Goal: Transaction & Acquisition: Book appointment/travel/reservation

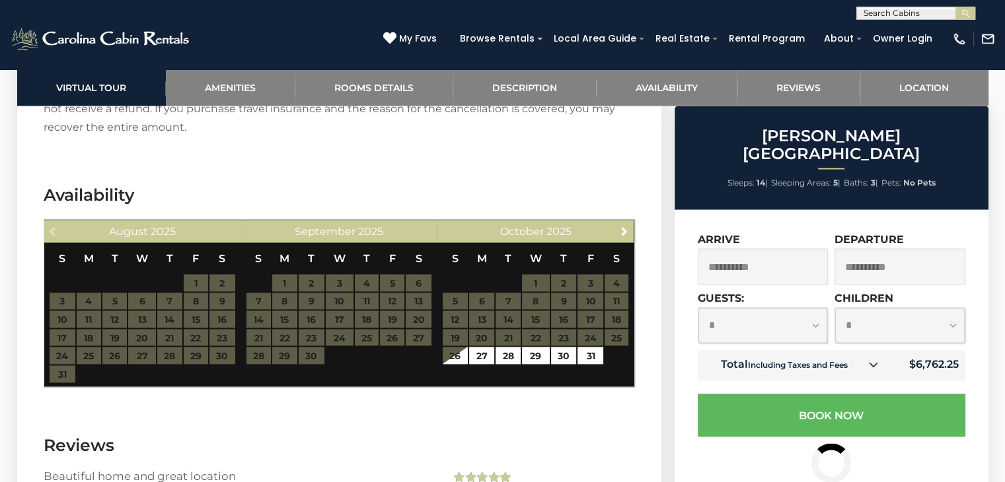
scroll to position [2444, 0]
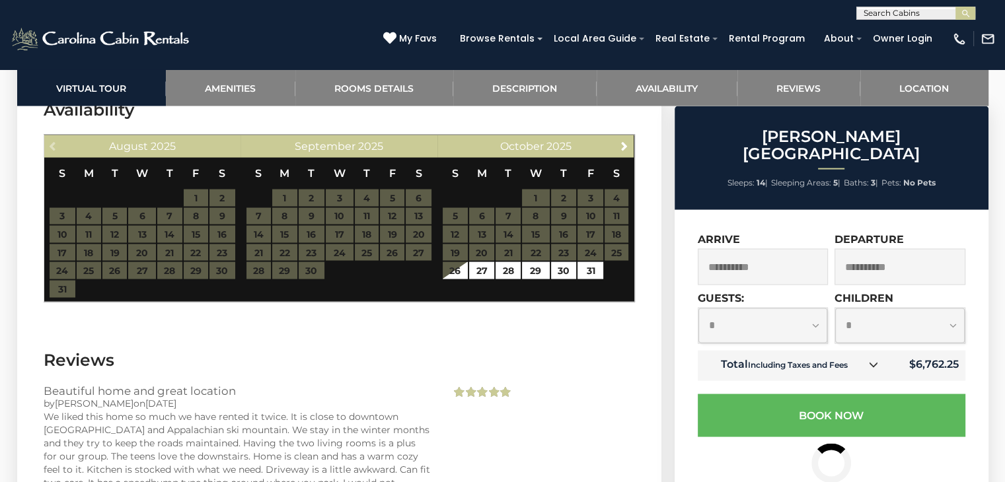
drag, startPoint x: 1003, startPoint y: 337, endPoint x: 1014, endPoint y: 393, distance: 57.3
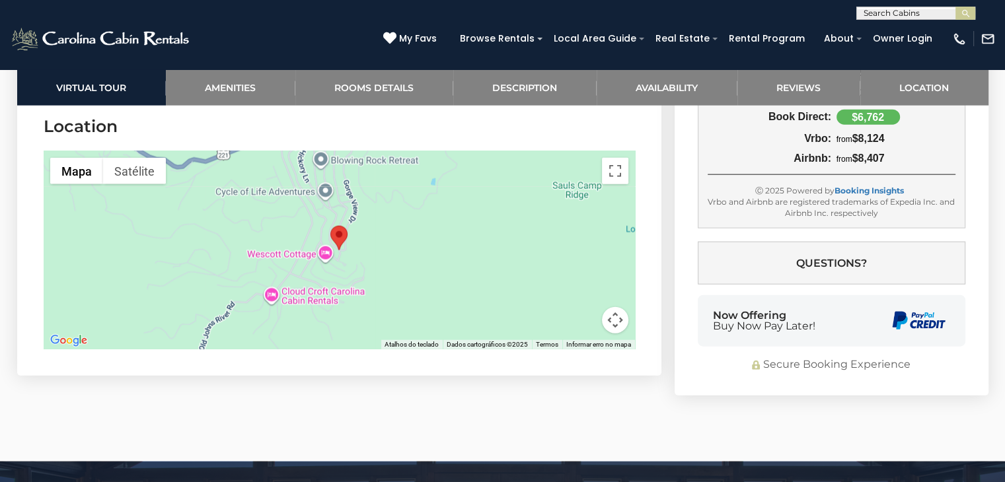
scroll to position [3115, 0]
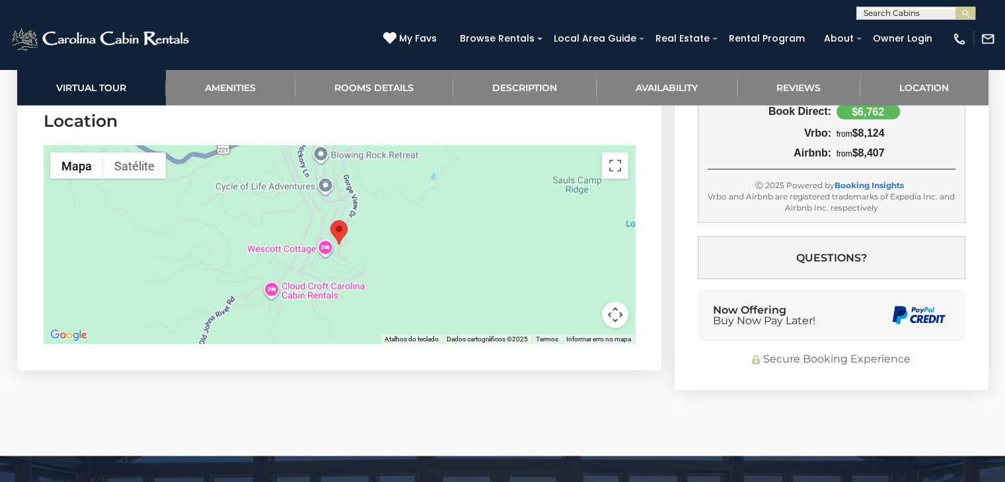
click at [330, 221] on area "Misty Ridge Lodge" at bounding box center [330, 221] width 0 height 0
click at [79, 153] on button "Mapa" at bounding box center [76, 166] width 53 height 26
click at [80, 153] on button "Mapa" at bounding box center [76, 166] width 53 height 26
click at [330, 221] on area "Misty Ridge Lodge" at bounding box center [330, 221] width 0 height 0
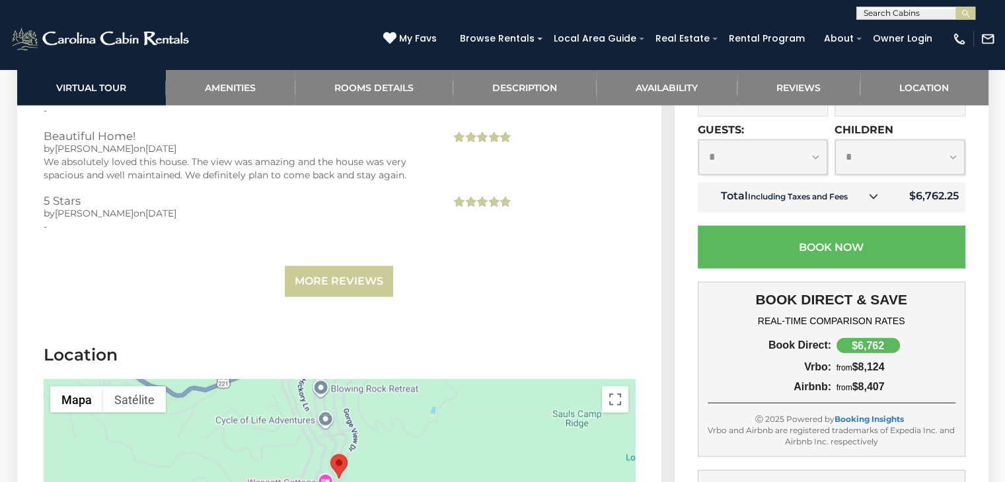
scroll to position [3049, 0]
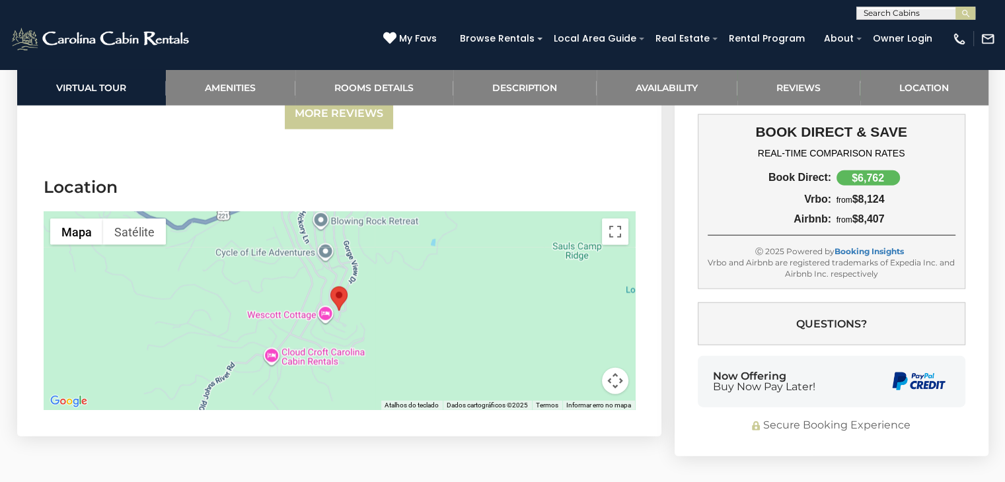
click at [613, 368] on button "Controles da câmera no mapa" at bounding box center [615, 381] width 26 height 26
click at [579, 302] on button "Aumentar o zoom" at bounding box center [582, 315] width 26 height 26
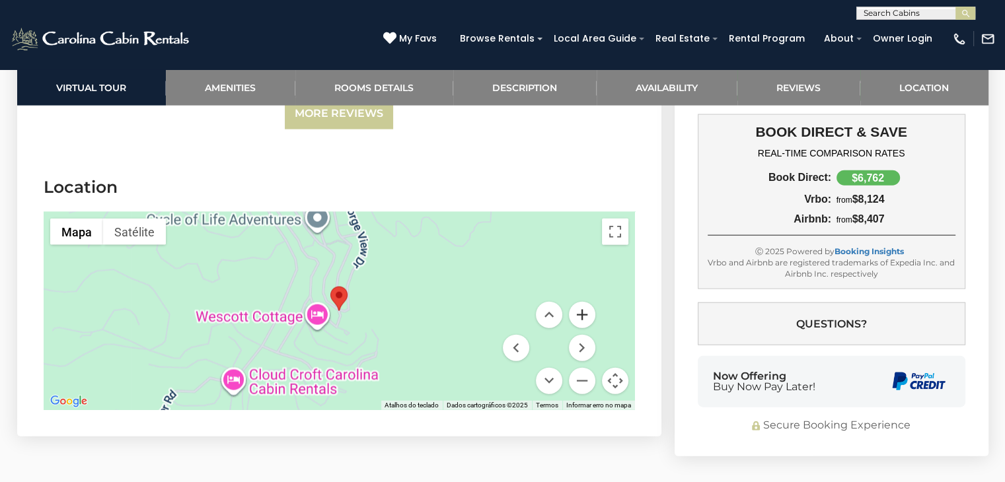
click at [579, 302] on button "Aumentar o zoom" at bounding box center [582, 315] width 26 height 26
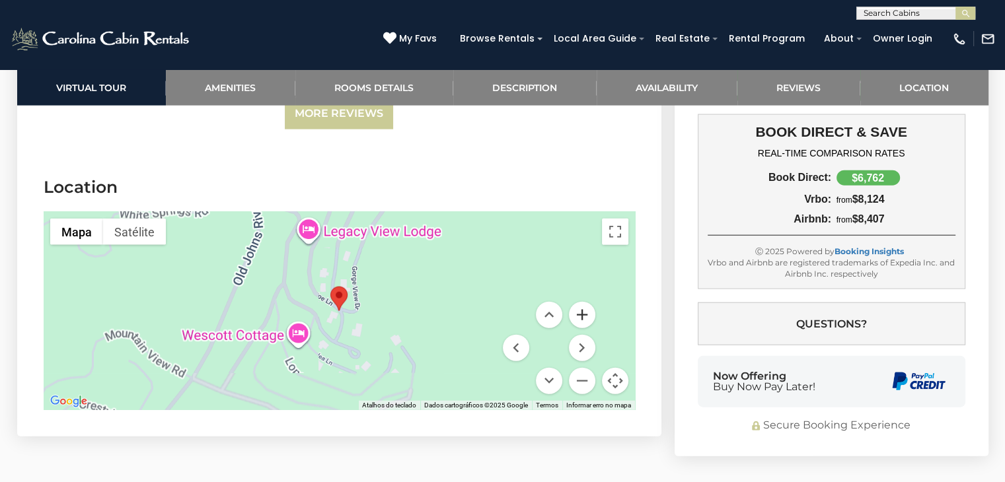
click at [579, 302] on button "Aumentar o zoom" at bounding box center [582, 315] width 26 height 26
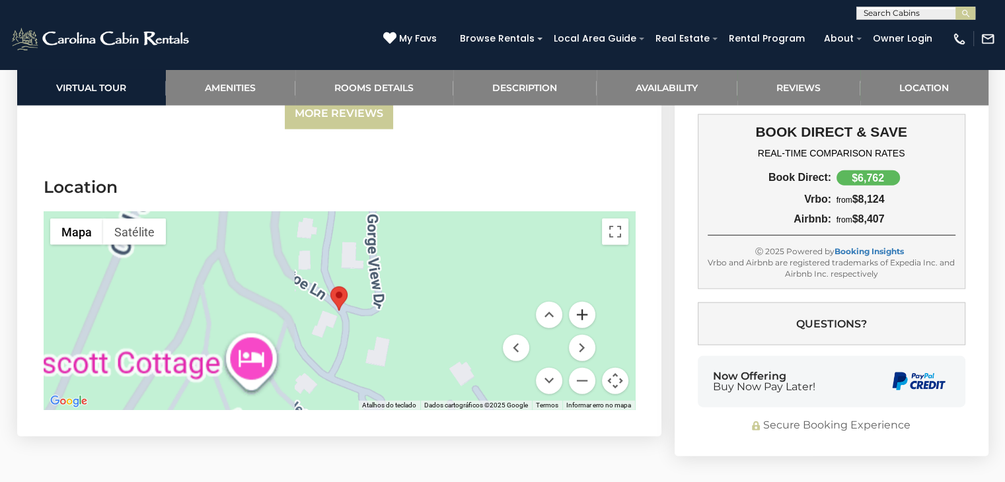
click at [579, 302] on button "Aumentar o zoom" at bounding box center [582, 315] width 26 height 26
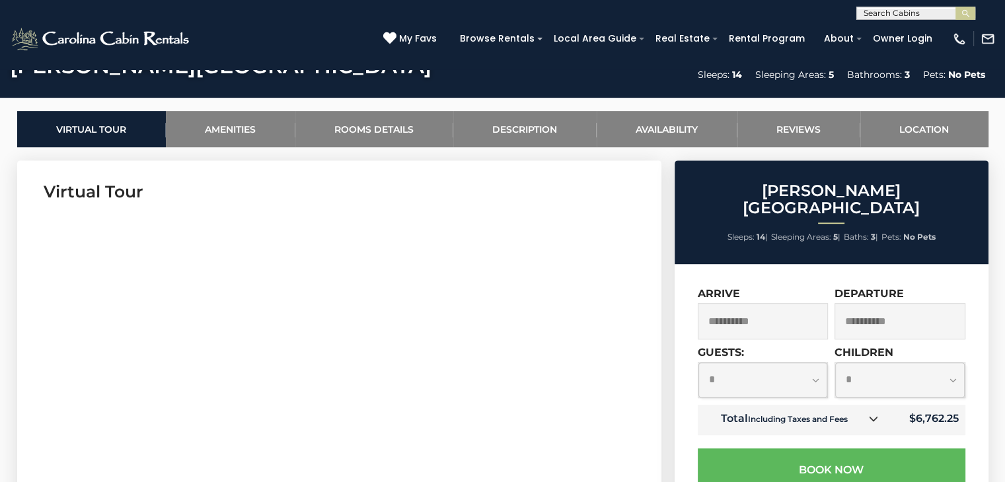
scroll to position [407, 0]
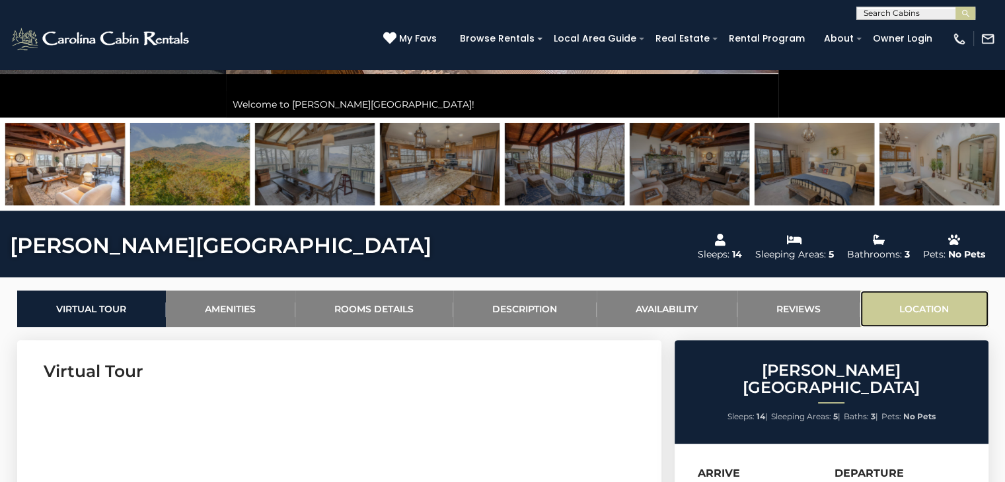
click at [901, 306] on link "Location" at bounding box center [924, 309] width 128 height 36
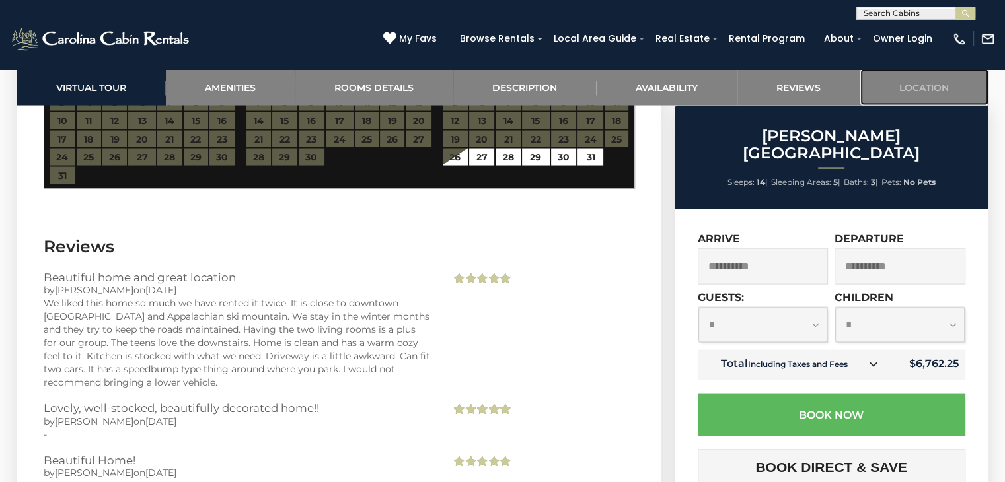
scroll to position [2293, 0]
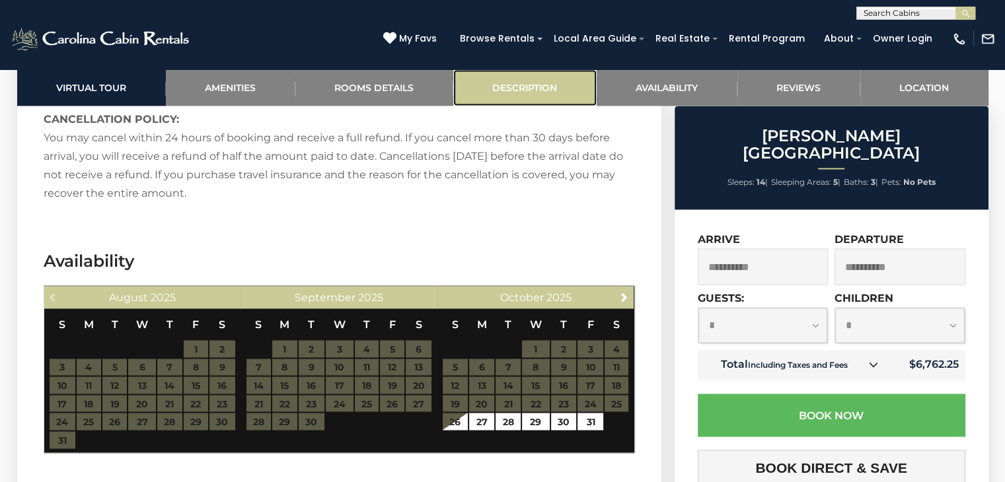
click at [523, 87] on link "Description" at bounding box center [524, 87] width 143 height 36
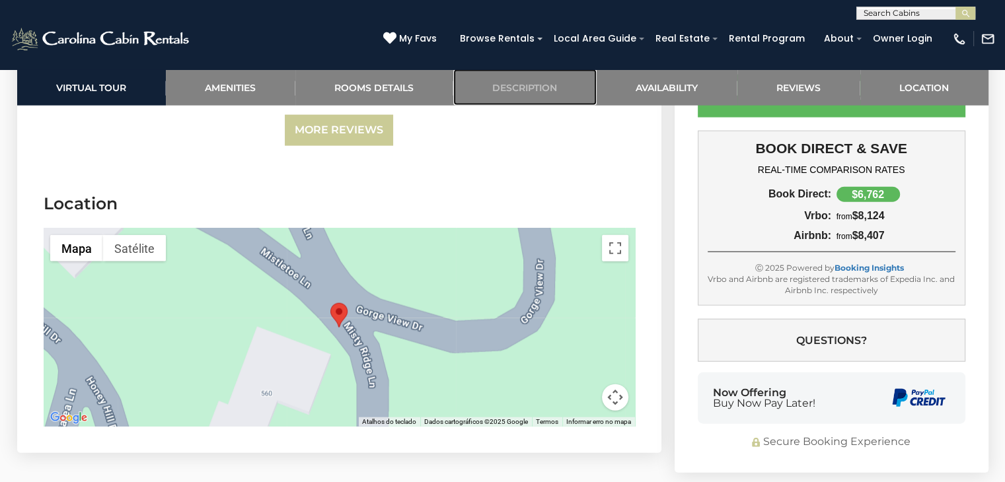
scroll to position [3017, 0]
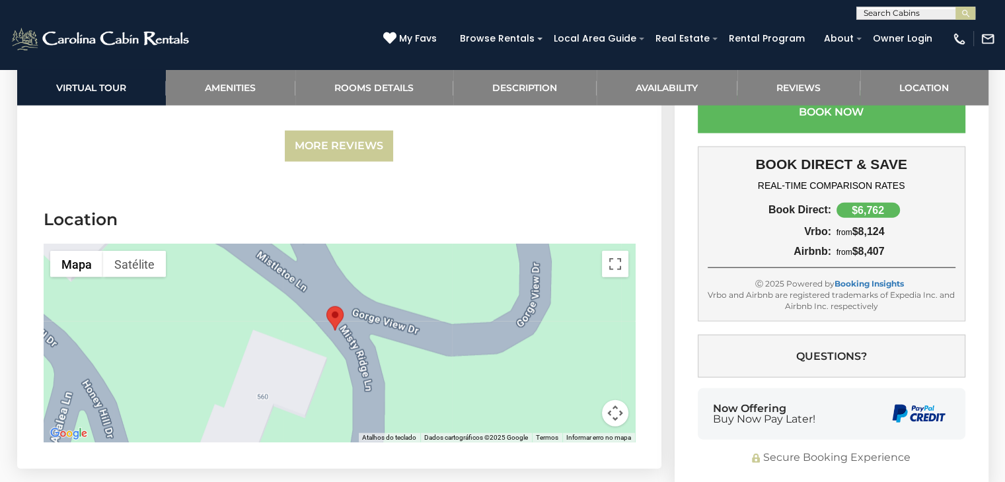
drag, startPoint x: 303, startPoint y: 349, endPoint x: 299, endPoint y: 335, distance: 14.4
click at [299, 335] on div at bounding box center [339, 343] width 591 height 198
drag, startPoint x: 114, startPoint y: 291, endPoint x: 116, endPoint y: 281, distance: 9.6
click at [114, 291] on div at bounding box center [339, 343] width 591 height 198
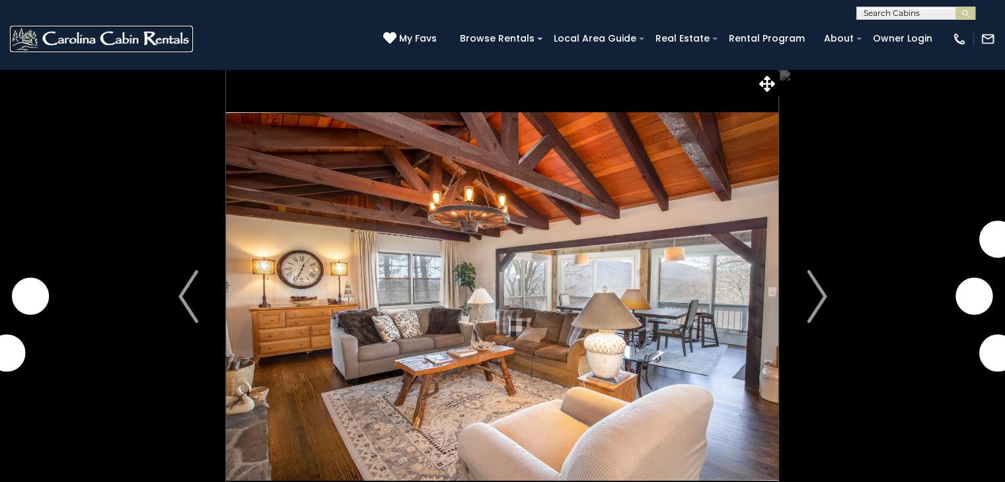
click at [117, 44] on img at bounding box center [101, 39] width 183 height 26
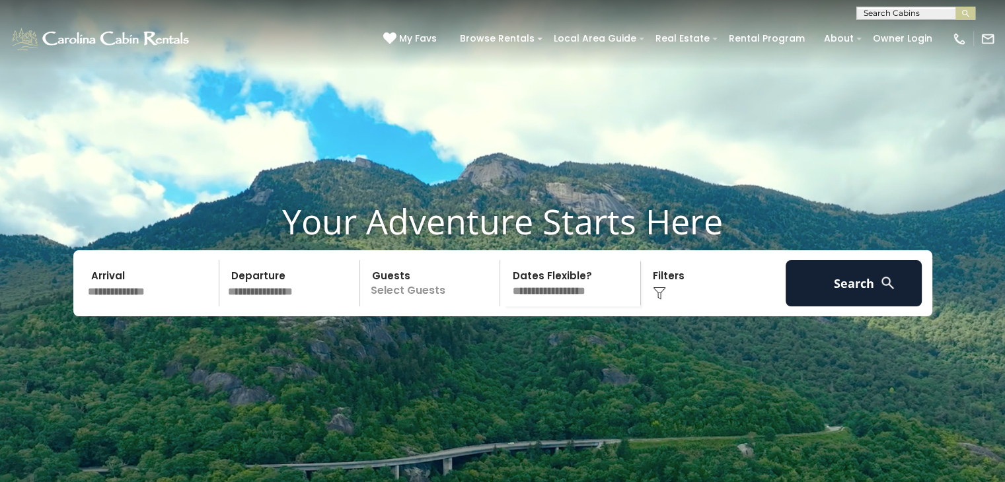
click at [126, 307] on input "text" at bounding box center [151, 283] width 137 height 46
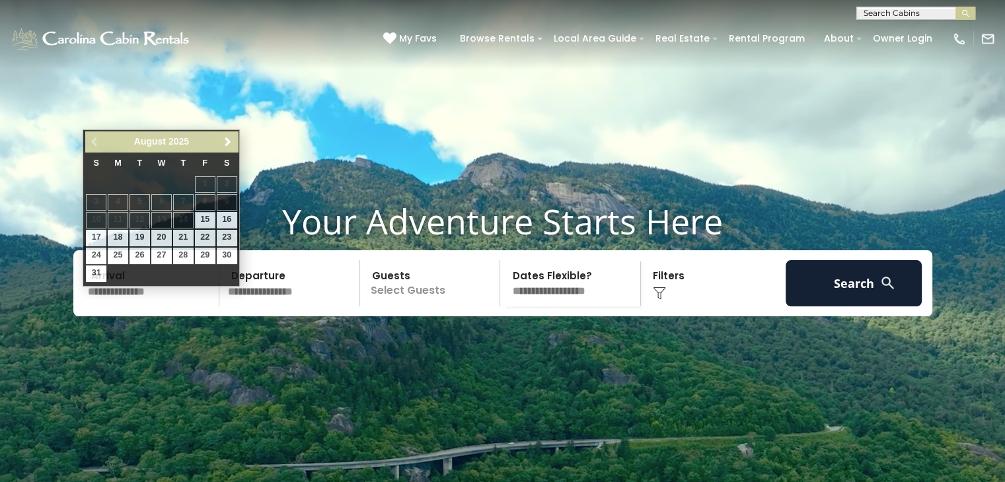
click at [456, 240] on h1 "Your Adventure Starts Here" at bounding box center [502, 221] width 985 height 41
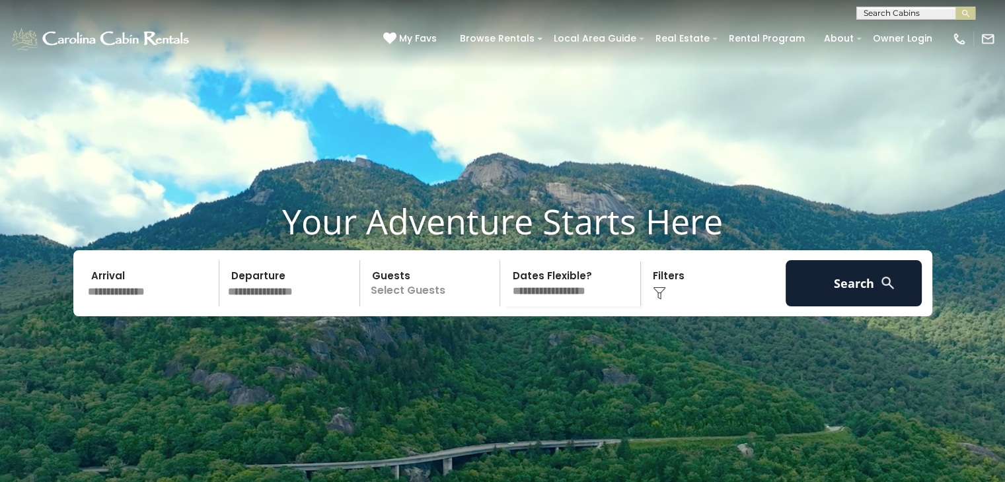
click at [145, 307] on input "text" at bounding box center [151, 283] width 137 height 46
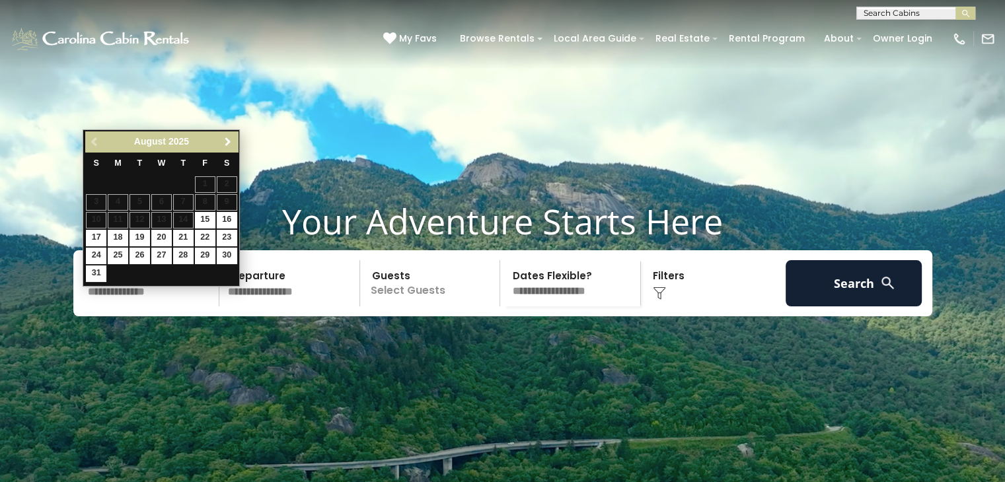
click at [227, 143] on span "Next" at bounding box center [228, 142] width 11 height 11
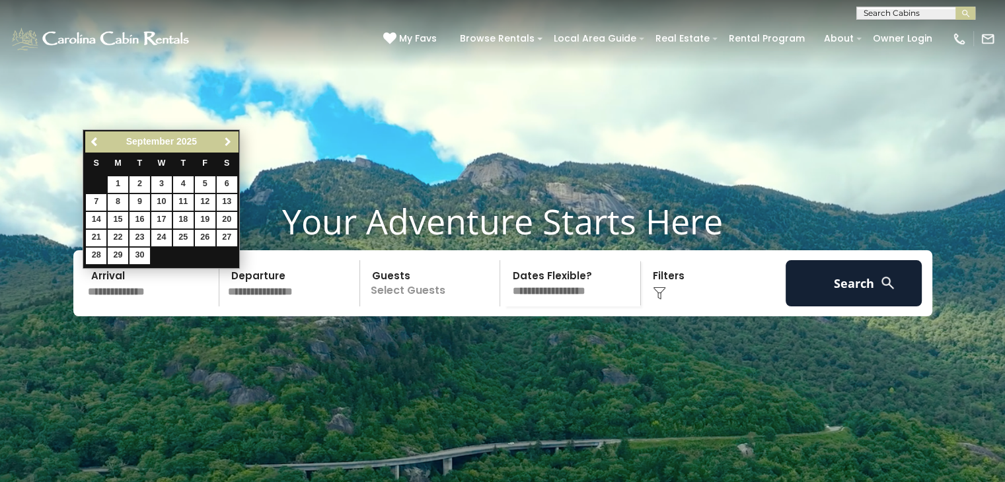
click at [227, 143] on span "Next" at bounding box center [228, 142] width 11 height 11
click at [225, 236] on link "27" at bounding box center [227, 238] width 20 height 17
type input "********"
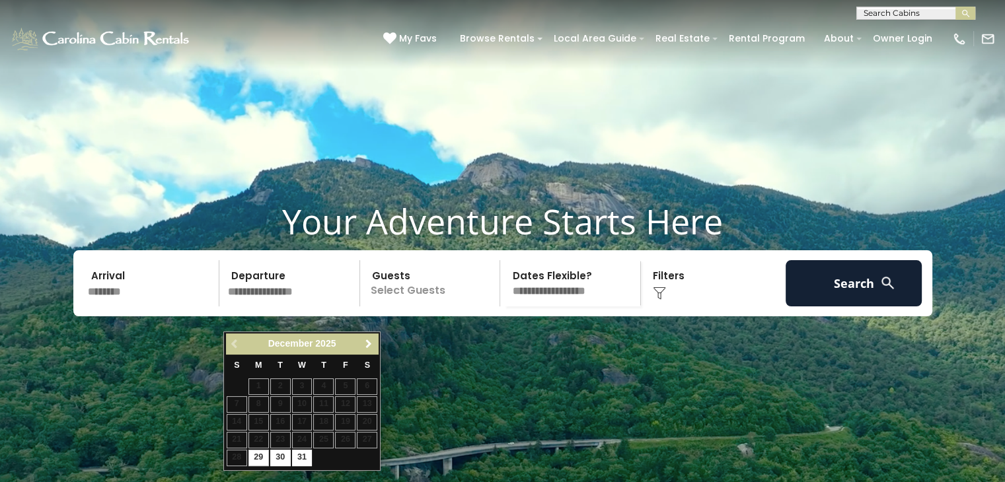
click at [371, 347] on span "Next" at bounding box center [368, 344] width 11 height 11
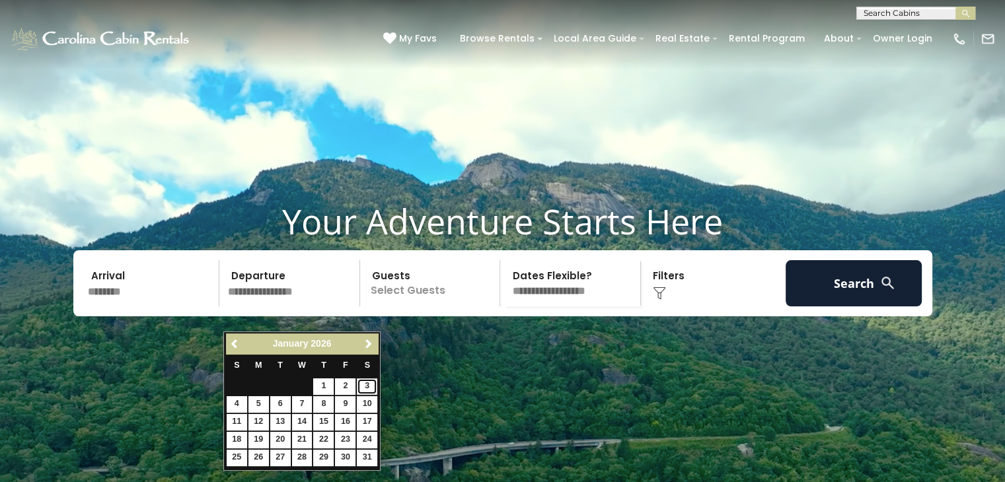
click at [359, 386] on link "3" at bounding box center [367, 387] width 20 height 17
type input "******"
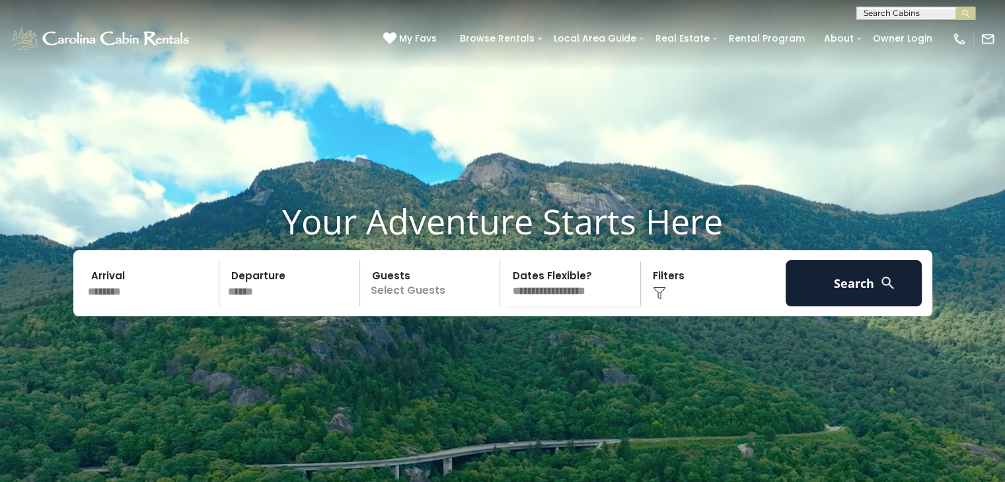
click at [404, 307] on p "Select Guests" at bounding box center [432, 283] width 136 height 46
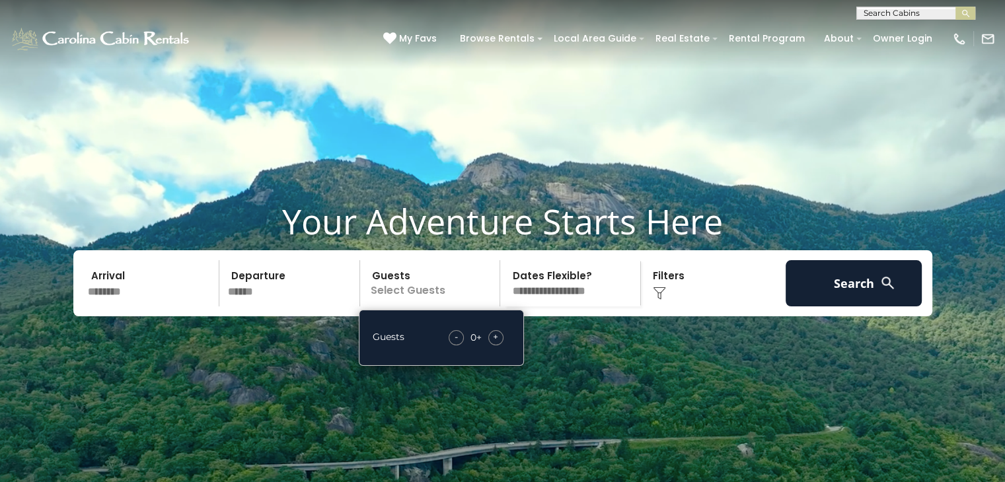
click at [491, 345] on div "+" at bounding box center [495, 337] width 15 height 15
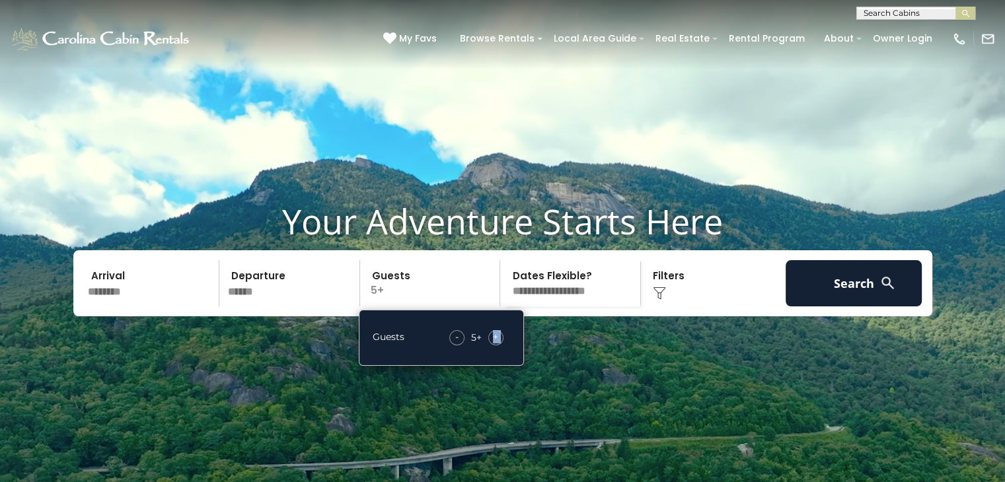
click at [491, 345] on div "+" at bounding box center [495, 337] width 15 height 15
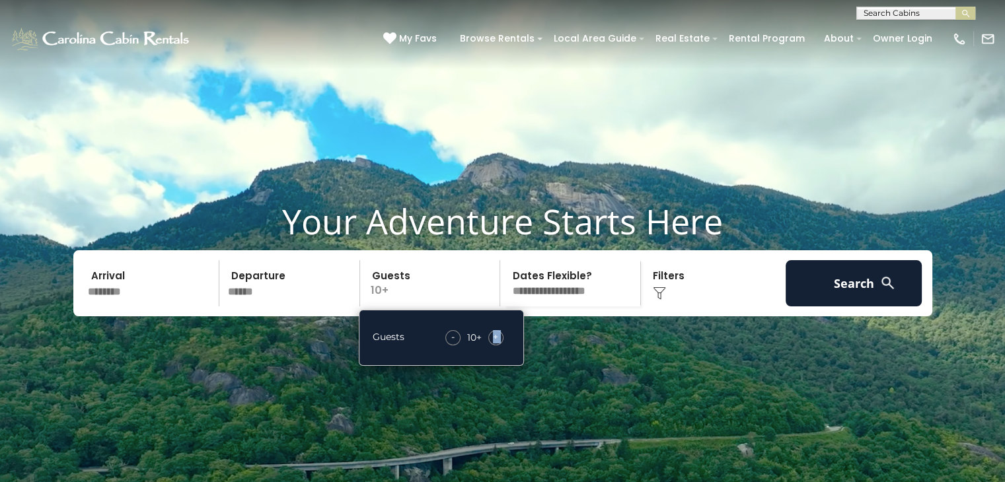
click at [491, 345] on div "+" at bounding box center [495, 337] width 15 height 15
click at [546, 307] on select "**********" at bounding box center [572, 283] width 136 height 46
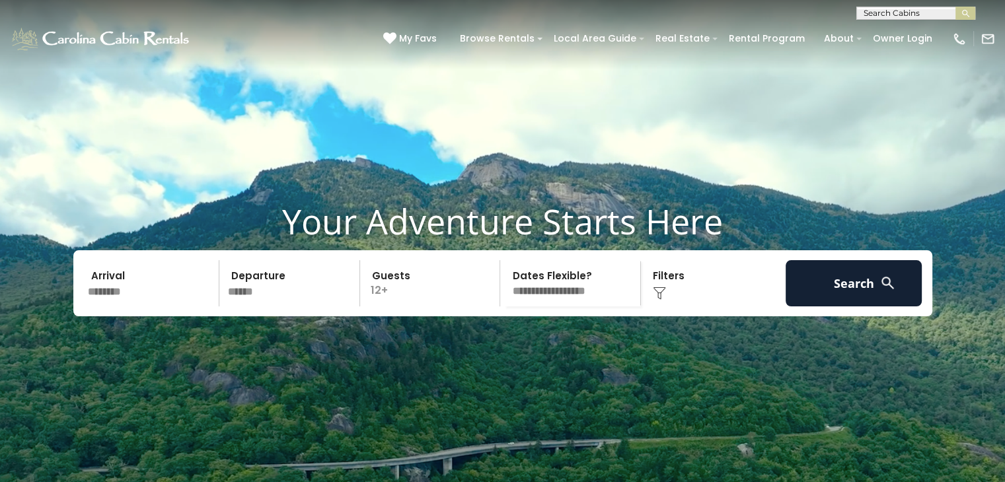
select select "*"
click at [504, 285] on select "**********" at bounding box center [572, 283] width 136 height 46
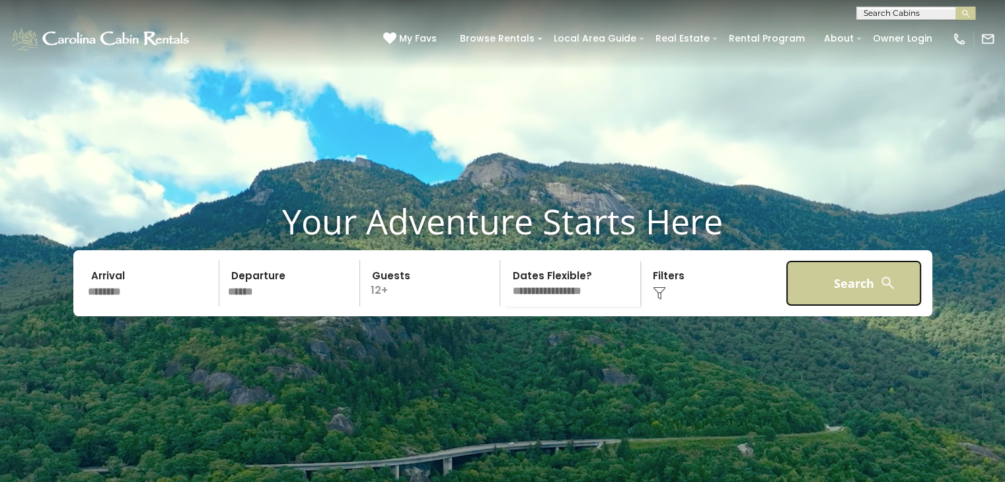
click at [878, 307] on button "Search" at bounding box center [853, 283] width 137 height 46
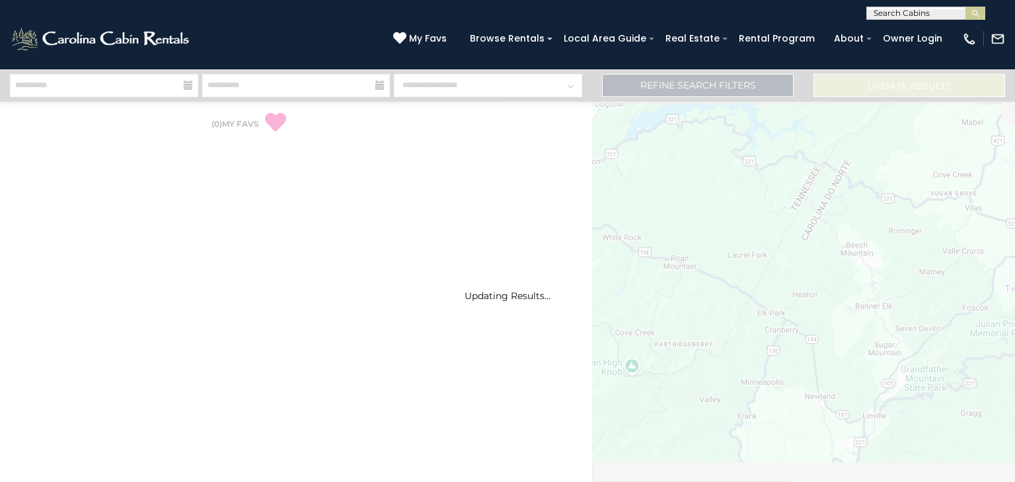
select select "*"
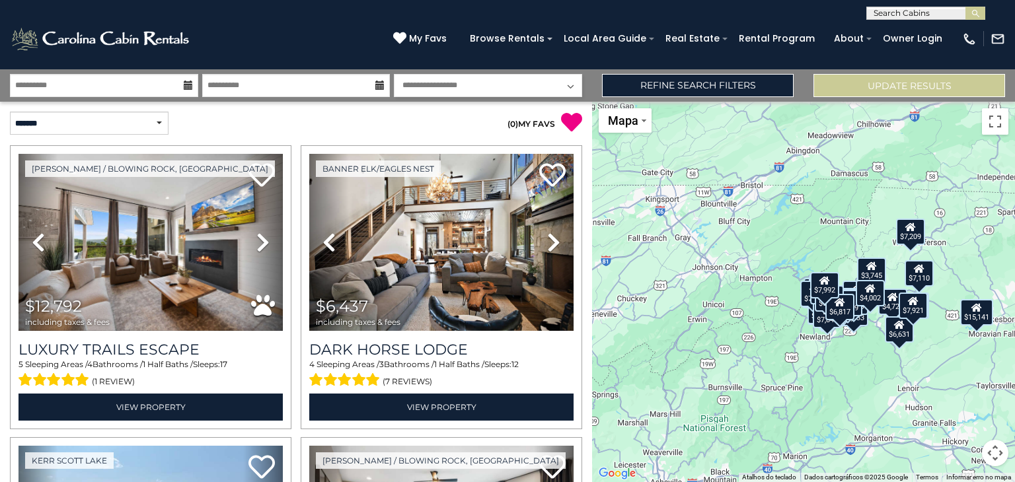
drag, startPoint x: 709, startPoint y: 319, endPoint x: 760, endPoint y: 339, distance: 54.0
click at [760, 339] on div "$12,792 $6,437 $15,141 $11,747 $5,881 $7,333 $9,729 $9,439 $7,314 $7,209 $7,542…" at bounding box center [803, 292] width 423 height 380
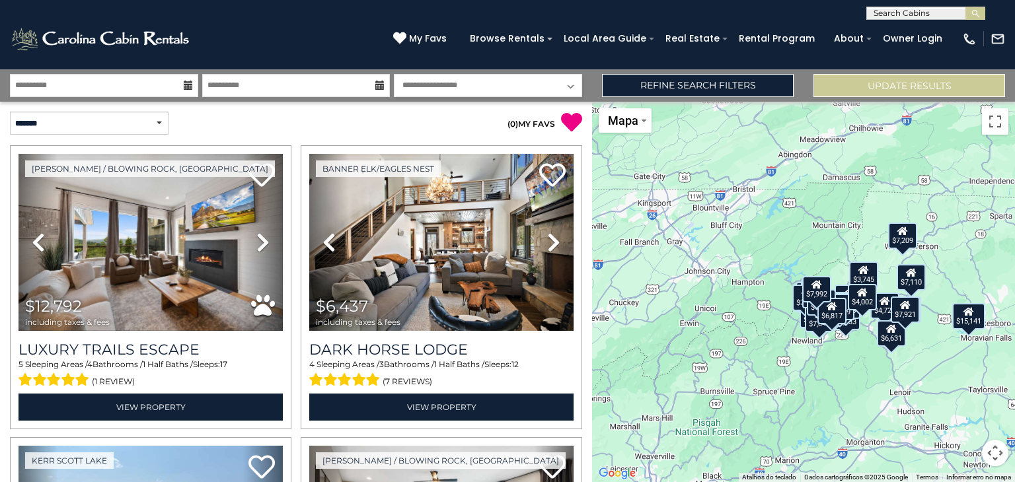
drag, startPoint x: 806, startPoint y: 343, endPoint x: 795, endPoint y: 348, distance: 12.1
click at [795, 348] on div "$12,792 $6,437 $15,141 $11,747 $5,881 $7,333 $9,729 $9,439 $7,314 $7,209 $7,542…" at bounding box center [803, 292] width 423 height 380
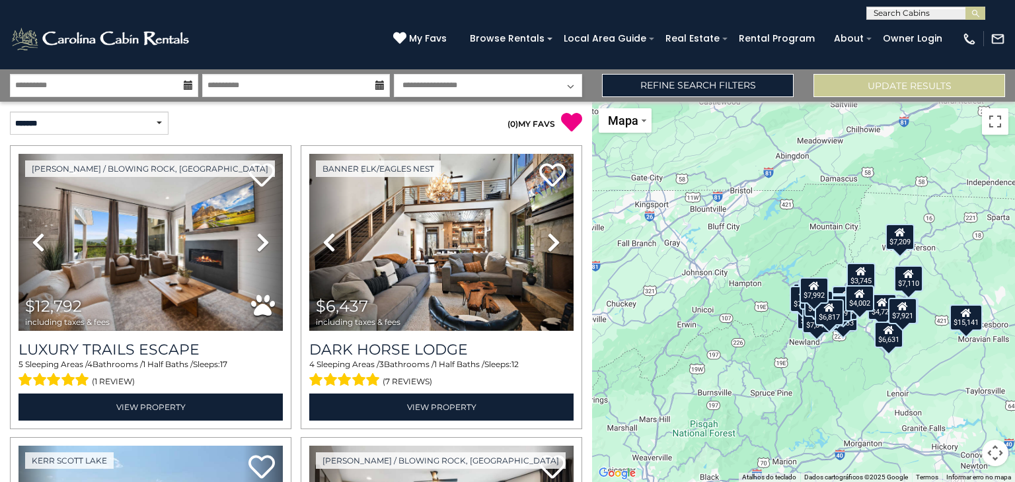
click at [997, 453] on button "Controles da câmera no mapa" at bounding box center [995, 453] width 26 height 26
click at [968, 385] on button "Aumentar o zoom" at bounding box center [962, 387] width 26 height 26
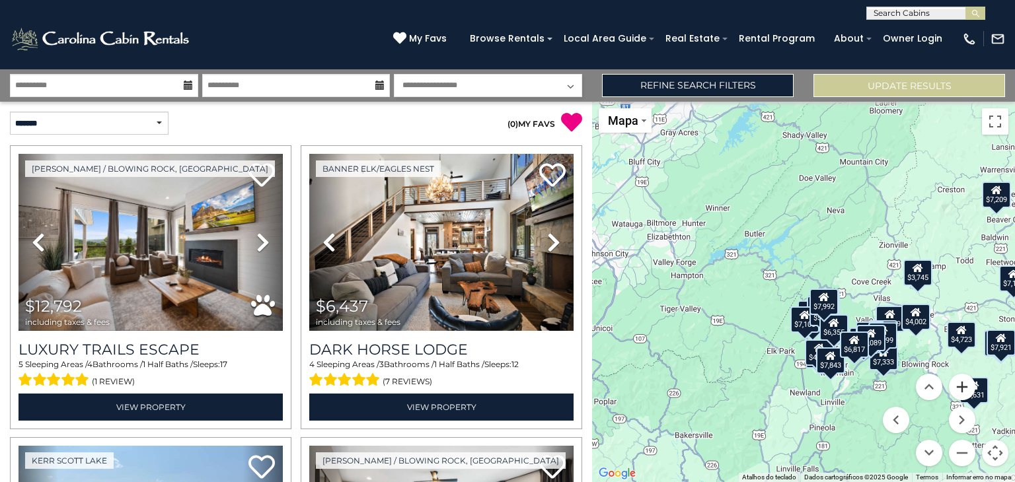
click at [965, 384] on button "Aumentar o zoom" at bounding box center [962, 387] width 26 height 26
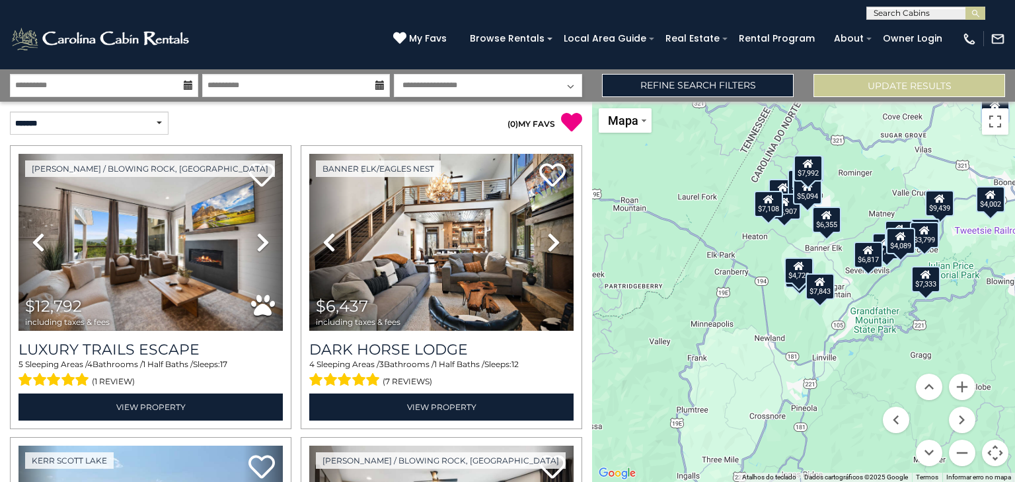
drag, startPoint x: 728, startPoint y: 328, endPoint x: 688, endPoint y: 175, distance: 158.5
click at [688, 175] on div "$12,792 $6,437 $15,141 $11,747 $5,881 $7,333 $9,729 $9,439 $7,314 $7,209 $7,542…" at bounding box center [803, 292] width 423 height 380
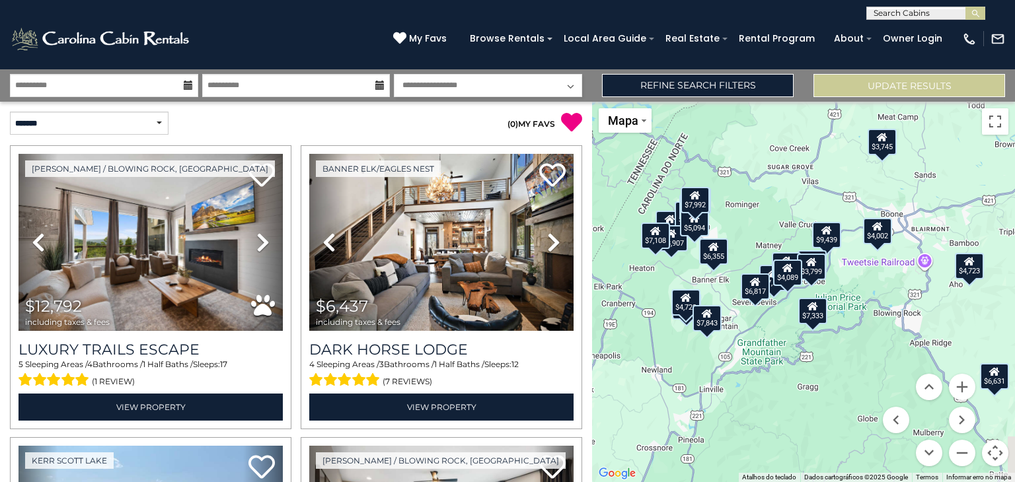
drag, startPoint x: 847, startPoint y: 363, endPoint x: 721, endPoint y: 410, distance: 134.0
click at [723, 408] on div "$12,792 $6,437 $15,141 $11,747 $5,881 $7,333 $9,729 $9,439 $7,314 $7,209 $7,542…" at bounding box center [803, 292] width 423 height 380
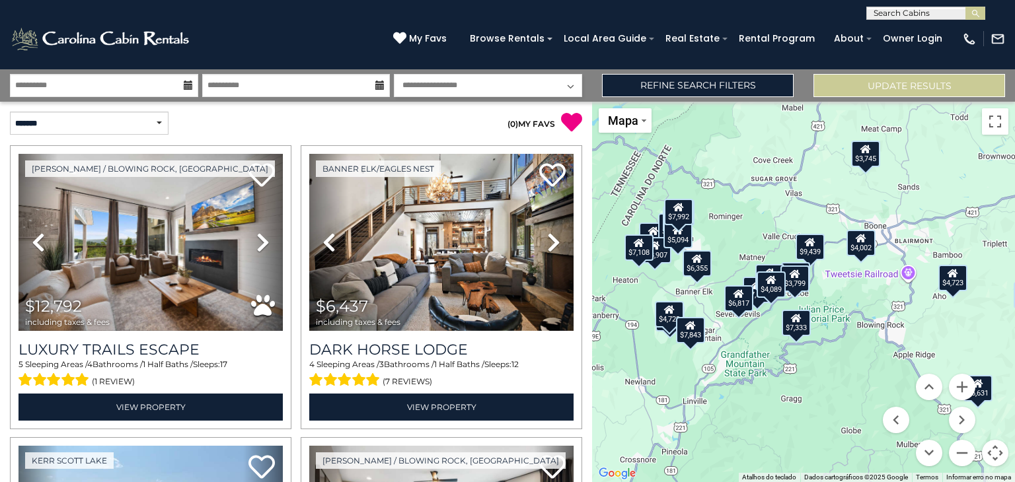
click at [691, 328] on icon at bounding box center [690, 325] width 11 height 9
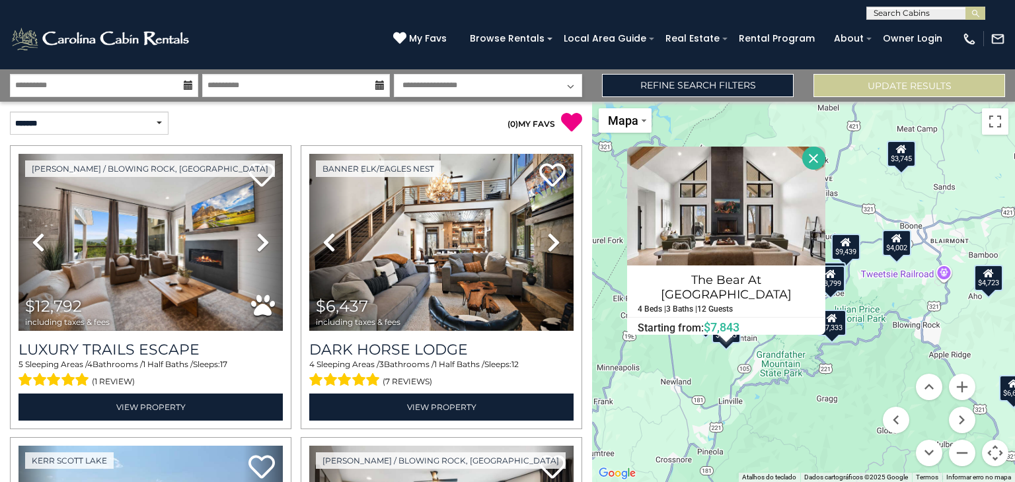
click at [785, 392] on div "$12,792 $6,437 $15,141 $11,747 $5,881 $7,333 $9,729 $9,439 $7,314 $7,209 $7,542…" at bounding box center [803, 292] width 423 height 380
drag, startPoint x: 759, startPoint y: 357, endPoint x: 757, endPoint y: 367, distance: 10.1
click at [757, 367] on div "$12,792 $6,437 $15,141 $11,747 $5,881 $7,333 $9,729 $9,439 $7,314 $7,209 $7,542…" at bounding box center [803, 292] width 423 height 380
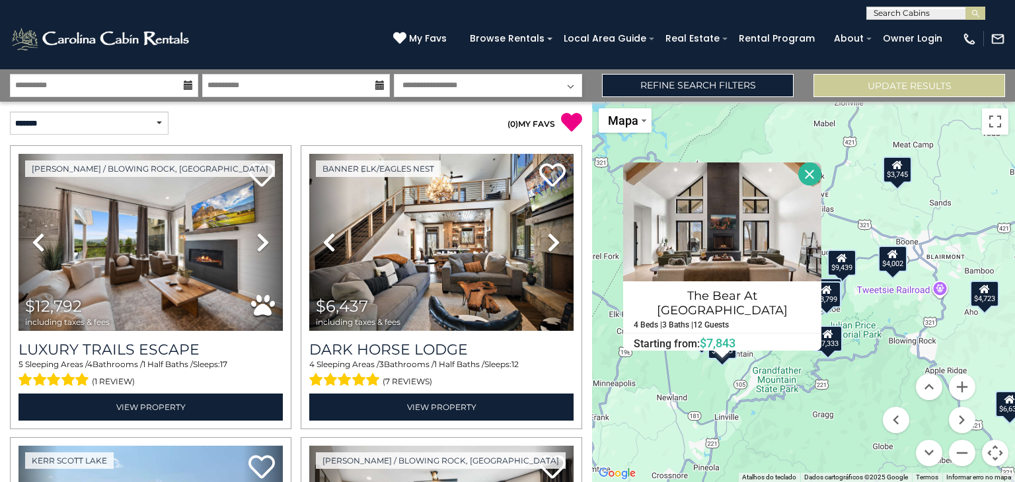
click at [810, 172] on button "Fechar" at bounding box center [809, 173] width 23 height 23
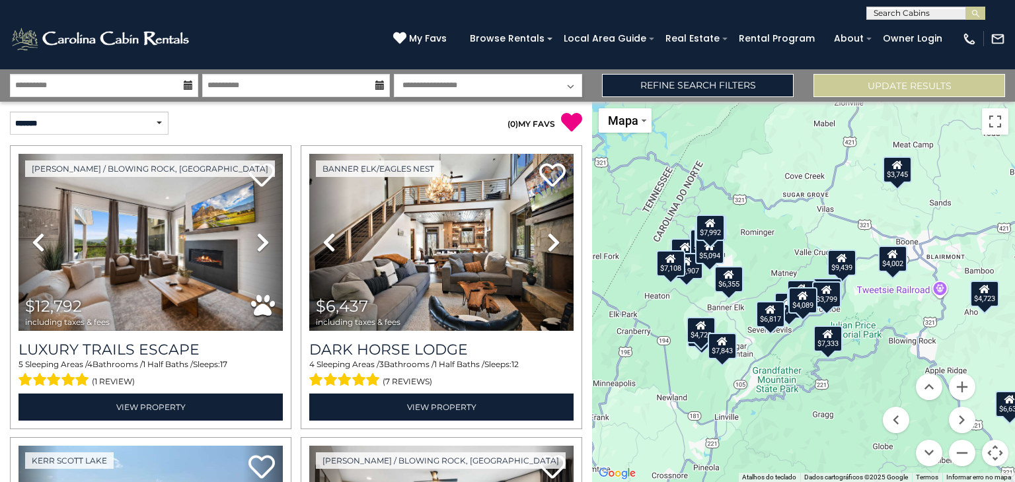
click at [773, 318] on div "$6,817" at bounding box center [770, 314] width 29 height 26
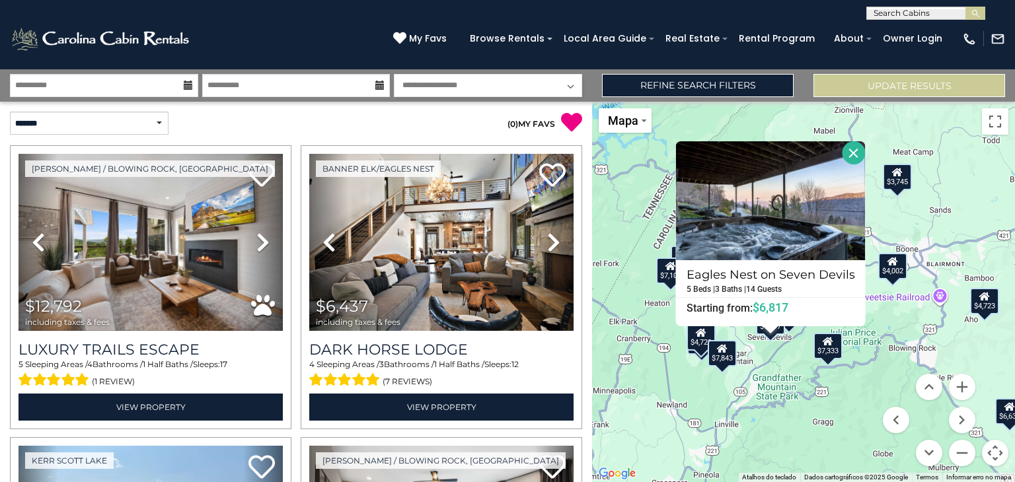
click at [779, 351] on div "$12,792 $6,437 $15,141 $11,747 $5,881 $7,333 $9,729 $9,439 $7,314 $7,209 $7,542…" at bounding box center [803, 292] width 423 height 380
click at [851, 151] on button "Fechar" at bounding box center [853, 152] width 23 height 23
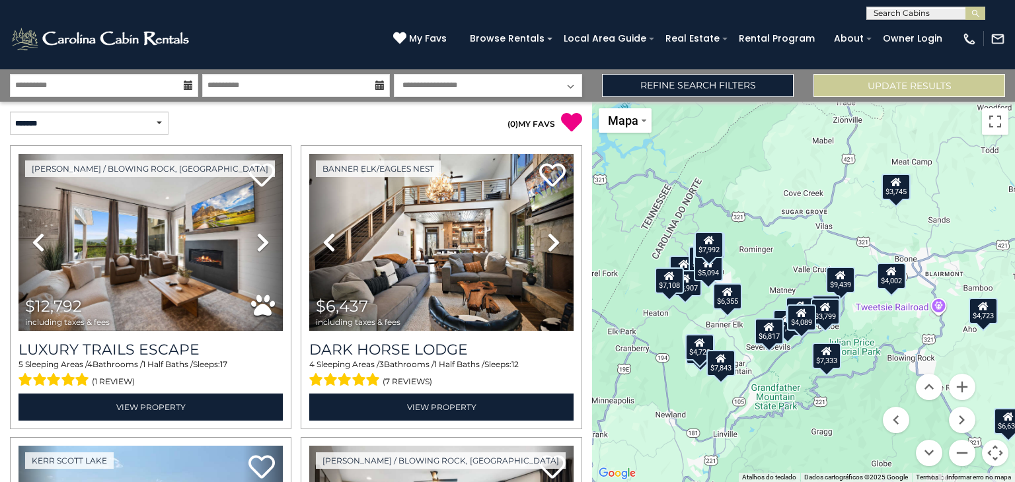
drag, startPoint x: 793, startPoint y: 339, endPoint x: 850, endPoint y: 381, distance: 71.3
click at [791, 351] on div "$12,792 $6,437 $15,141 $11,747 $5,881 $7,333 $9,729 $9,439 $7,314 $7,209 $7,542…" at bounding box center [803, 292] width 423 height 380
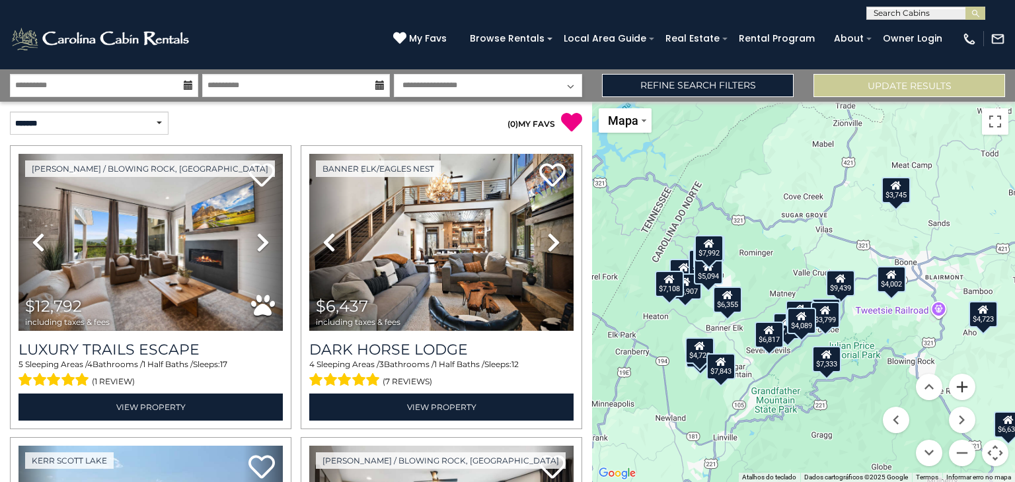
click at [960, 384] on button "Aumentar o zoom" at bounding box center [962, 387] width 26 height 26
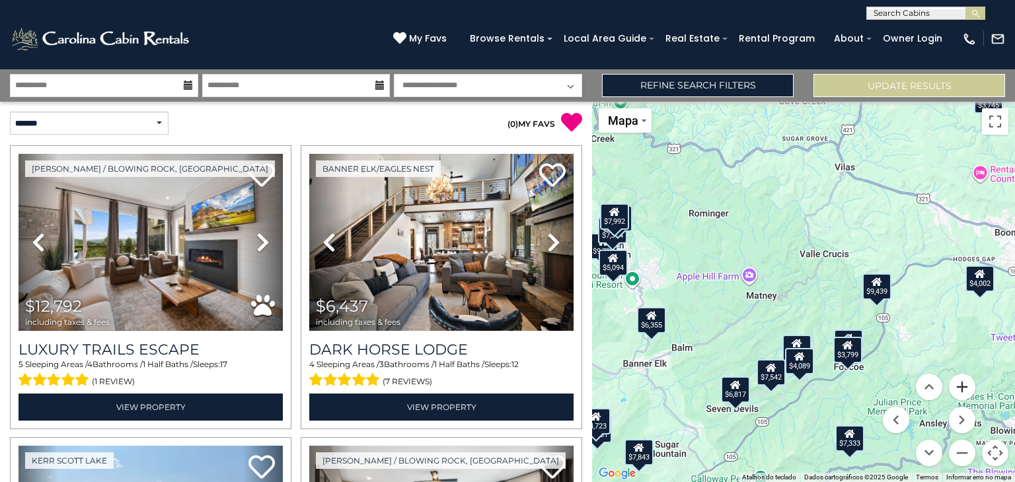
click at [960, 384] on button "Aumentar o zoom" at bounding box center [962, 387] width 26 height 26
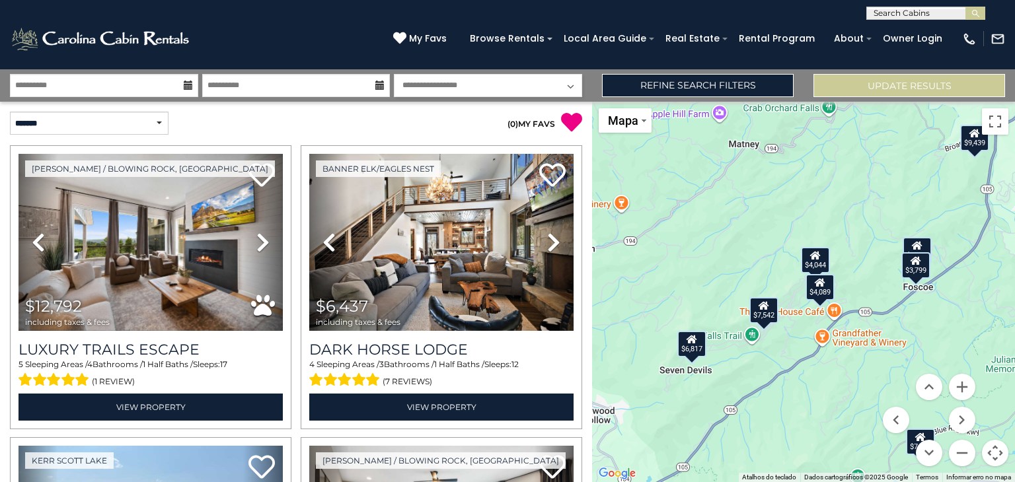
drag, startPoint x: 771, startPoint y: 386, endPoint x: 795, endPoint y: 231, distance: 157.8
click at [795, 231] on div "$12,792 $6,437 $15,141 $11,747 $5,881 $7,333 $9,729 $9,439 $7,314 $7,209 $7,542…" at bounding box center [803, 292] width 423 height 380
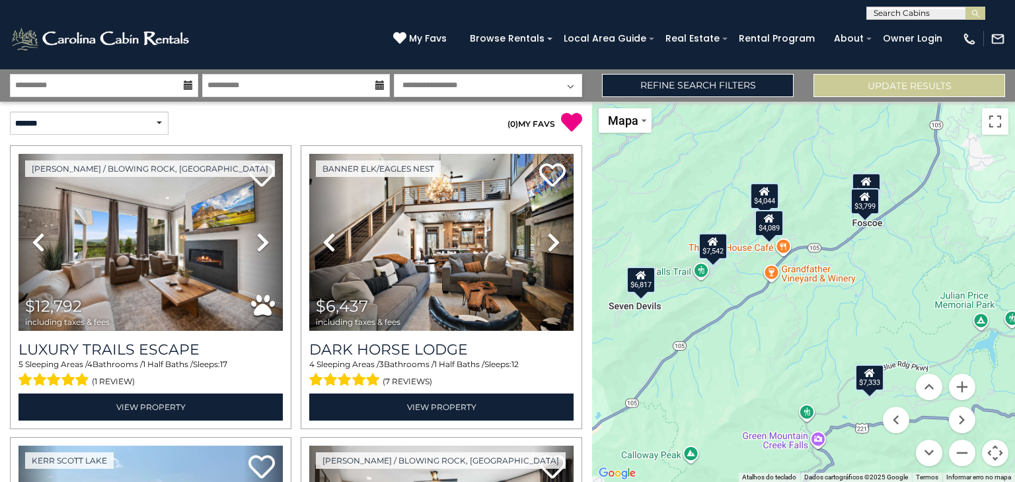
drag, startPoint x: 762, startPoint y: 365, endPoint x: 711, endPoint y: 299, distance: 82.8
click at [711, 299] on div "$12,792 $6,437 $15,141 $11,747 $5,881 $7,333 $9,729 $9,439 $7,314 $7,209 $7,542…" at bounding box center [803, 292] width 423 height 380
click at [715, 248] on div "$7,542" at bounding box center [712, 246] width 29 height 26
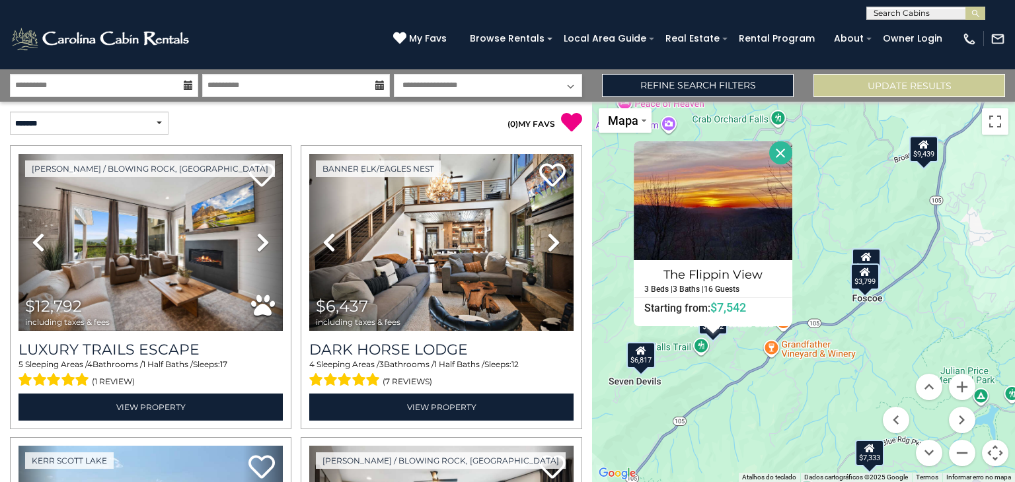
click at [876, 450] on div "$7,333" at bounding box center [869, 453] width 29 height 26
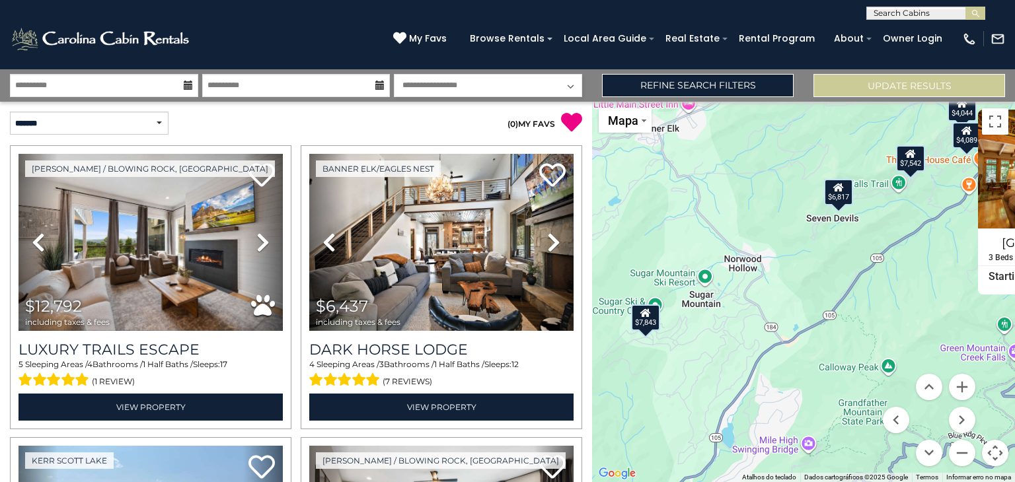
drag, startPoint x: 695, startPoint y: 414, endPoint x: 891, endPoint y: 275, distance: 240.7
click at [891, 275] on div "$12,792 $6,437 $15,141 $11,747 $5,881 $7,333 $9,729 $9,439 $7,314 $7,209 $7,542…" at bounding box center [803, 292] width 423 height 380
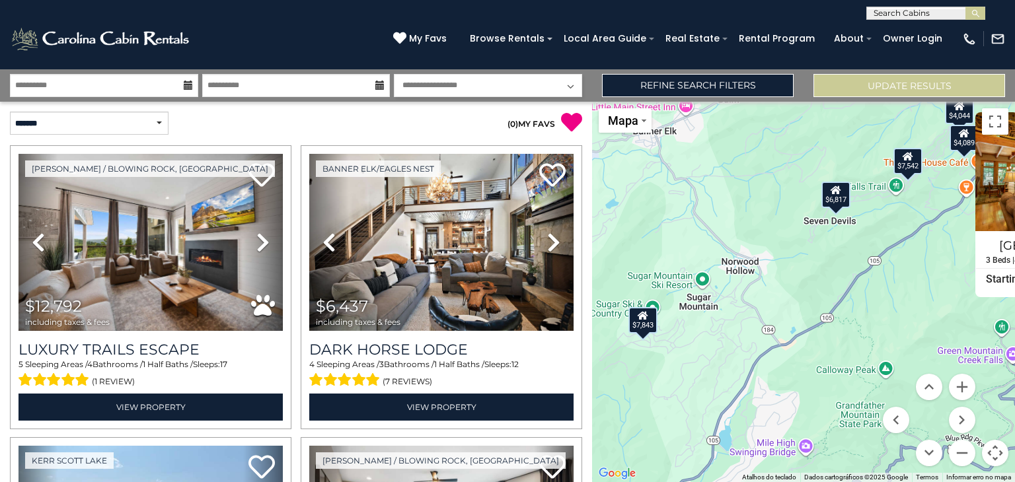
click at [645, 330] on div "$7,843" at bounding box center [642, 320] width 29 height 26
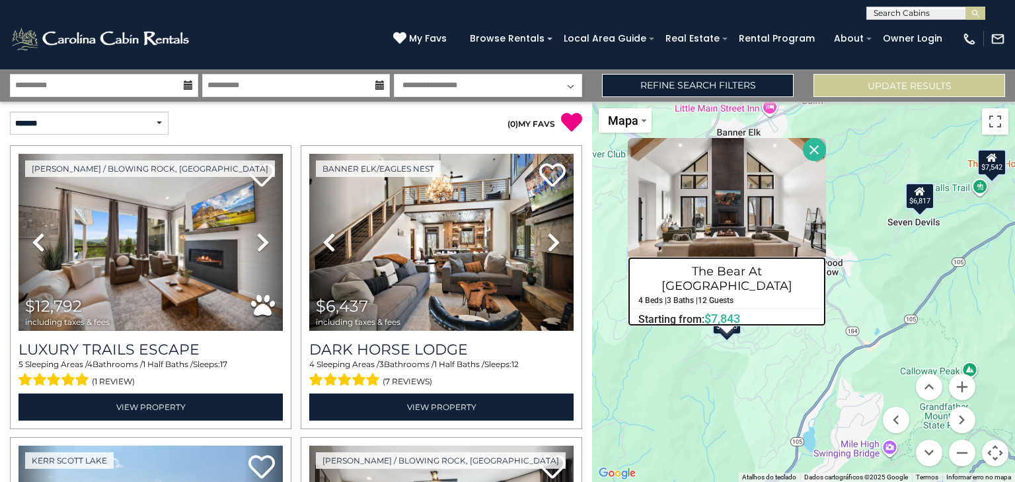
click at [735, 270] on h4 "The Bear At [GEOGRAPHIC_DATA]" at bounding box center [726, 279] width 197 height 36
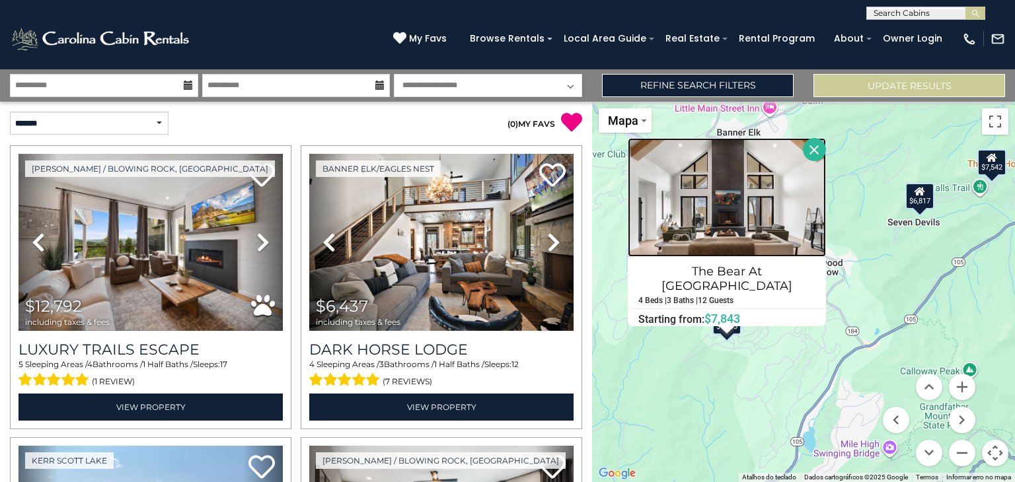
click at [727, 227] on img at bounding box center [727, 197] width 198 height 119
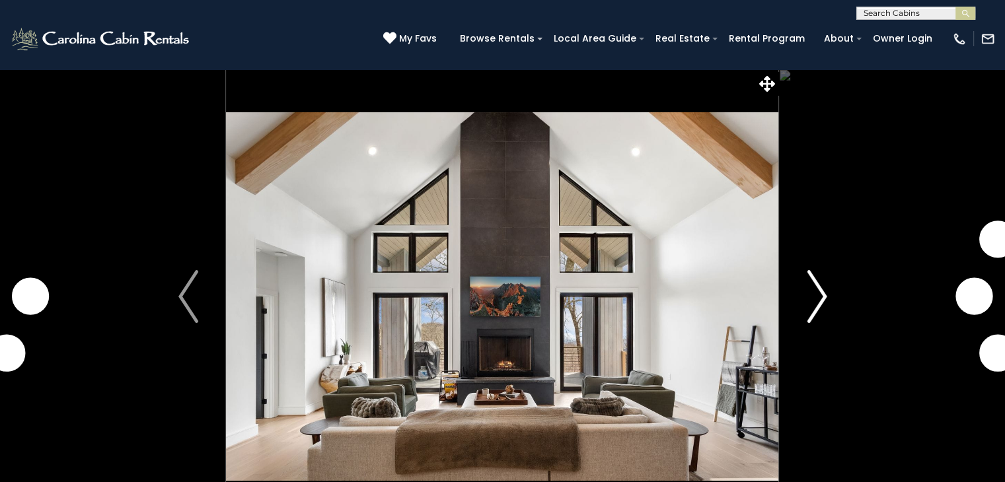
click at [819, 297] on img "Next" at bounding box center [817, 296] width 20 height 53
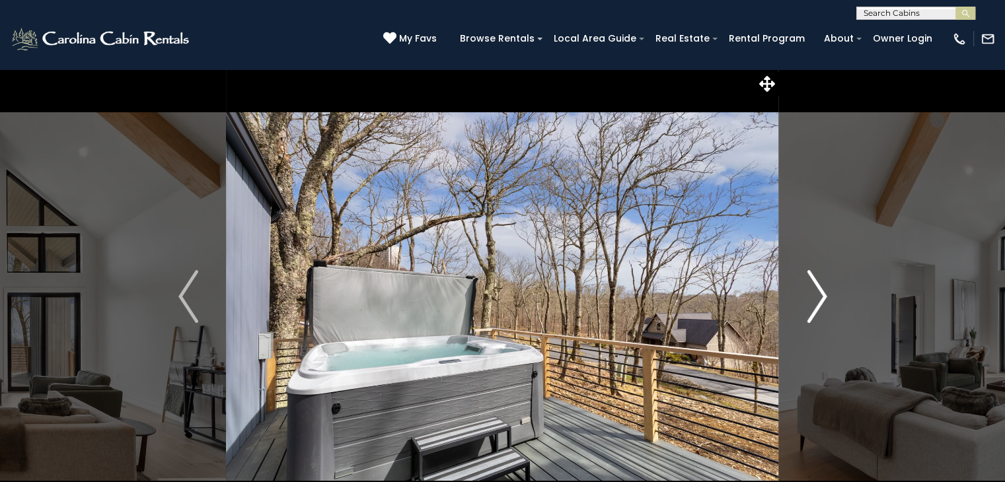
click at [819, 297] on img "Next" at bounding box center [817, 296] width 20 height 53
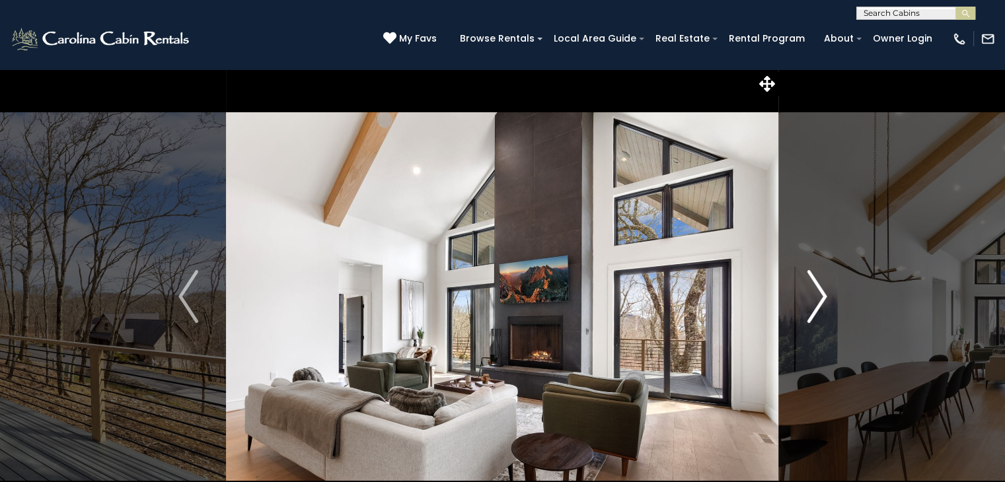
click at [819, 297] on img "Next" at bounding box center [817, 296] width 20 height 53
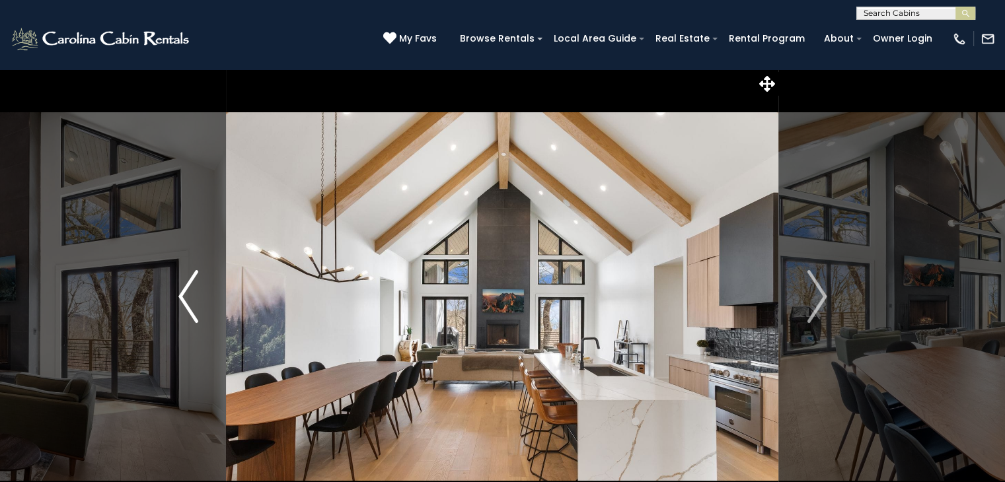
click at [180, 294] on img "Previous" at bounding box center [188, 296] width 20 height 53
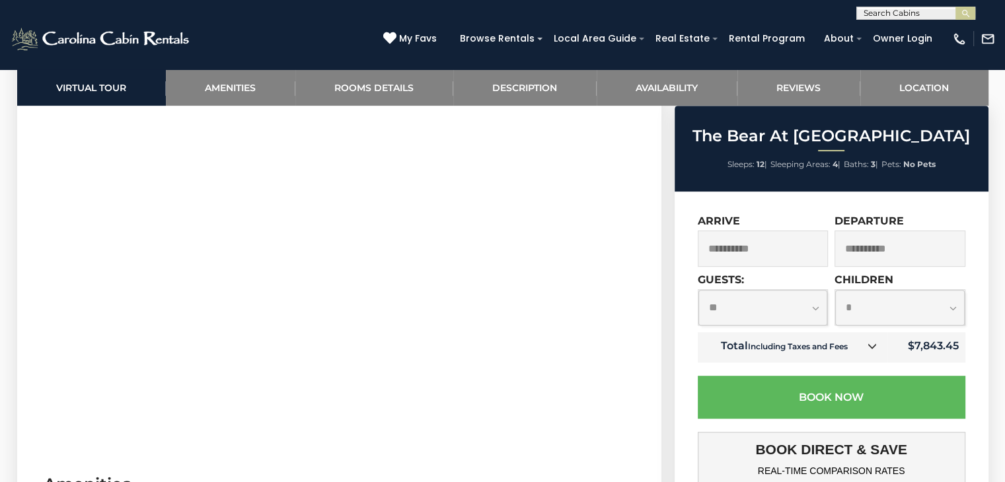
scroll to position [793, 0]
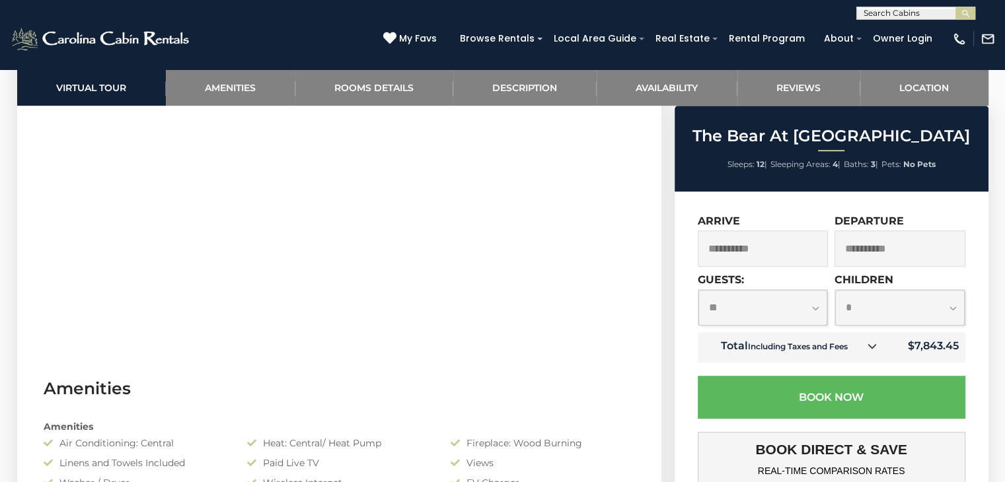
click at [653, 340] on section "Virtual Tour" at bounding box center [339, 155] width 644 height 403
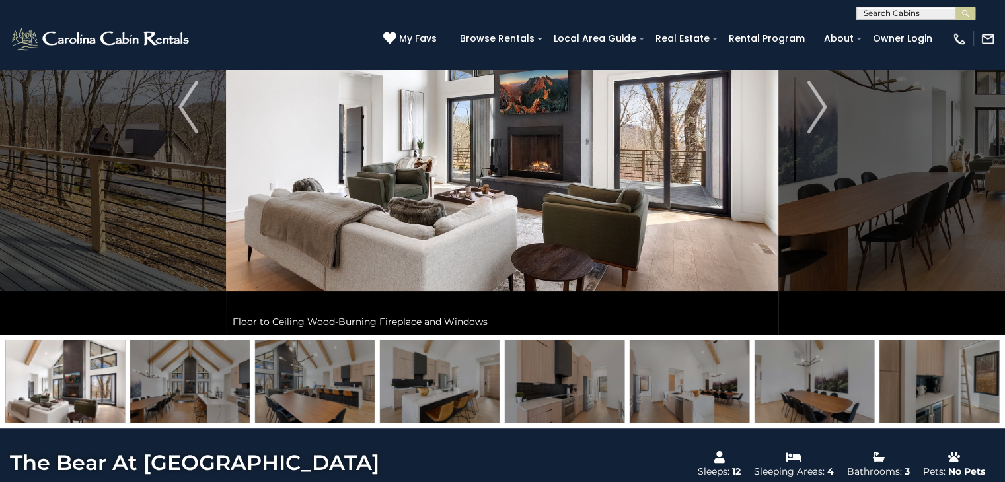
scroll to position [396, 0]
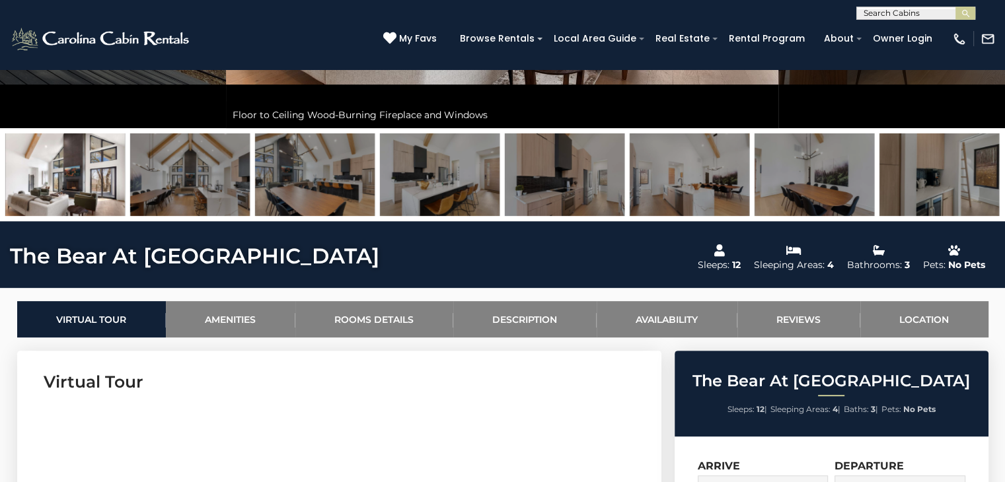
click at [61, 184] on img at bounding box center [65, 174] width 120 height 83
click at [164, 190] on img at bounding box center [190, 174] width 120 height 83
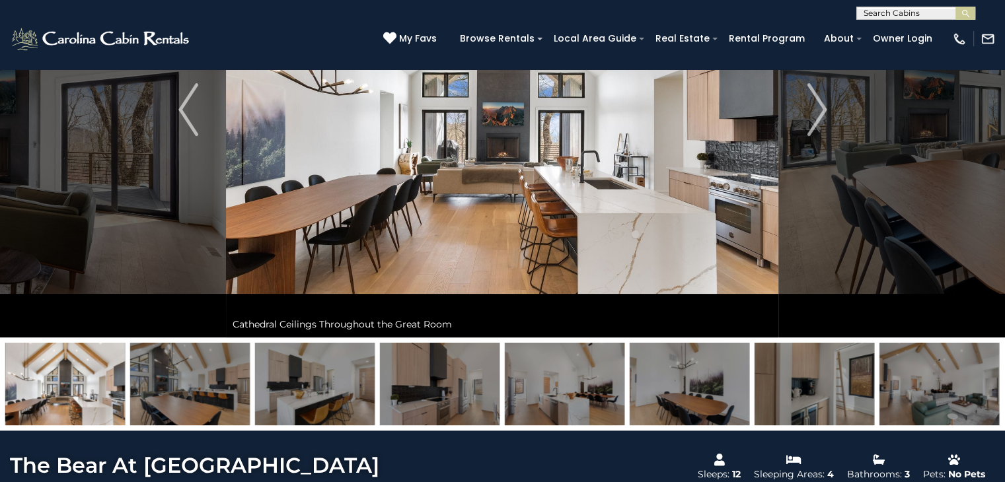
scroll to position [66, 0]
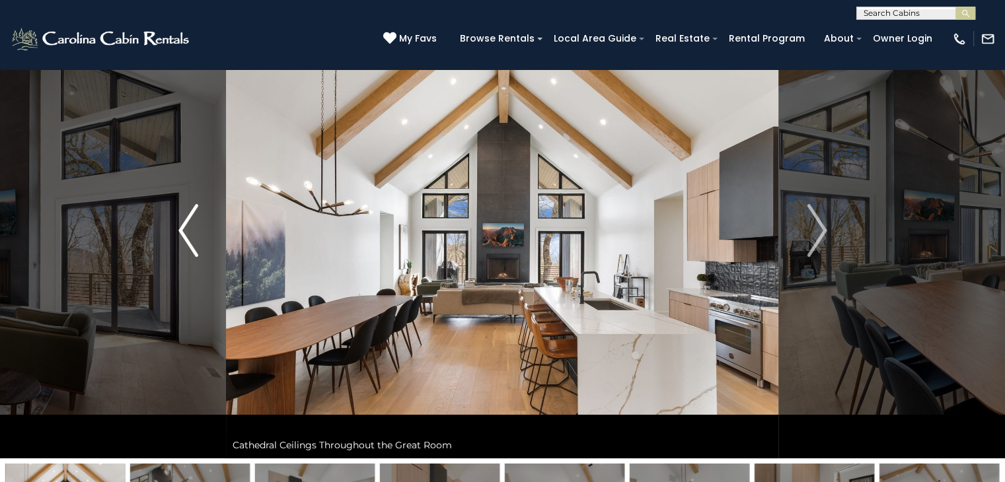
click at [192, 233] on img "Previous" at bounding box center [188, 230] width 20 height 53
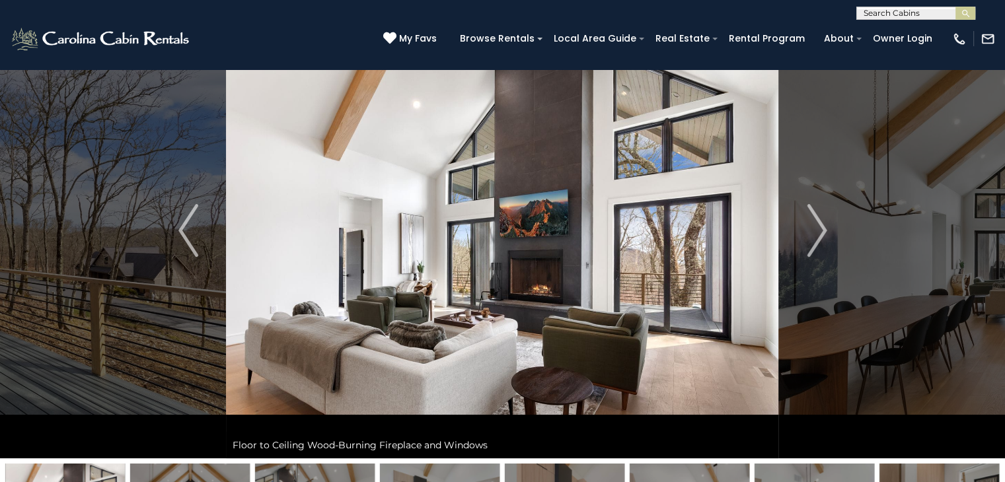
scroll to position [0, 0]
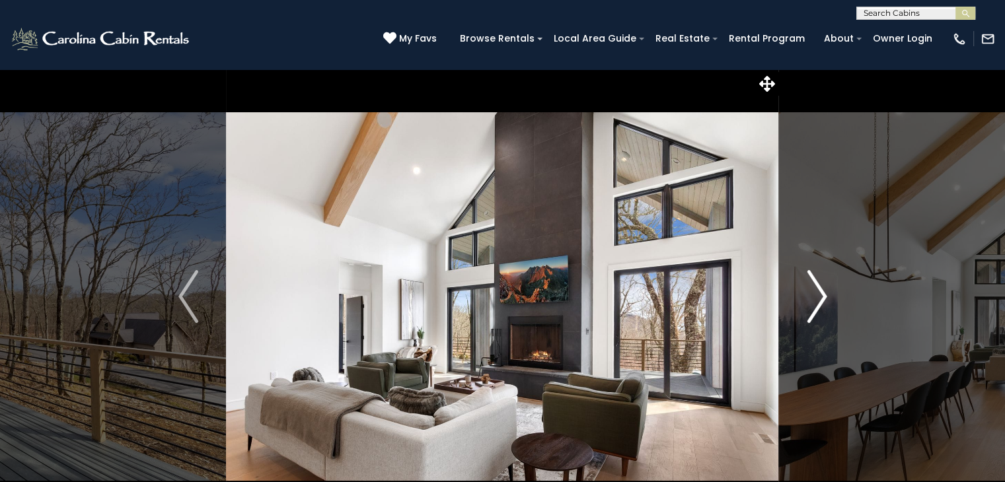
click at [807, 293] on img "Next" at bounding box center [817, 296] width 20 height 53
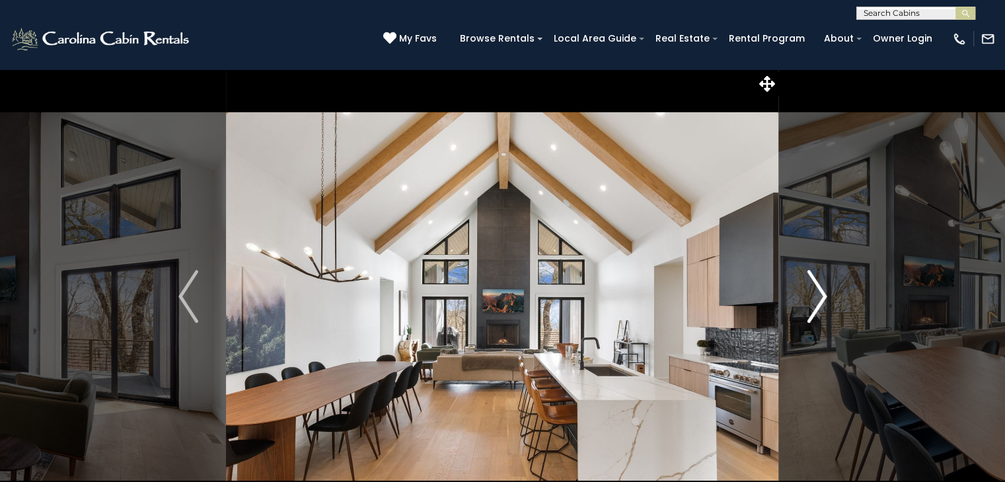
click at [819, 297] on img "Next" at bounding box center [817, 296] width 20 height 53
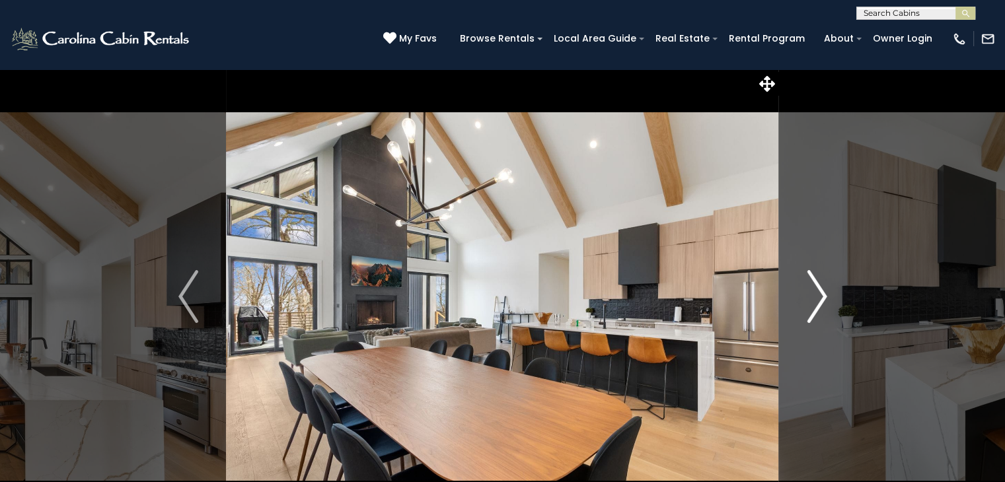
click at [822, 274] on img "Next" at bounding box center [817, 296] width 20 height 53
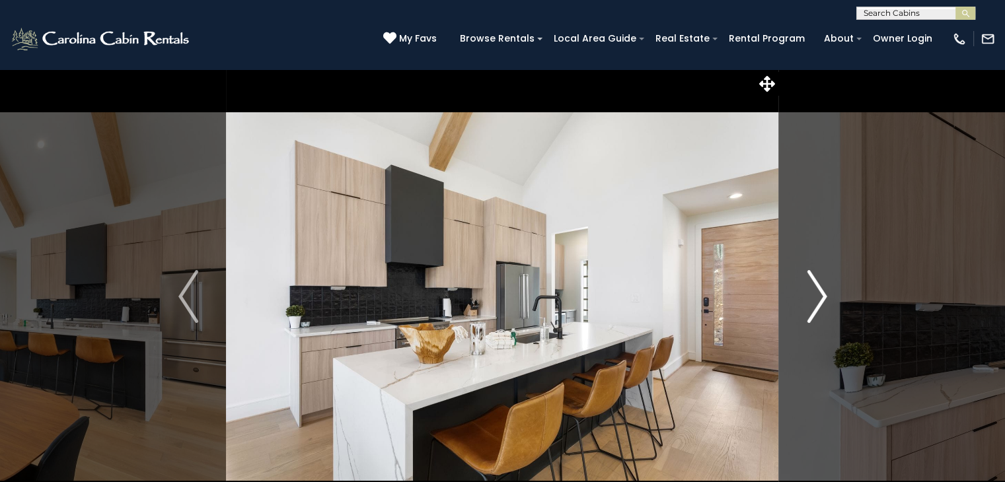
click at [818, 283] on img "Next" at bounding box center [817, 296] width 20 height 53
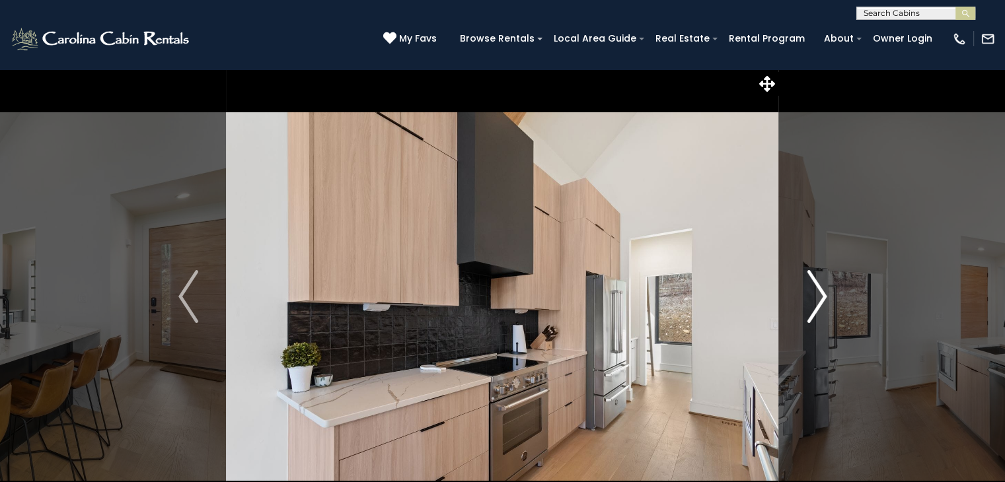
click at [814, 309] on img "Next" at bounding box center [817, 296] width 20 height 53
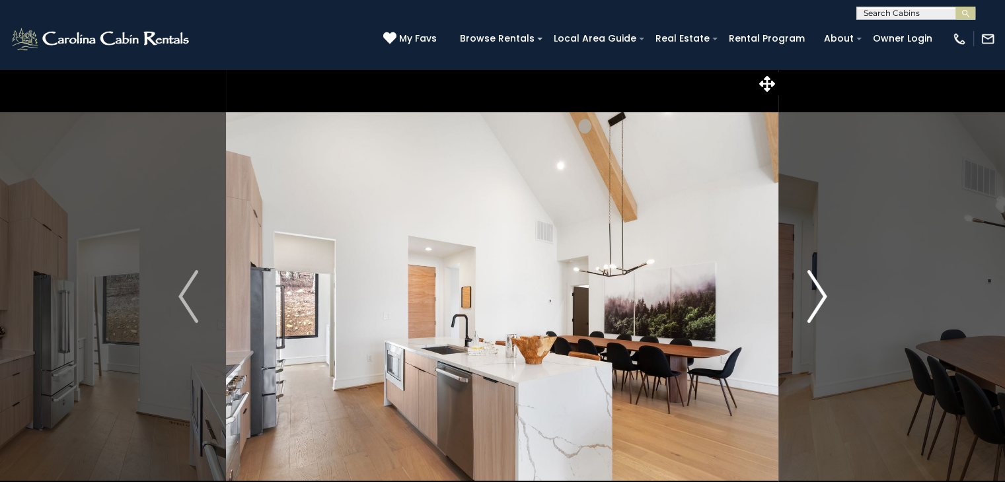
click at [814, 309] on img "Next" at bounding box center [817, 296] width 20 height 53
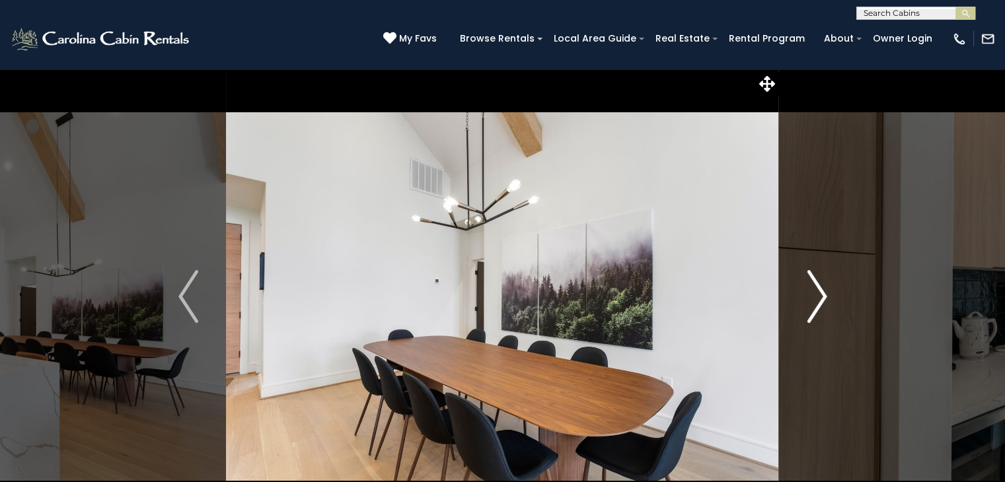
click at [814, 309] on img "Next" at bounding box center [817, 296] width 20 height 53
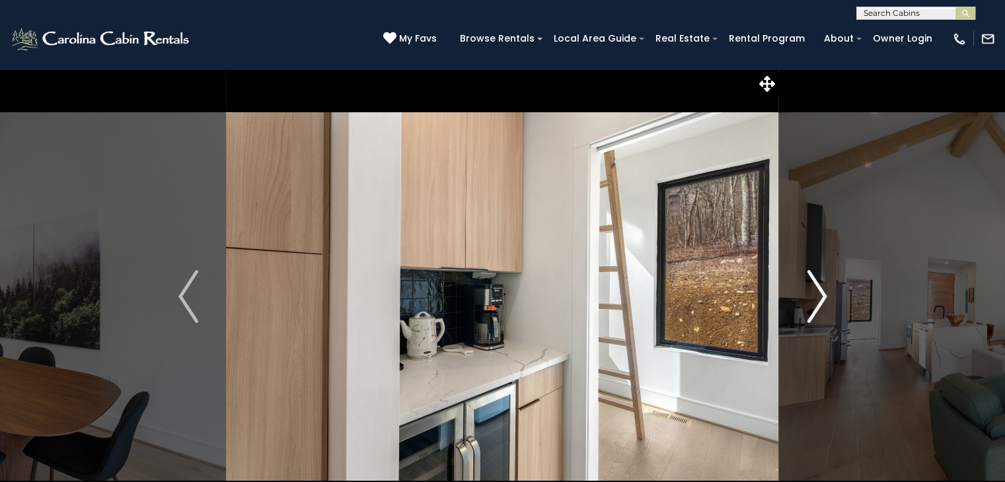
click at [814, 309] on img "Next" at bounding box center [817, 296] width 20 height 53
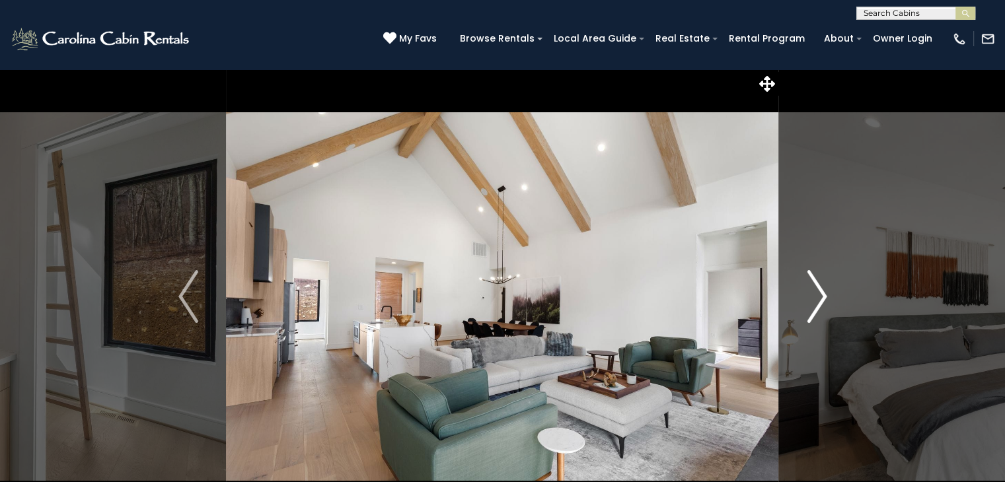
click at [814, 309] on img "Next" at bounding box center [817, 296] width 20 height 53
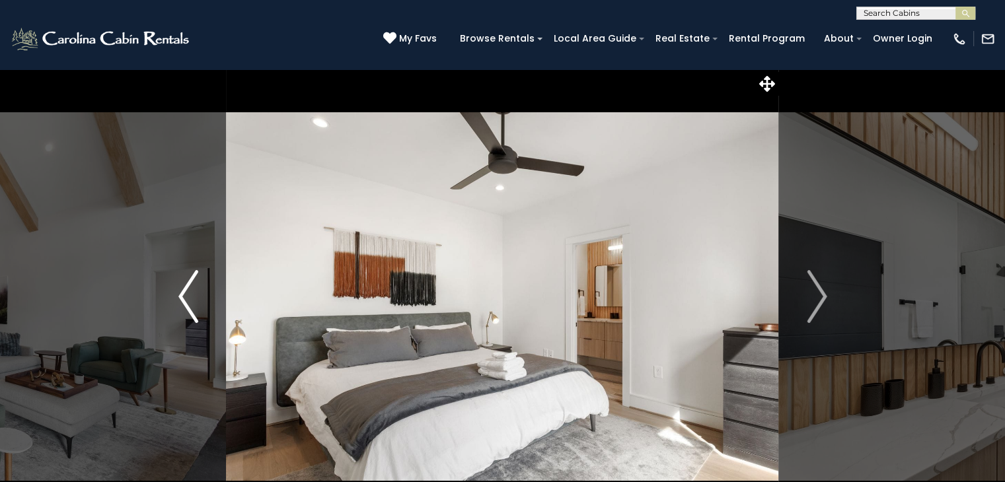
click at [195, 295] on img "Previous" at bounding box center [188, 296] width 20 height 53
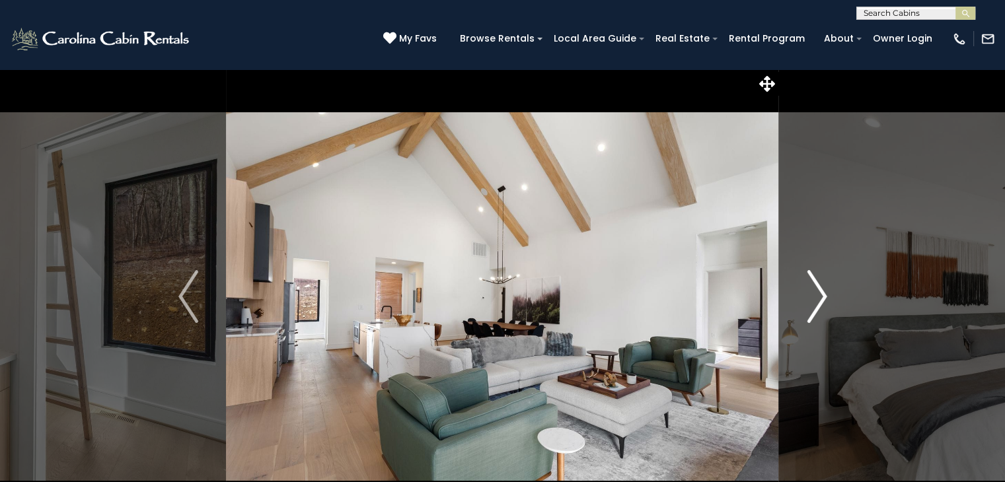
click at [803, 300] on button "Next" at bounding box center [817, 297] width 76 height 456
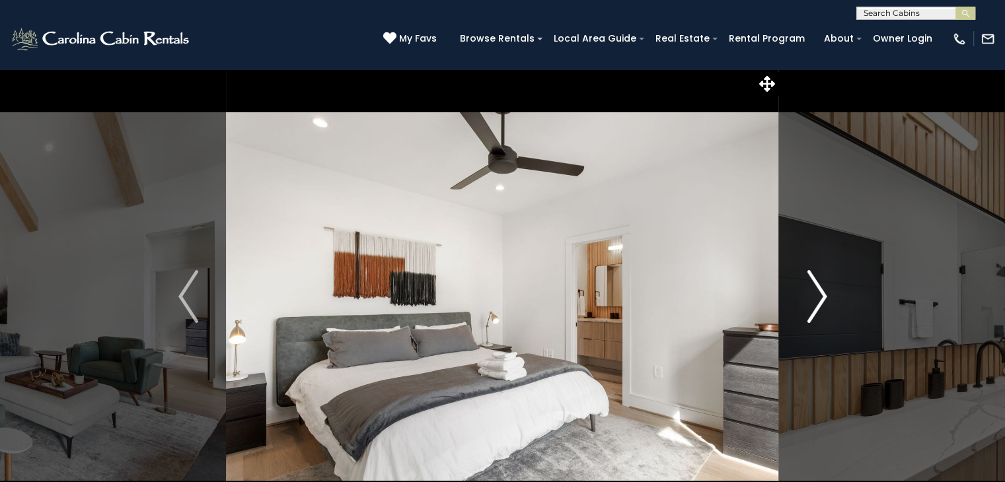
click at [803, 299] on button "Next" at bounding box center [817, 297] width 76 height 456
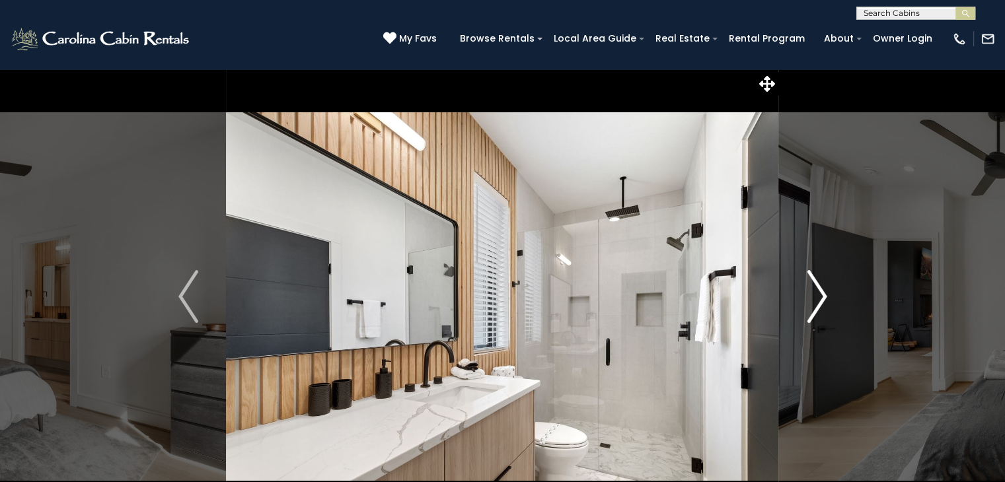
click at [803, 299] on button "Next" at bounding box center [817, 297] width 76 height 456
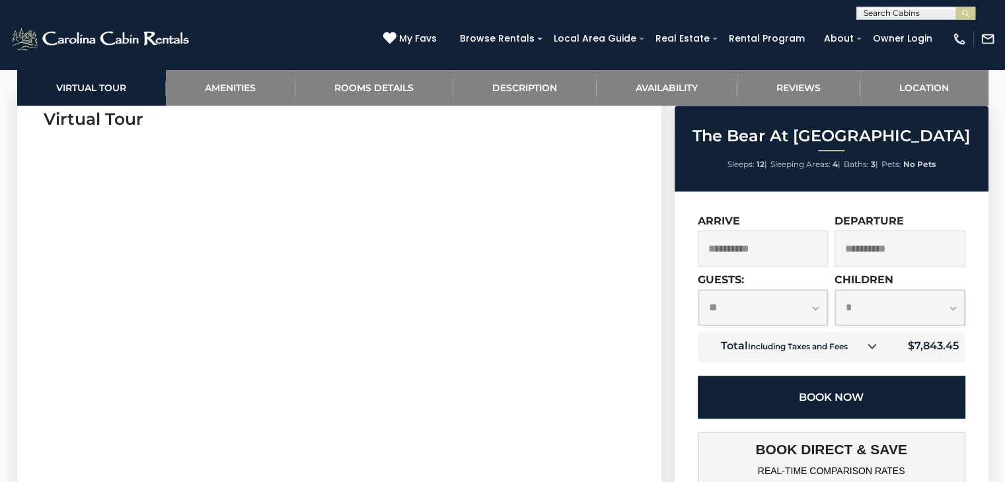
scroll to position [661, 0]
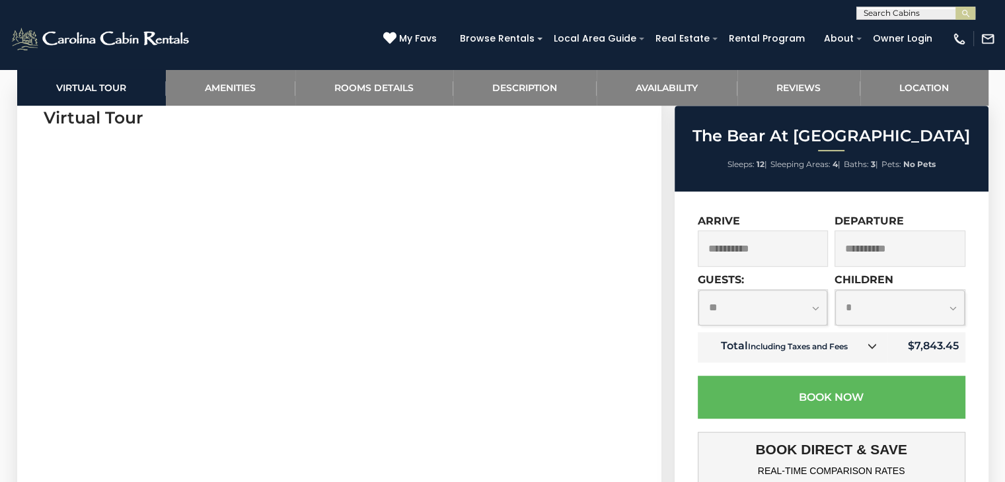
click at [778, 296] on select "**********" at bounding box center [762, 307] width 129 height 35
select select "*"
click at [698, 291] on select "**********" at bounding box center [762, 307] width 129 height 35
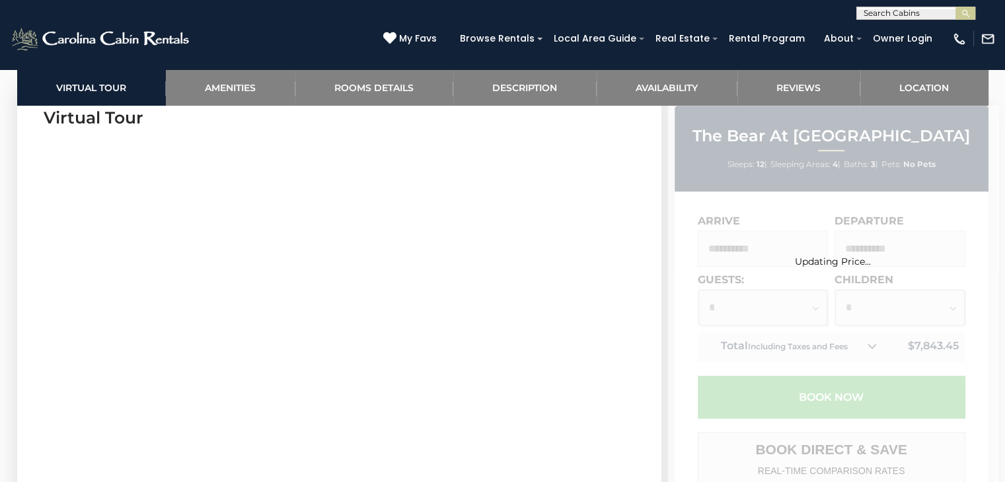
click at [904, 318] on div "Updating Price..." at bounding box center [833, 440] width 330 height 669
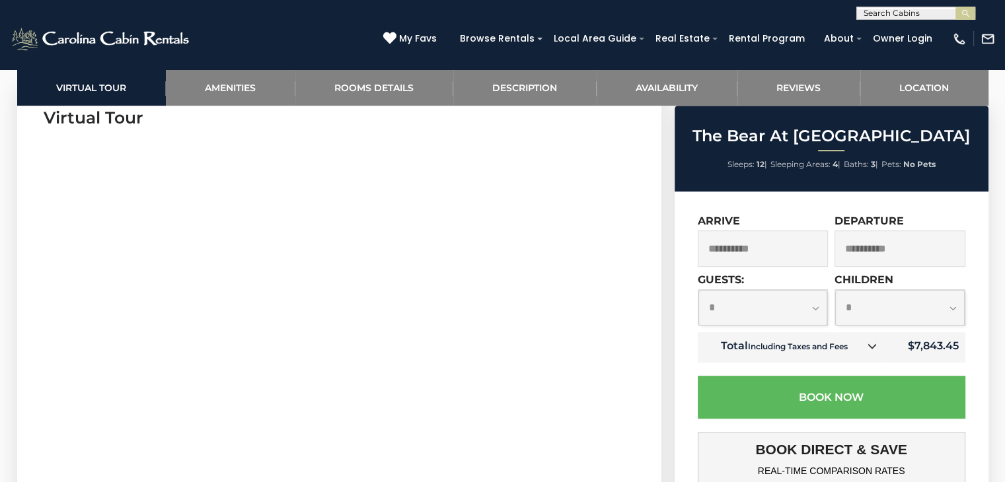
click at [904, 316] on select "**********" at bounding box center [899, 307] width 129 height 35
select select "*"
click at [835, 291] on select "**********" at bounding box center [899, 307] width 129 height 35
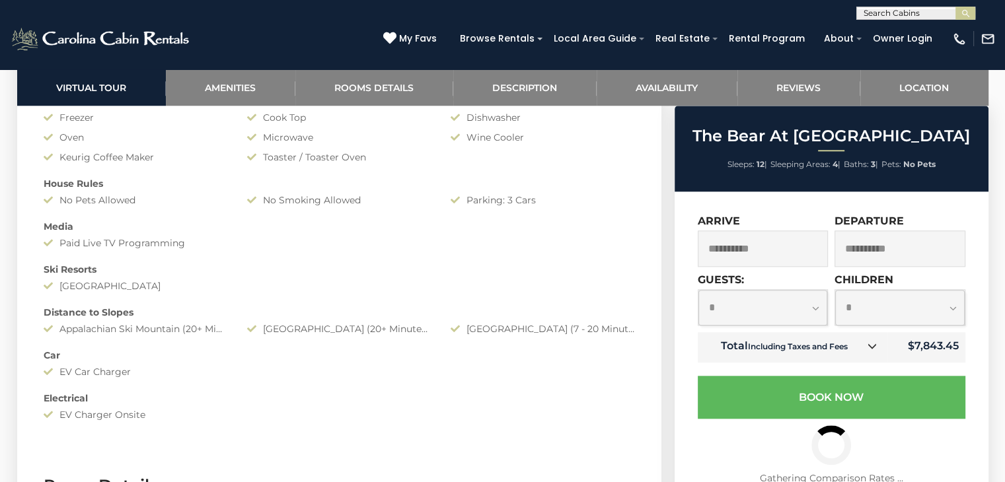
scroll to position [1321, 0]
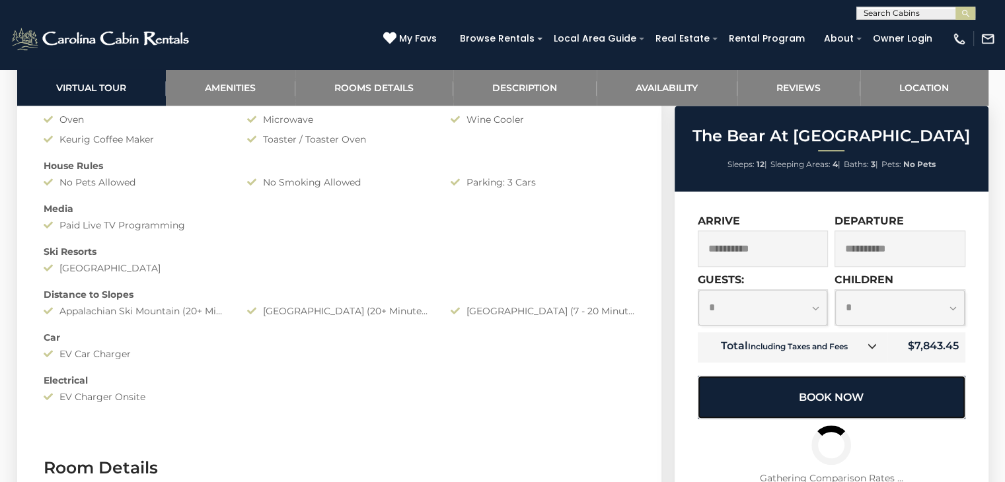
click at [859, 408] on button "Book Now" at bounding box center [832, 397] width 268 height 43
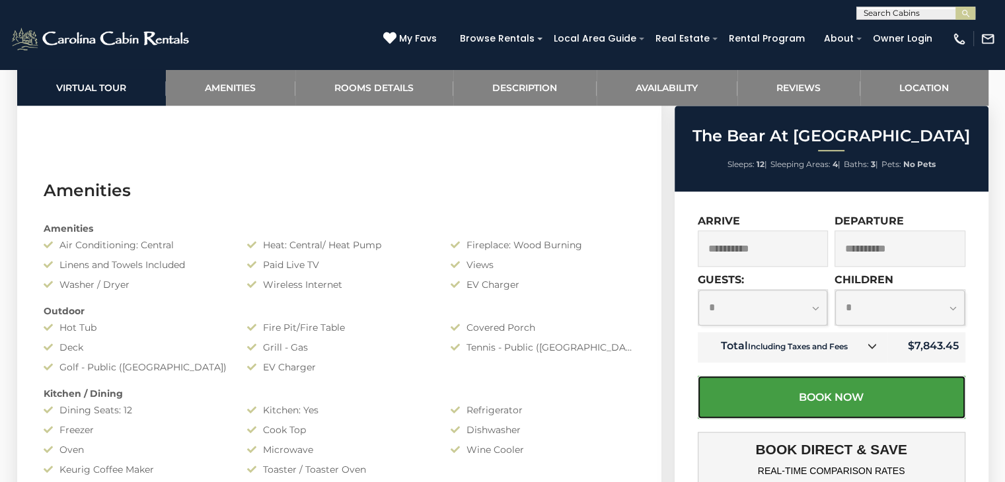
scroll to position [907, 0]
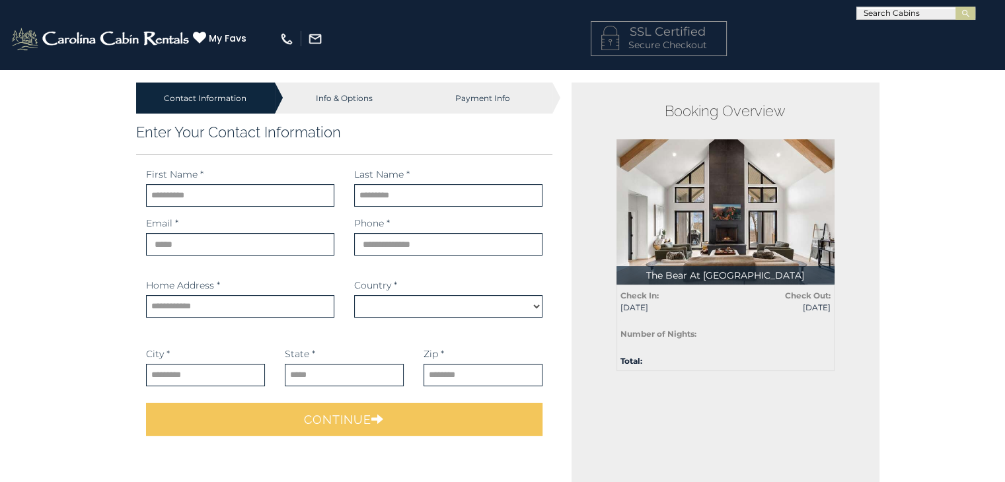
select select "*********"
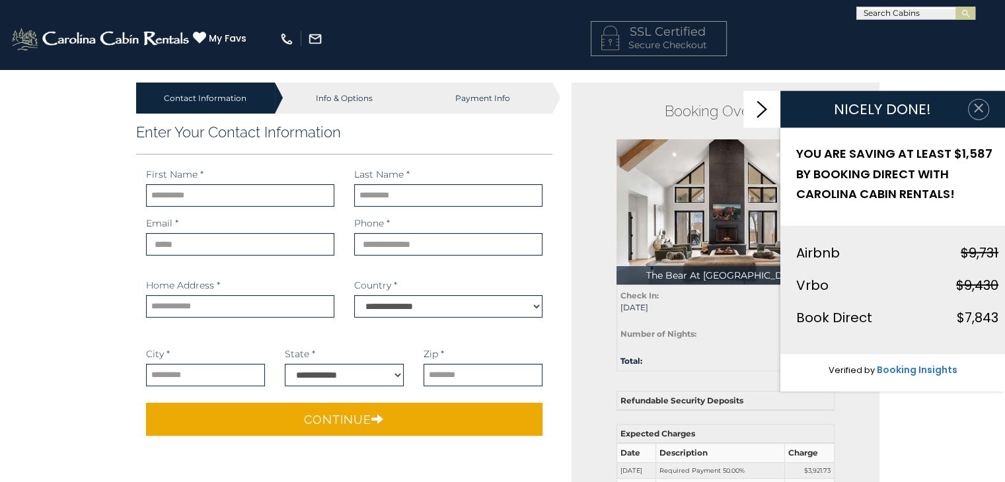
click at [980, 111] on icon "button" at bounding box center [978, 108] width 9 height 9
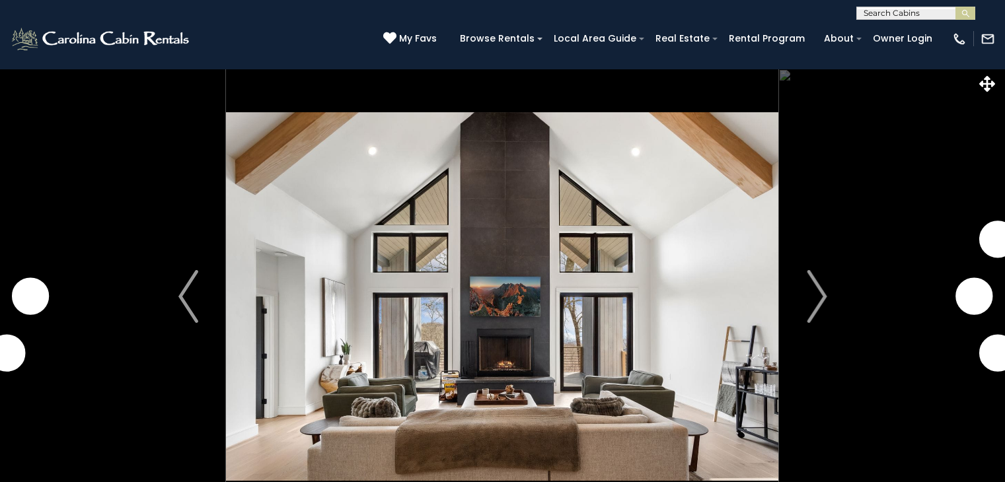
select select "*"
click at [809, 295] on img "Next" at bounding box center [817, 296] width 20 height 53
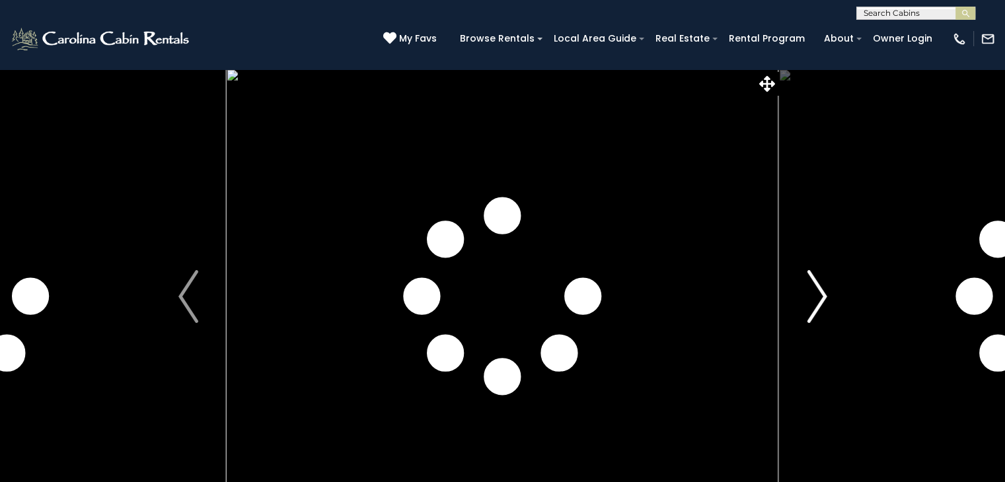
click at [809, 295] on img "Next" at bounding box center [817, 296] width 20 height 53
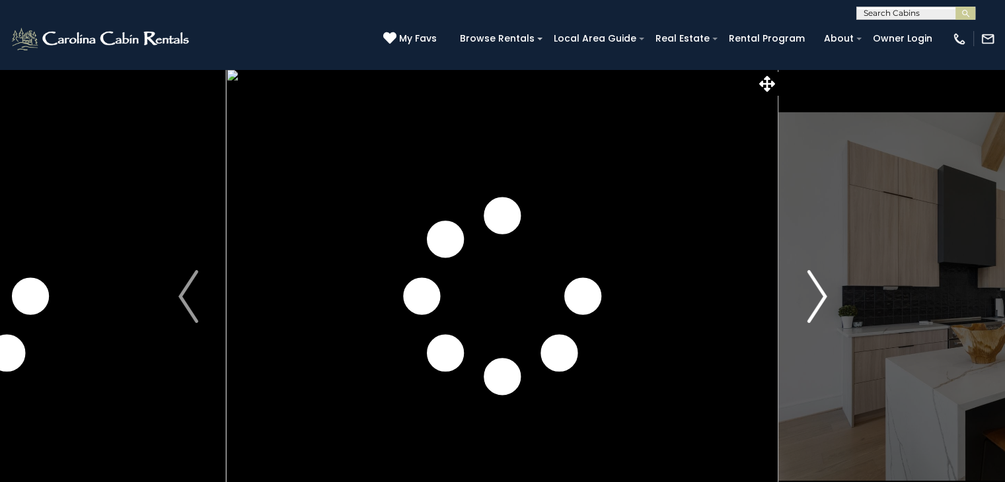
click at [809, 295] on img "Next" at bounding box center [817, 296] width 20 height 53
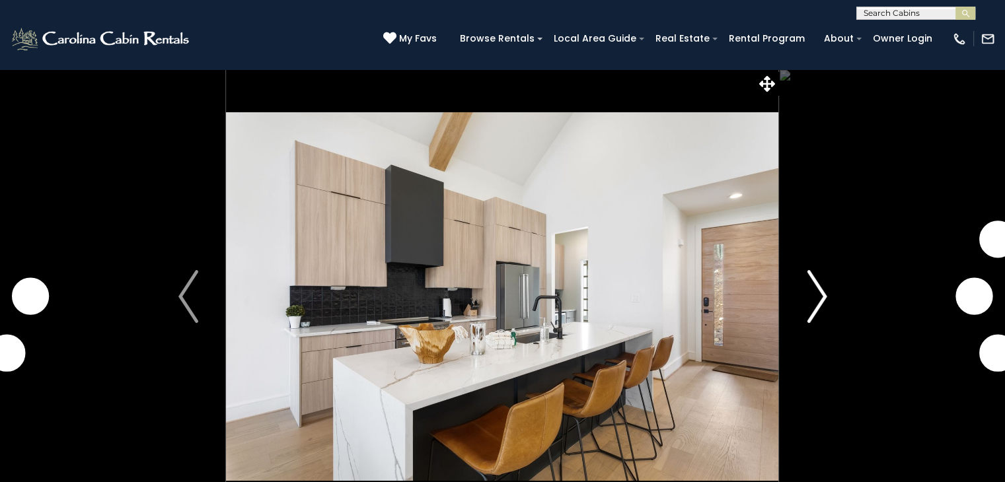
click at [809, 295] on img "Next" at bounding box center [817, 296] width 20 height 53
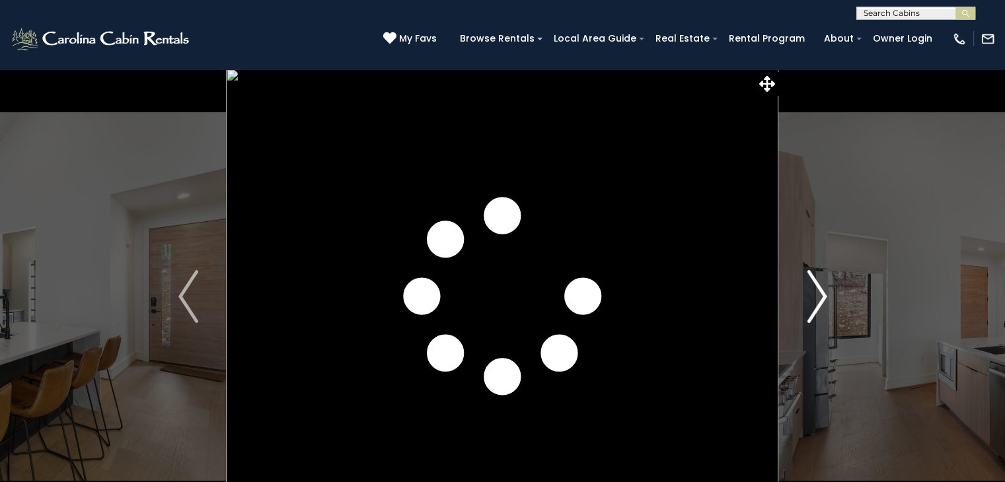
click at [809, 295] on img "Next" at bounding box center [817, 296] width 20 height 53
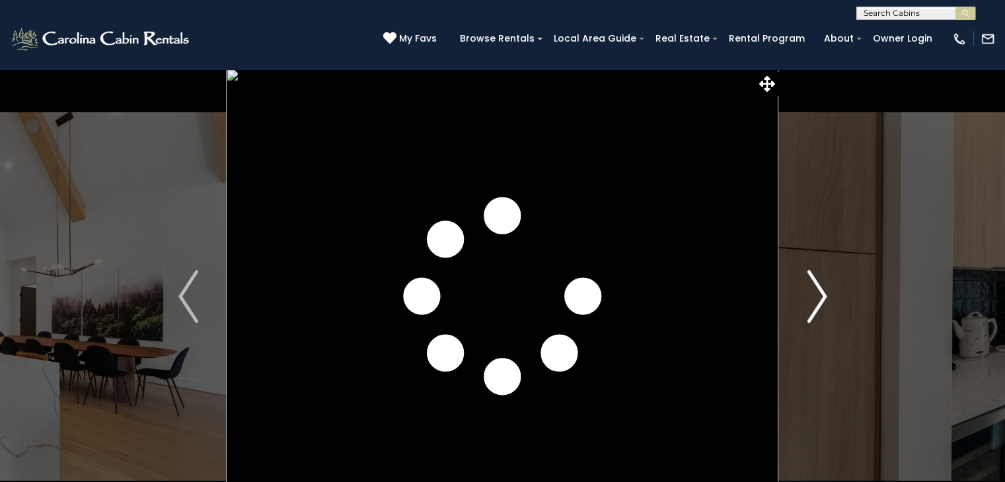
click at [809, 295] on img "Next" at bounding box center [817, 296] width 20 height 53
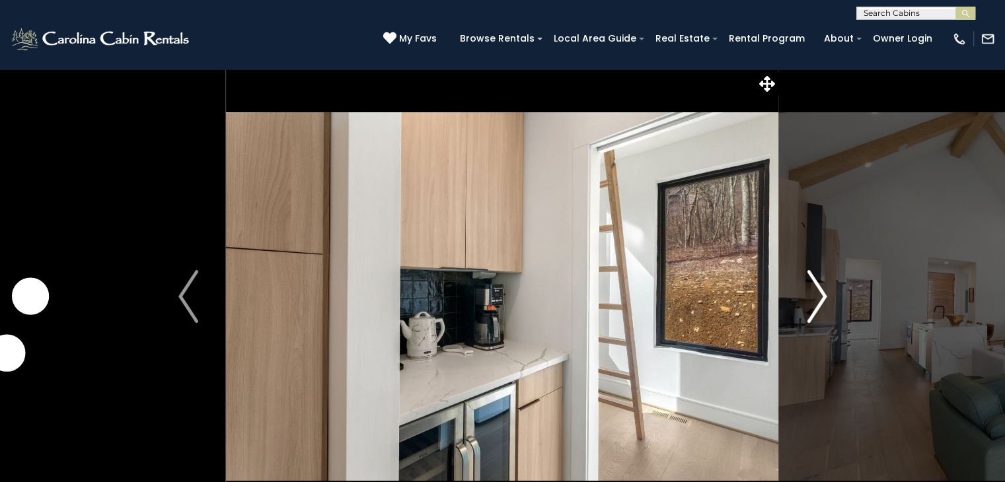
click at [809, 294] on img "Next" at bounding box center [817, 296] width 20 height 53
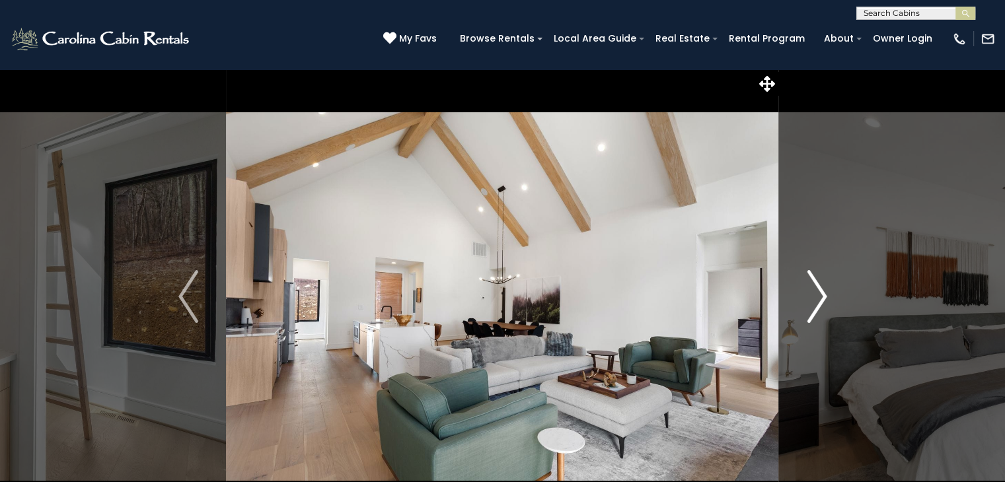
click at [809, 294] on img "Next" at bounding box center [817, 296] width 20 height 53
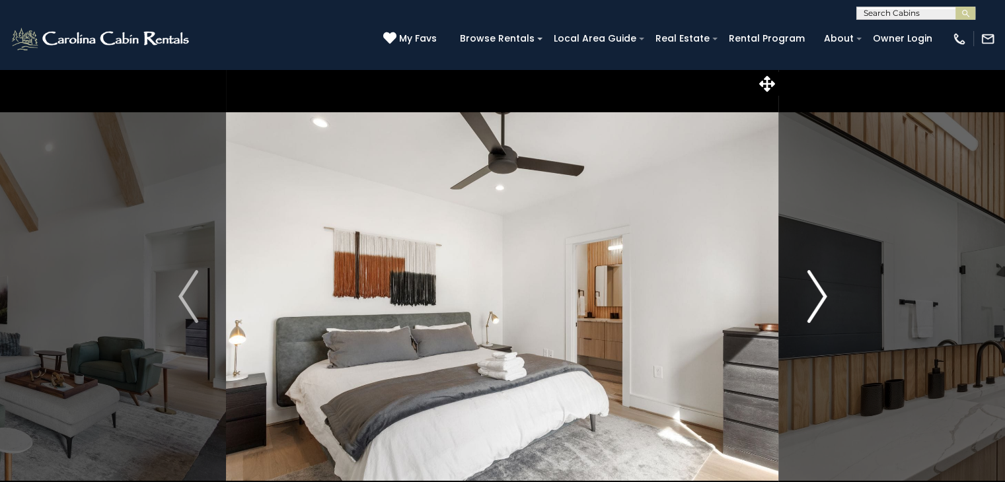
click at [809, 294] on img "Next" at bounding box center [817, 296] width 20 height 53
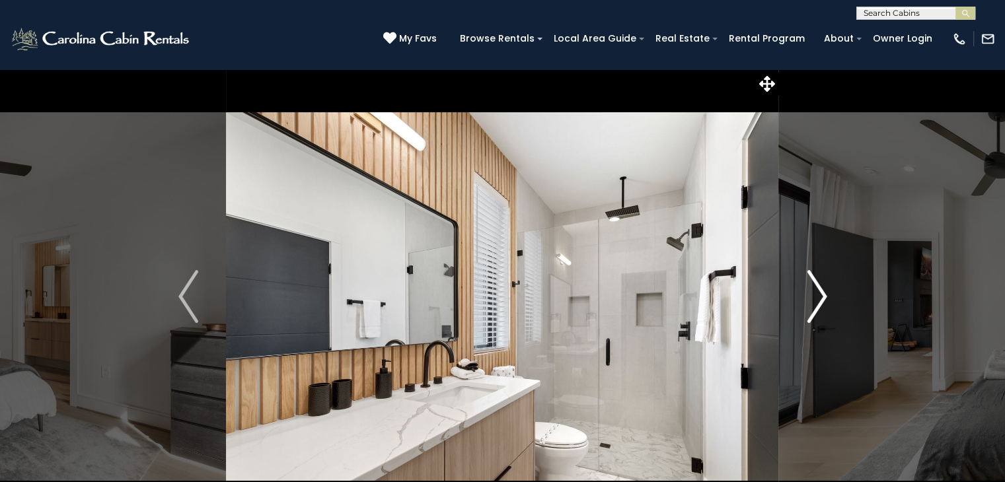
click at [809, 294] on img "Next" at bounding box center [817, 296] width 20 height 53
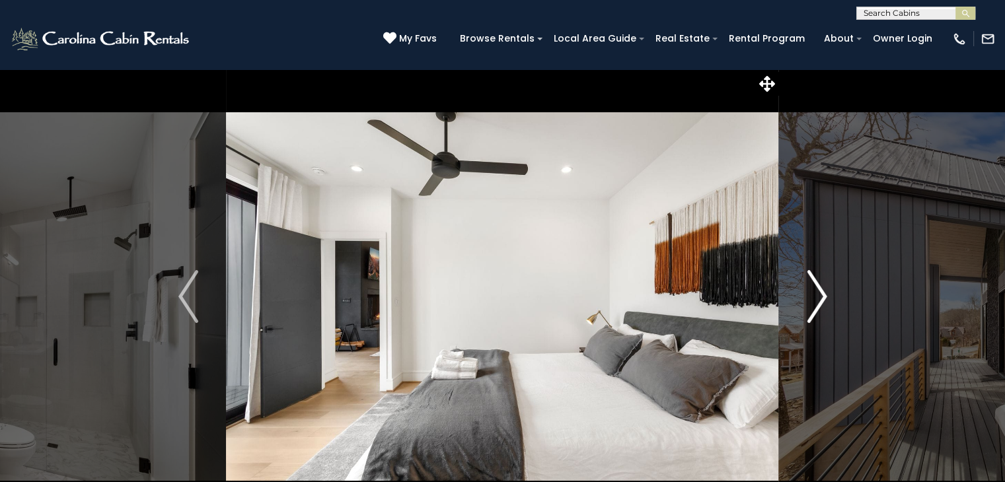
click at [809, 294] on img "Next" at bounding box center [817, 296] width 20 height 53
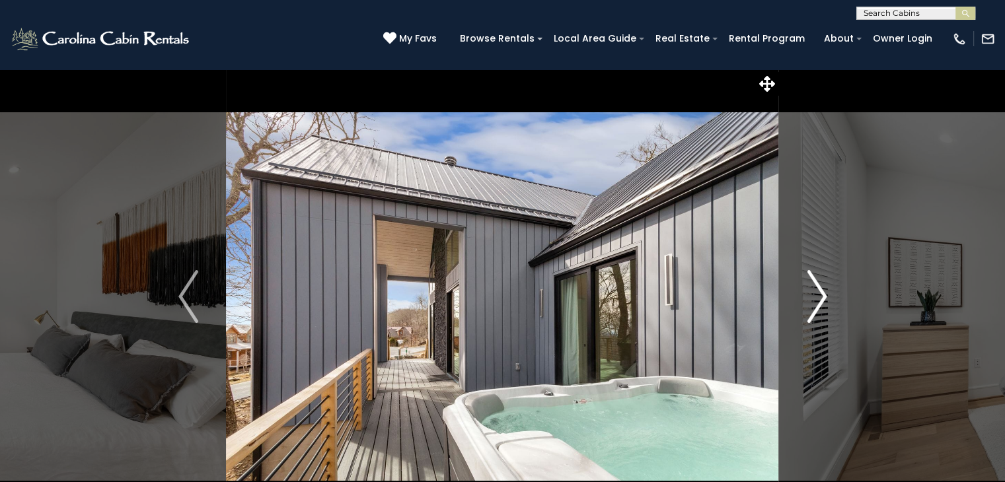
click at [826, 299] on button "Next" at bounding box center [817, 297] width 76 height 456
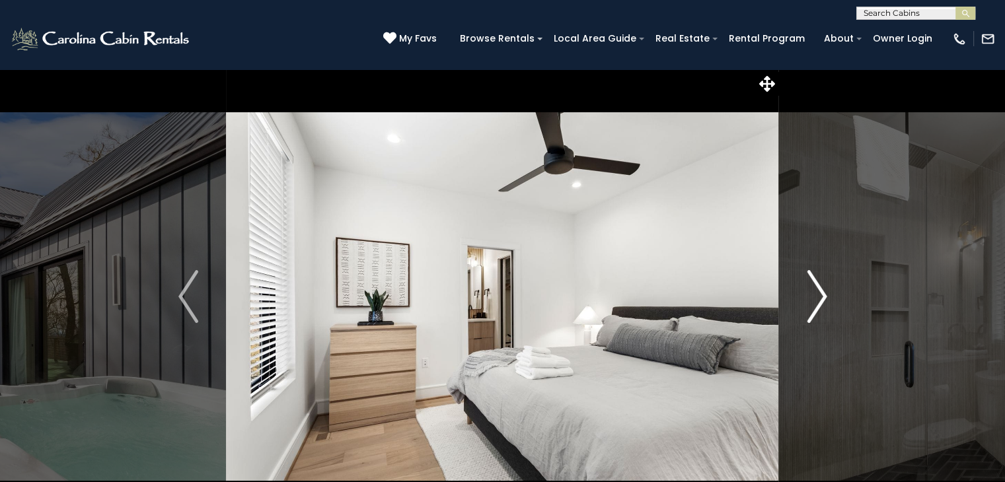
click at [826, 299] on button "Next" at bounding box center [817, 297] width 76 height 456
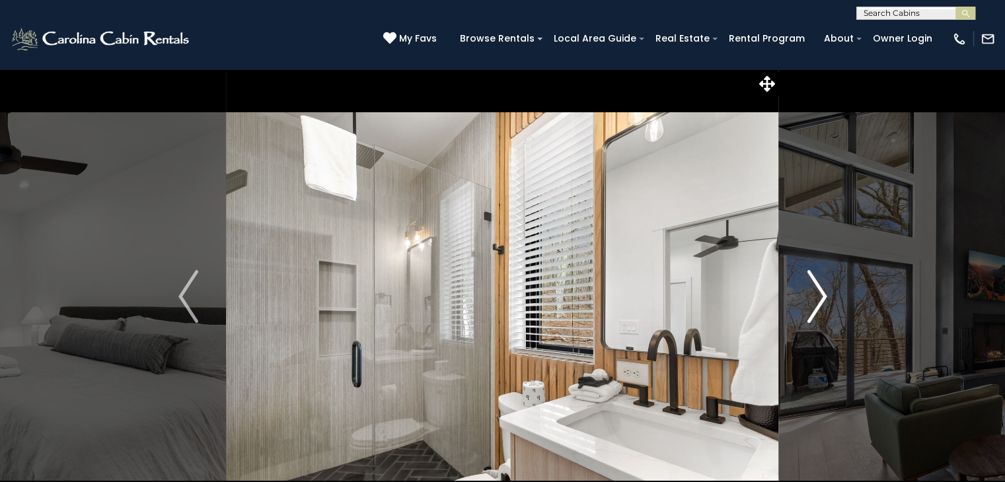
click at [826, 299] on button "Next" at bounding box center [817, 297] width 76 height 456
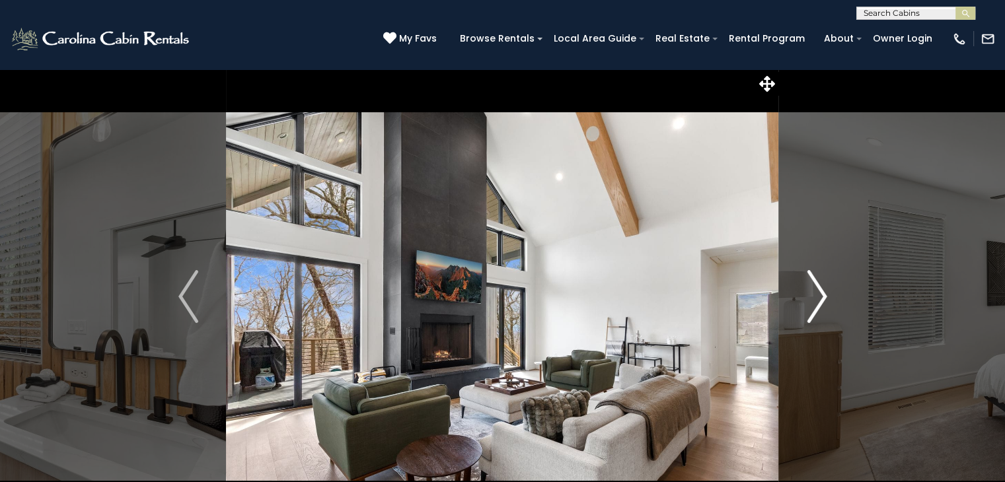
click at [808, 287] on img "Next" at bounding box center [817, 296] width 20 height 53
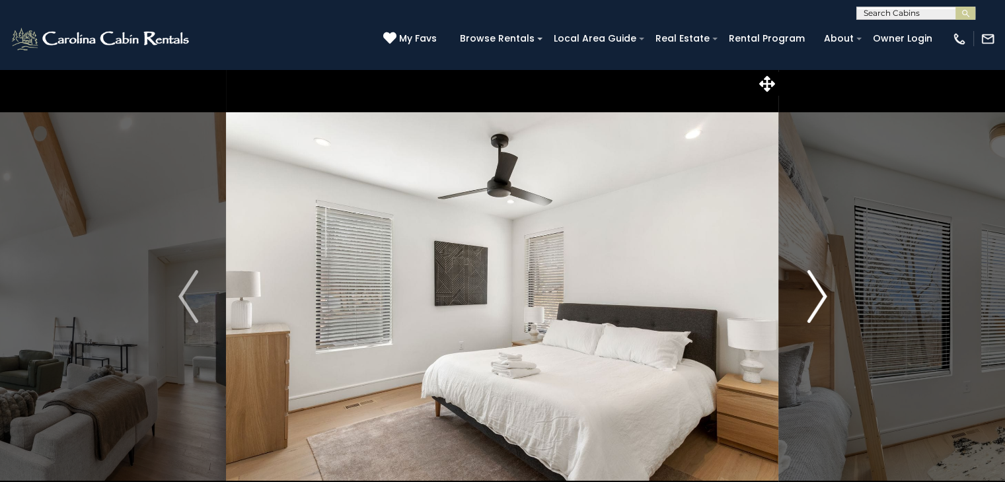
click at [807, 287] on img "Next" at bounding box center [817, 296] width 20 height 53
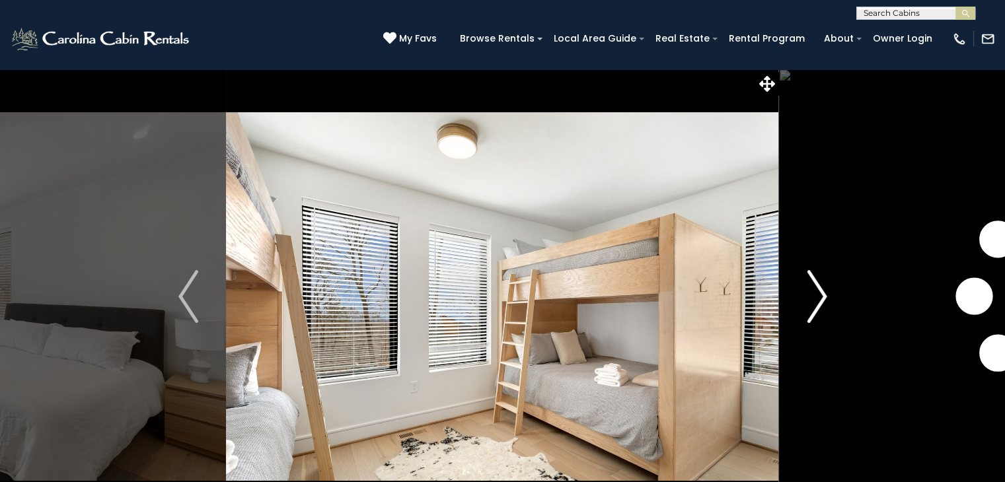
click at [807, 287] on img "Next" at bounding box center [817, 296] width 20 height 53
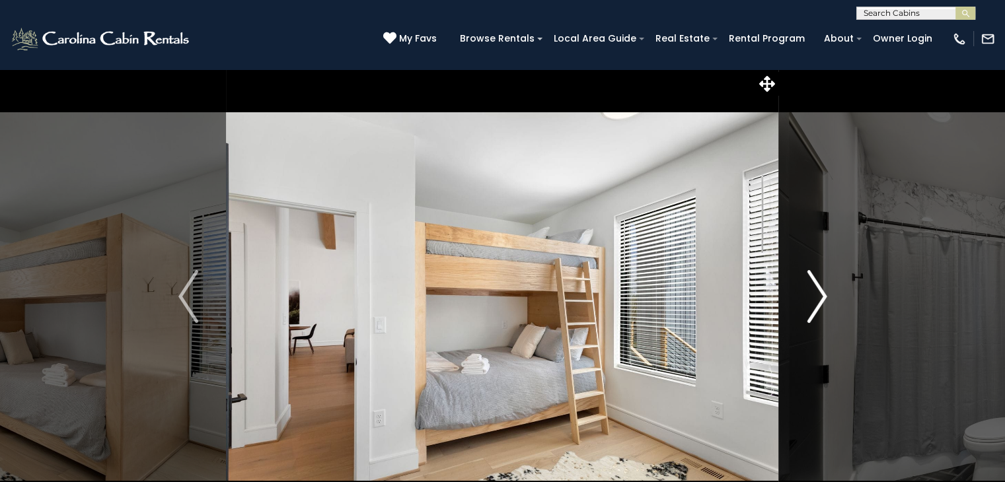
click at [807, 286] on img "Next" at bounding box center [817, 296] width 20 height 53
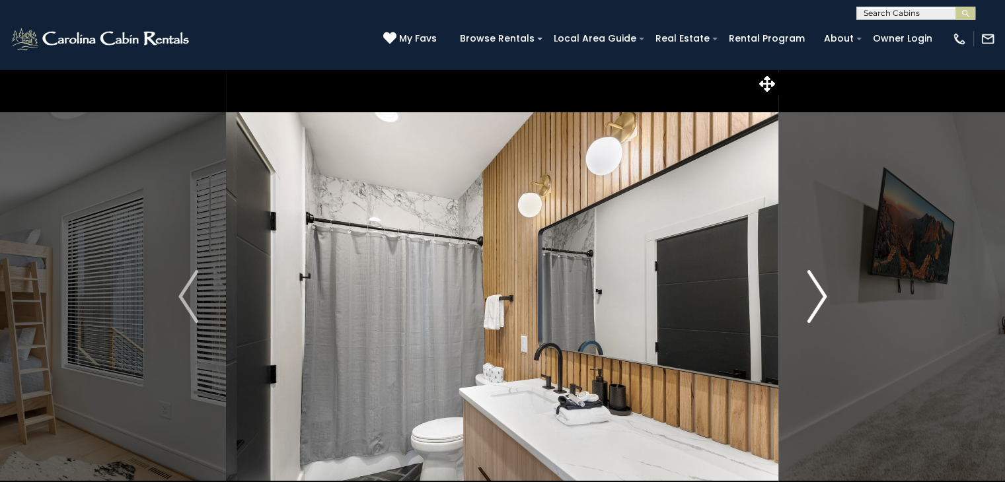
click at [798, 301] on button "Next" at bounding box center [817, 297] width 76 height 456
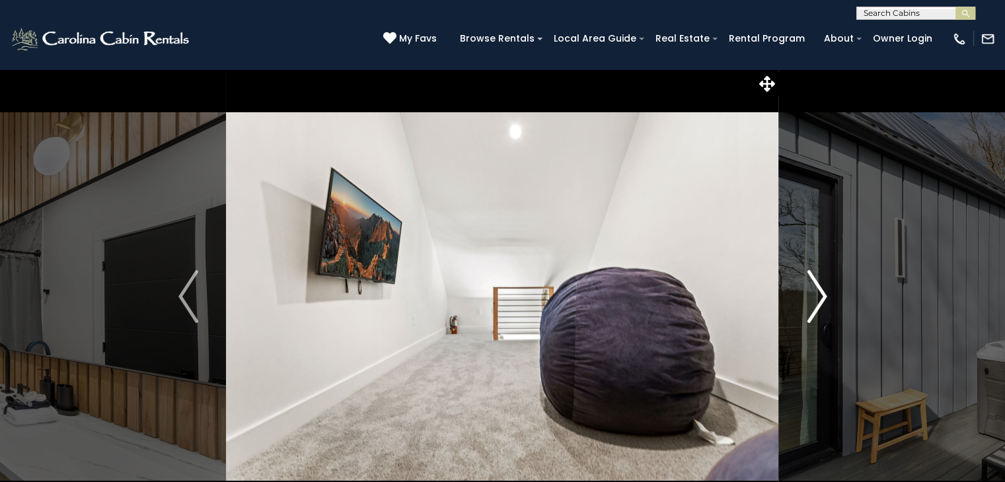
click at [799, 301] on button "Next" at bounding box center [817, 297] width 76 height 456
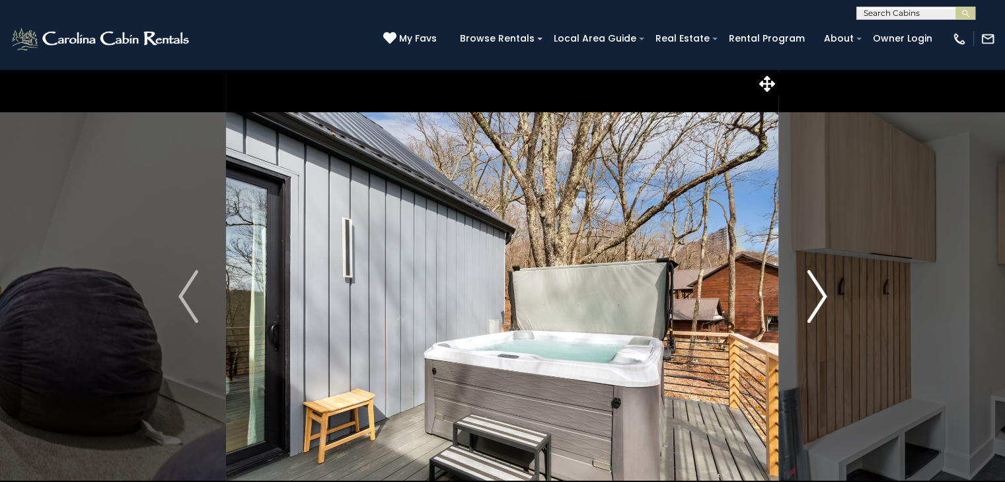
click at [799, 301] on button "Next" at bounding box center [817, 297] width 76 height 456
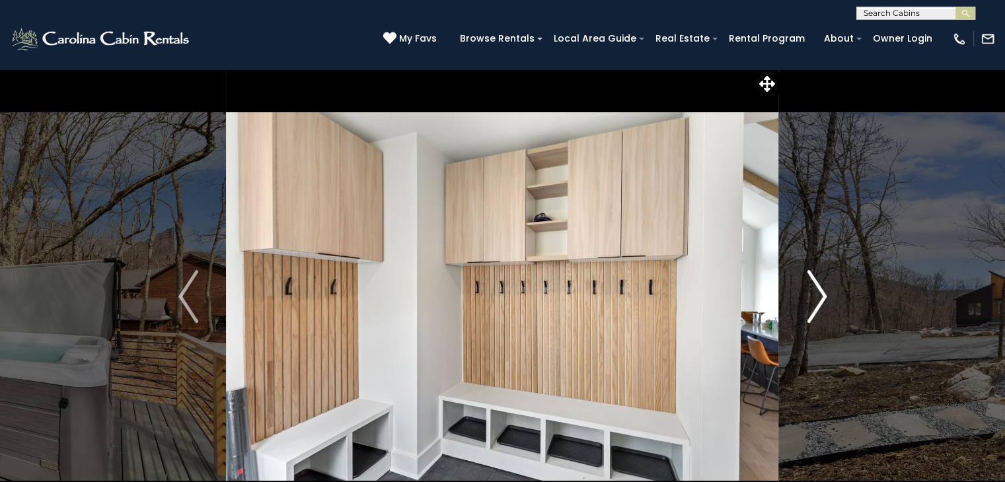
click at [799, 301] on button "Next" at bounding box center [817, 297] width 76 height 456
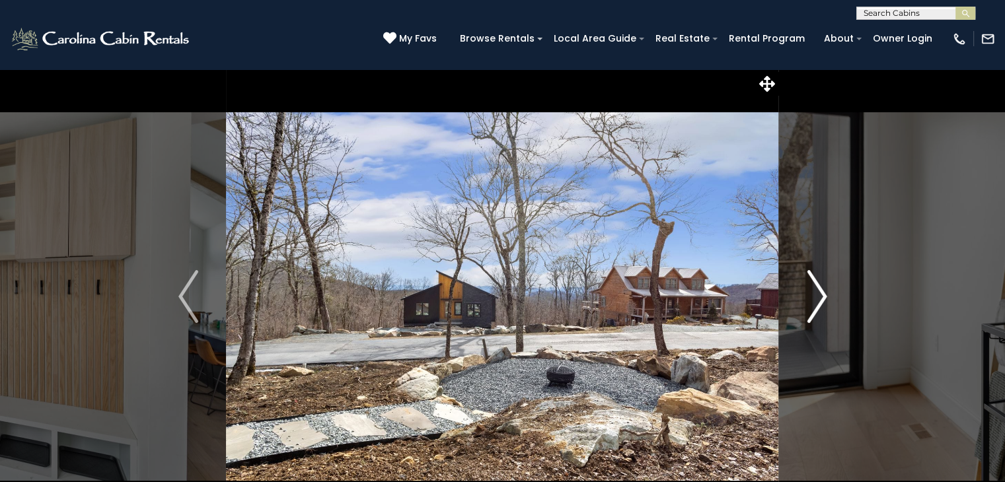
click at [799, 301] on button "Next" at bounding box center [817, 297] width 76 height 456
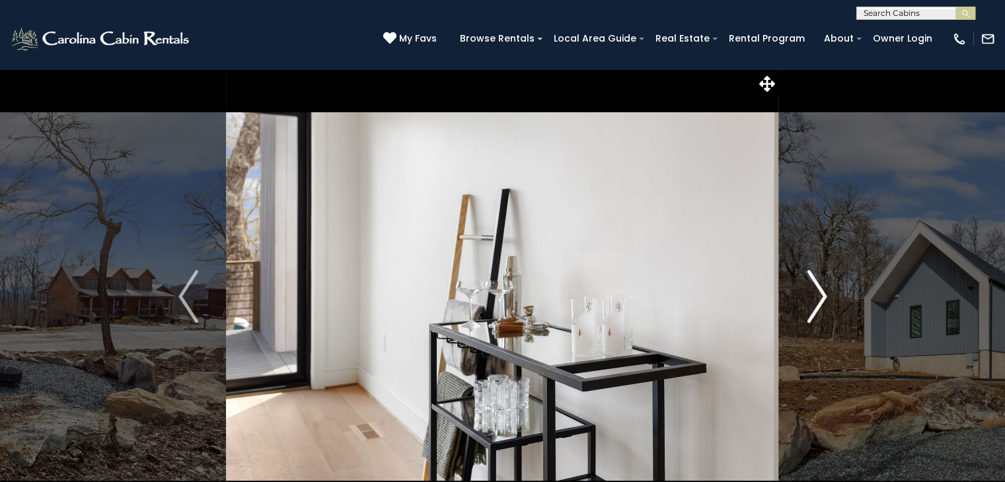
click at [799, 301] on button "Next" at bounding box center [817, 297] width 76 height 456
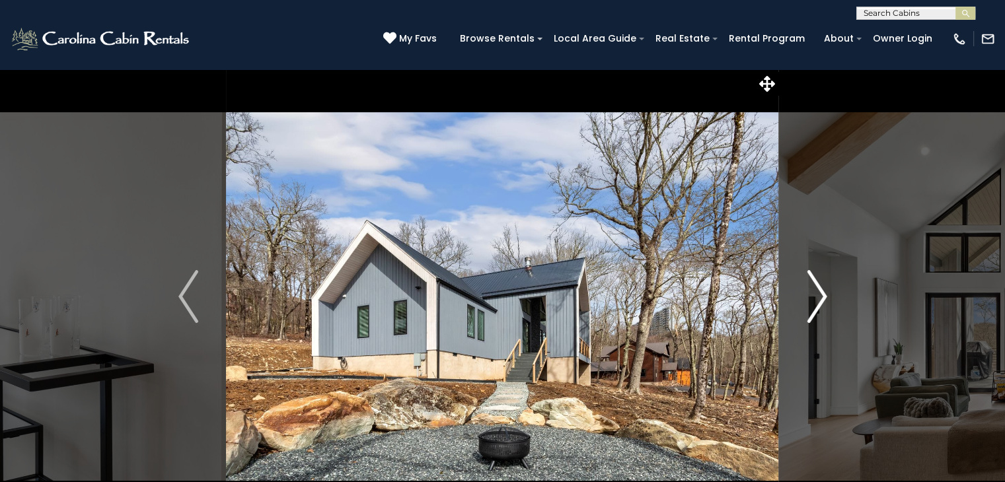
click at [799, 301] on button "Next" at bounding box center [817, 297] width 76 height 456
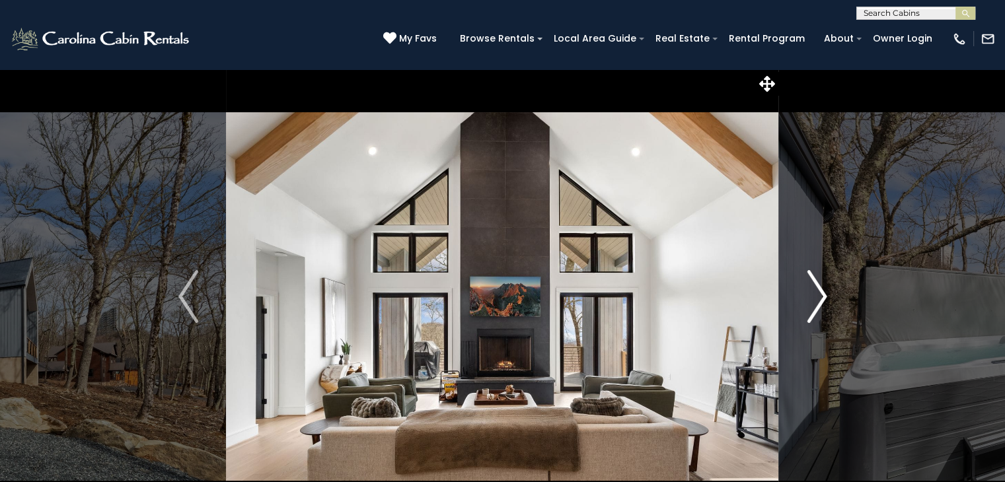
click at [799, 301] on button "Next" at bounding box center [817, 297] width 76 height 456
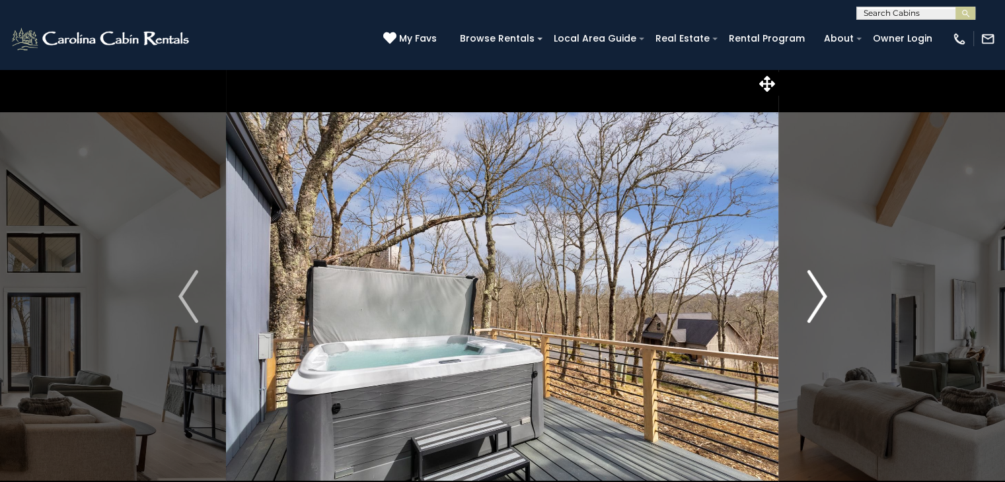
click at [799, 301] on button "Next" at bounding box center [817, 297] width 76 height 456
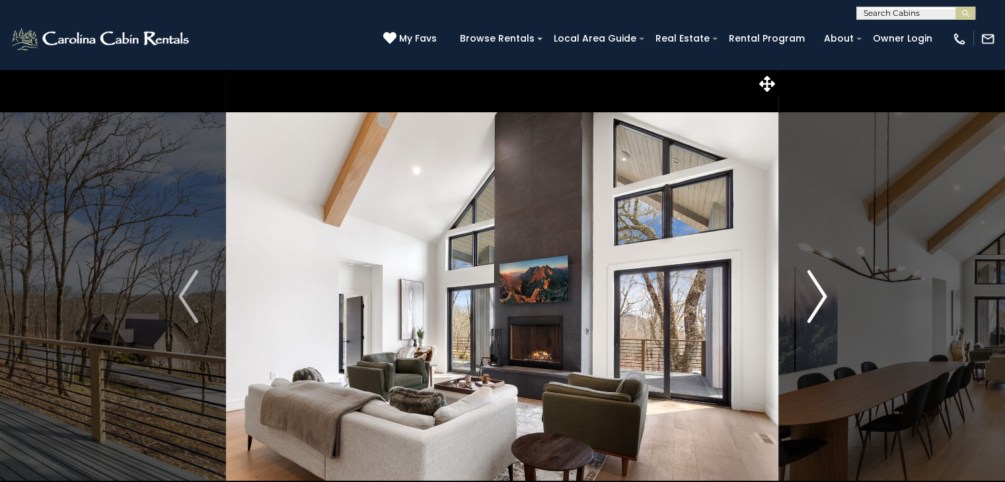
click at [799, 301] on button "Next" at bounding box center [817, 297] width 76 height 456
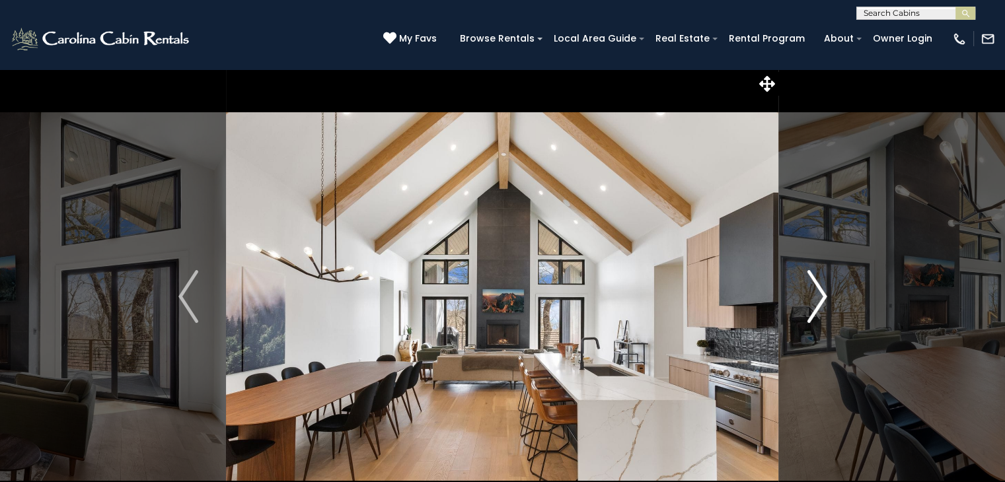
click at [799, 301] on button "Next" at bounding box center [817, 297] width 76 height 456
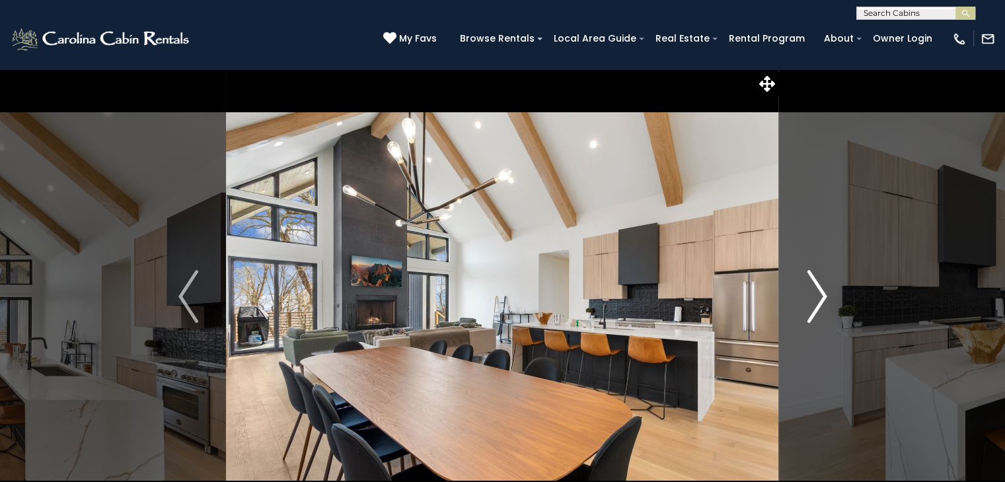
click at [799, 301] on button "Next" at bounding box center [817, 297] width 76 height 456
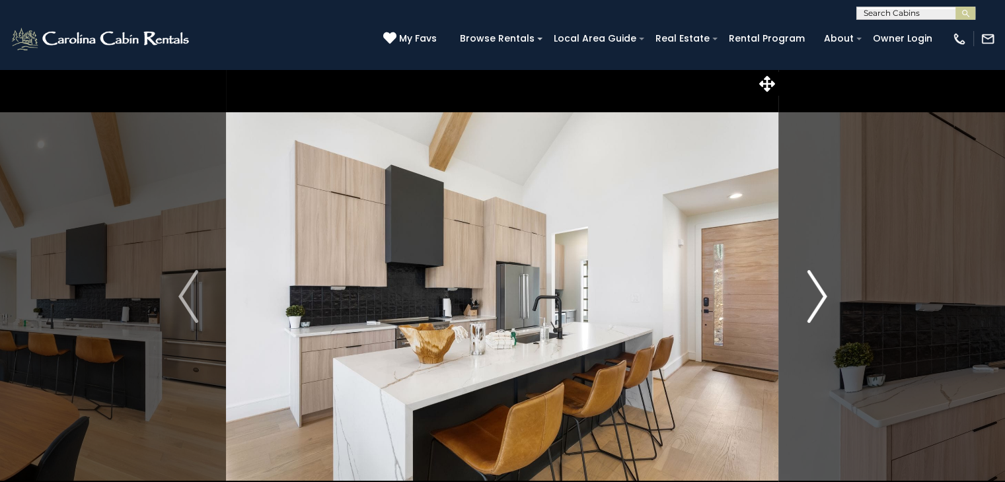
click at [799, 301] on button "Next" at bounding box center [817, 297] width 76 height 456
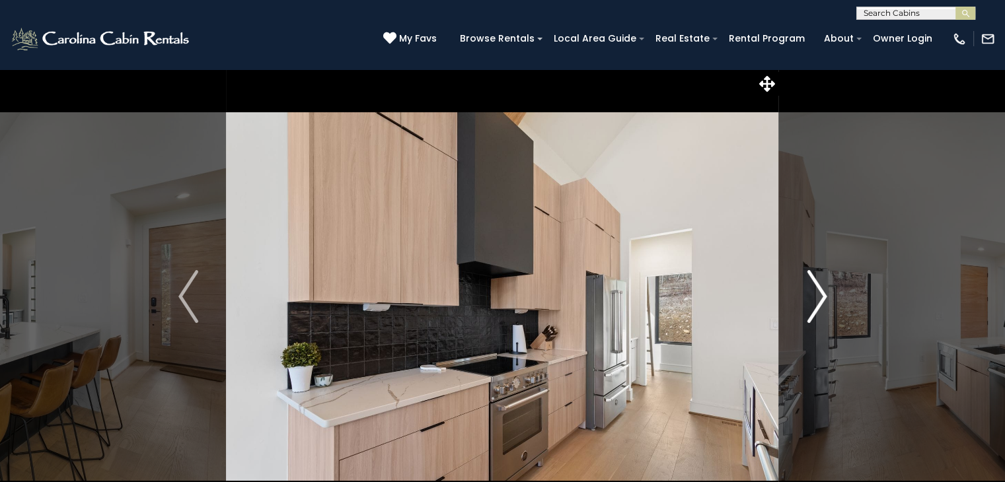
click at [799, 301] on button "Next" at bounding box center [817, 297] width 76 height 456
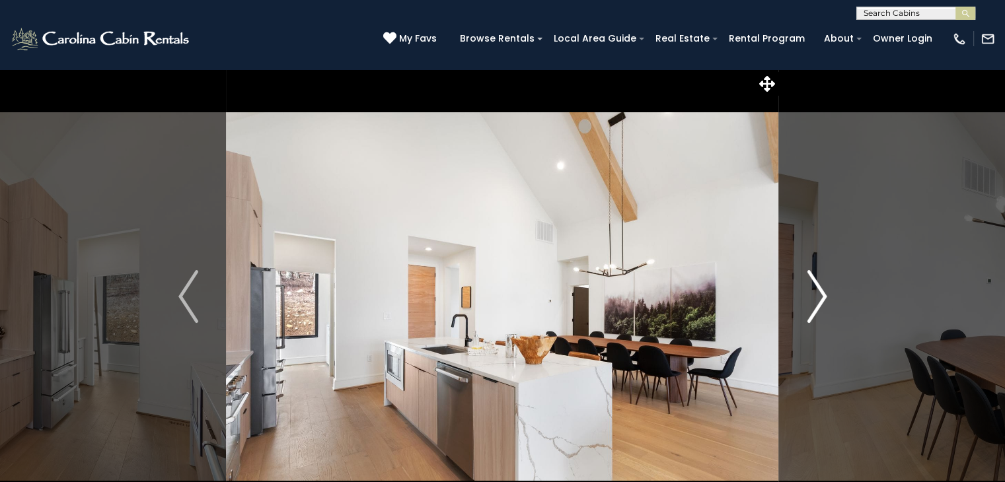
click at [799, 301] on button "Next" at bounding box center [817, 297] width 76 height 456
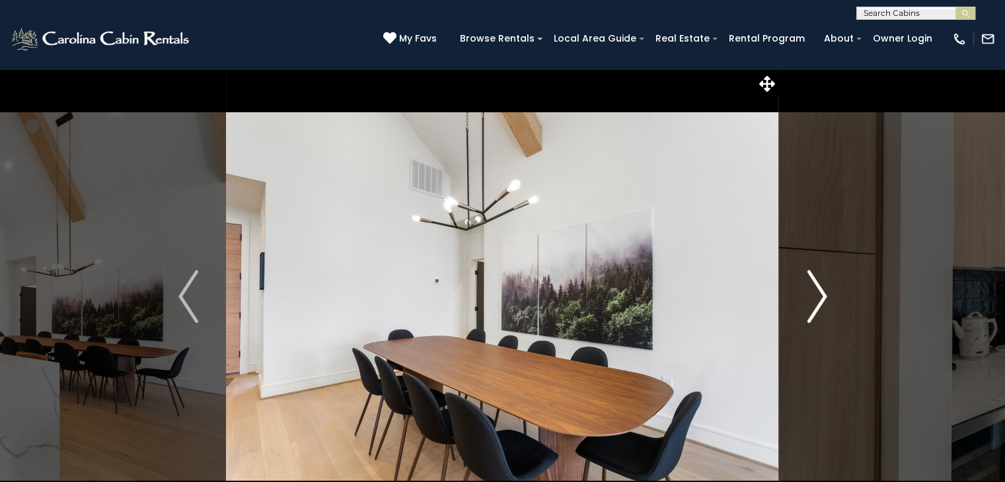
click at [799, 301] on button "Next" at bounding box center [817, 297] width 76 height 456
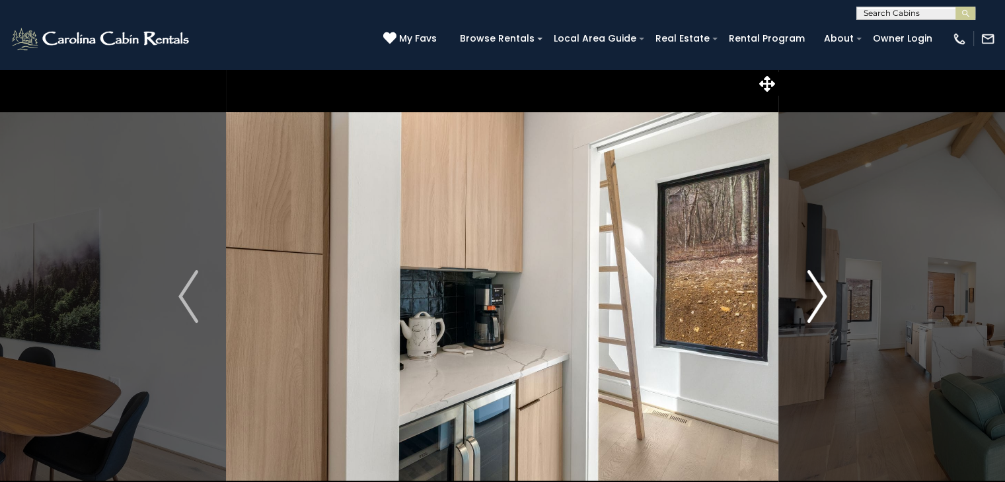
click at [799, 301] on button "Next" at bounding box center [817, 297] width 76 height 456
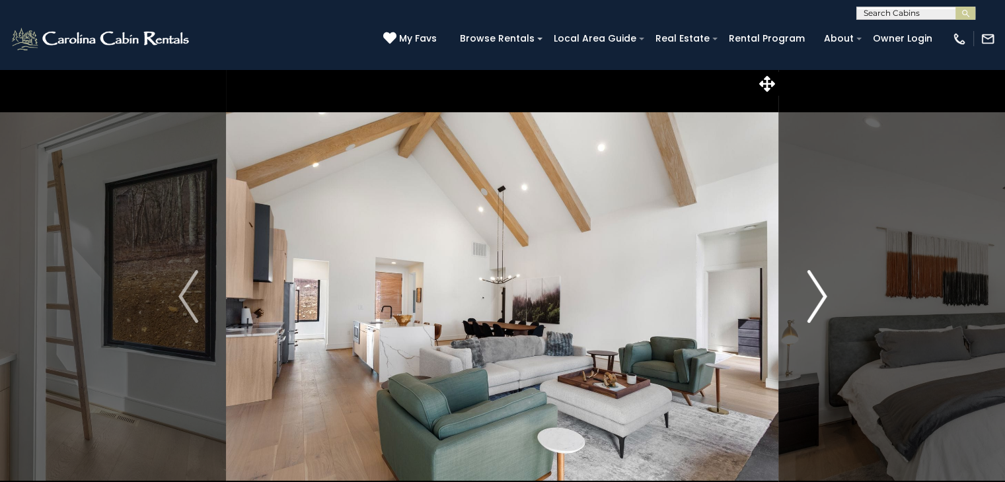
click at [799, 301] on button "Next" at bounding box center [817, 297] width 76 height 456
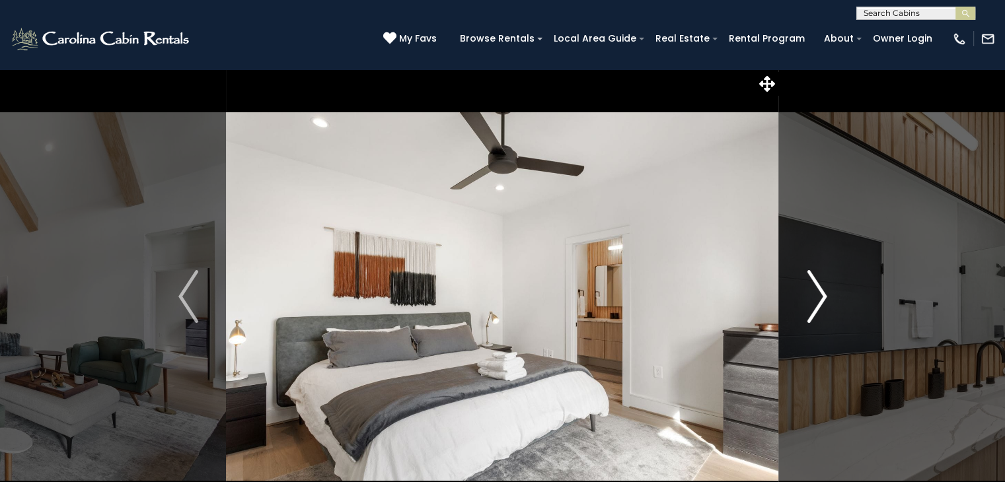
click at [799, 301] on button "Next" at bounding box center [817, 297] width 76 height 456
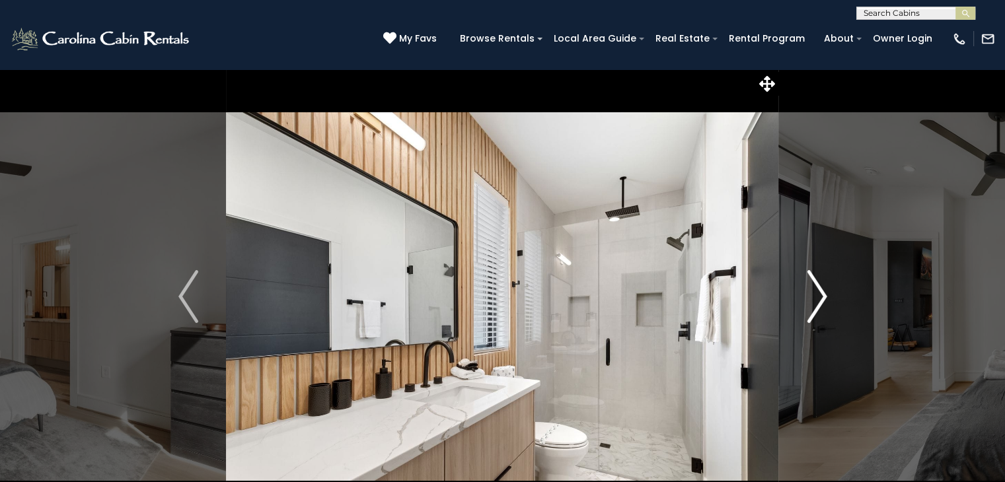
click at [799, 301] on button "Next" at bounding box center [817, 297] width 76 height 456
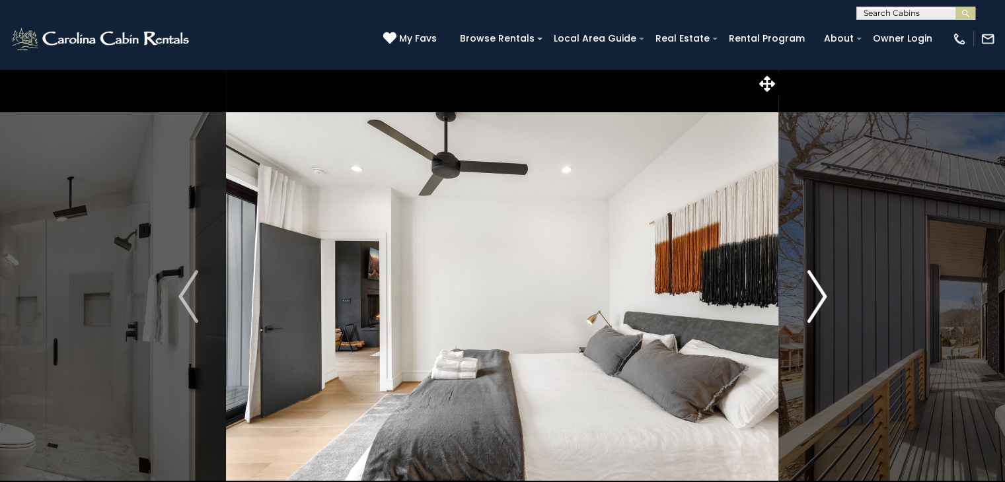
click at [799, 301] on button "Next" at bounding box center [817, 297] width 76 height 456
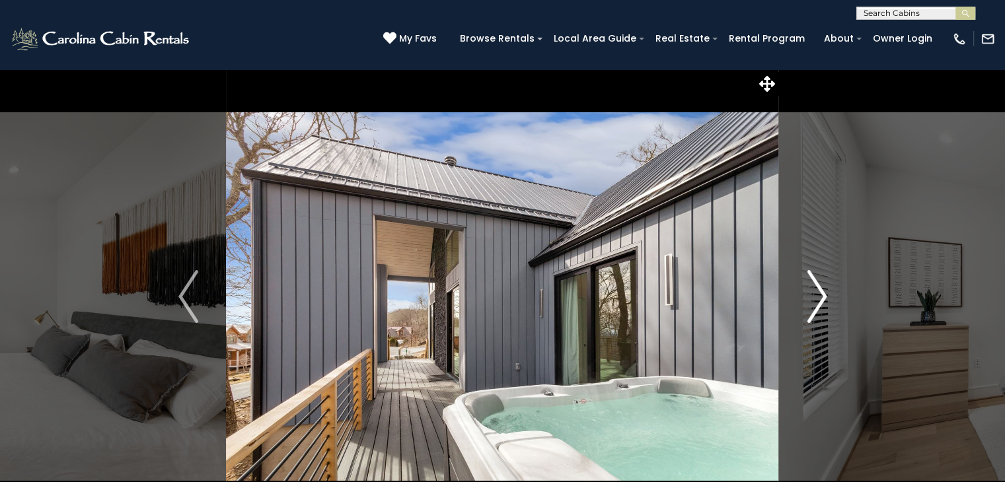
click at [799, 301] on button "Next" at bounding box center [817, 297] width 76 height 456
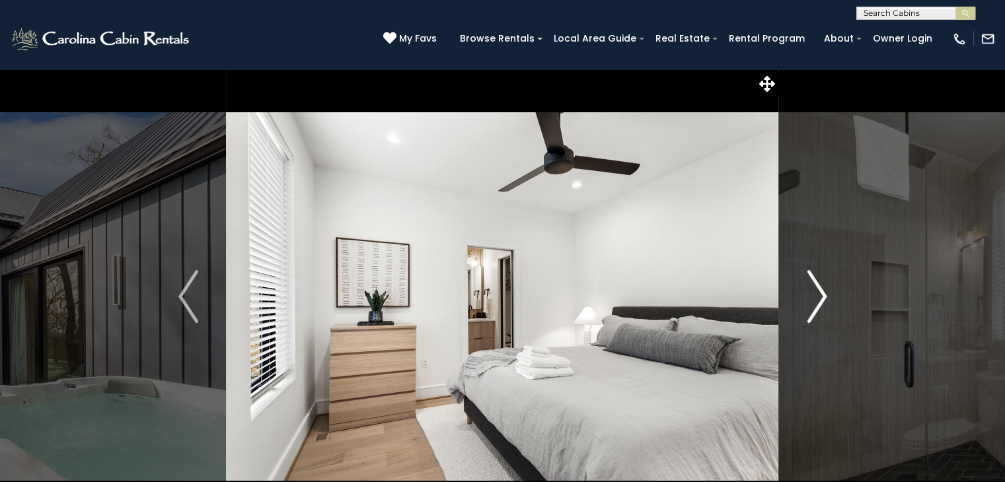
click at [799, 301] on button "Next" at bounding box center [817, 297] width 76 height 456
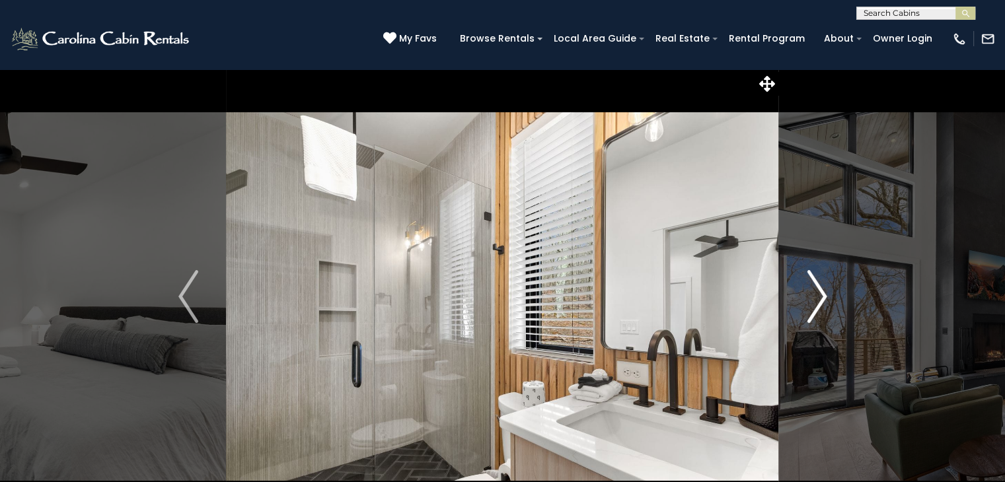
click at [799, 301] on button "Next" at bounding box center [817, 297] width 76 height 456
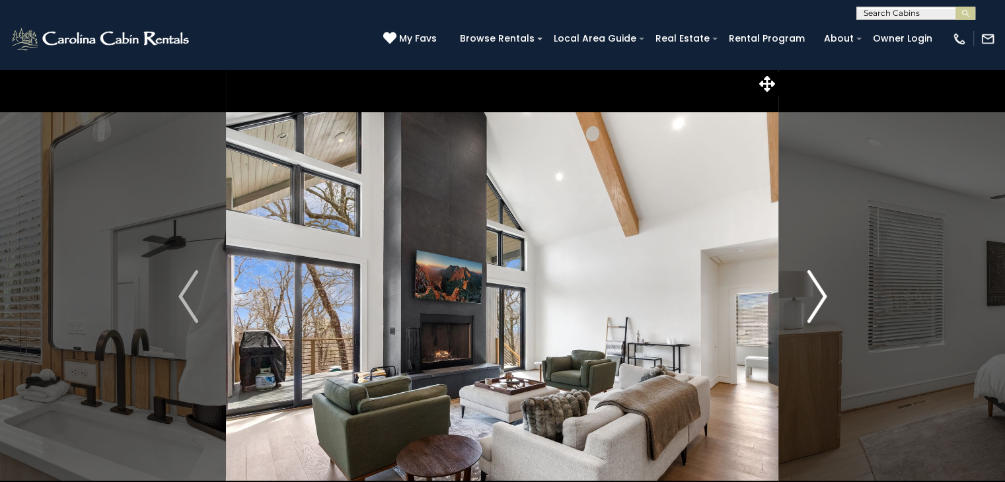
click at [798, 301] on button "Next" at bounding box center [817, 297] width 76 height 456
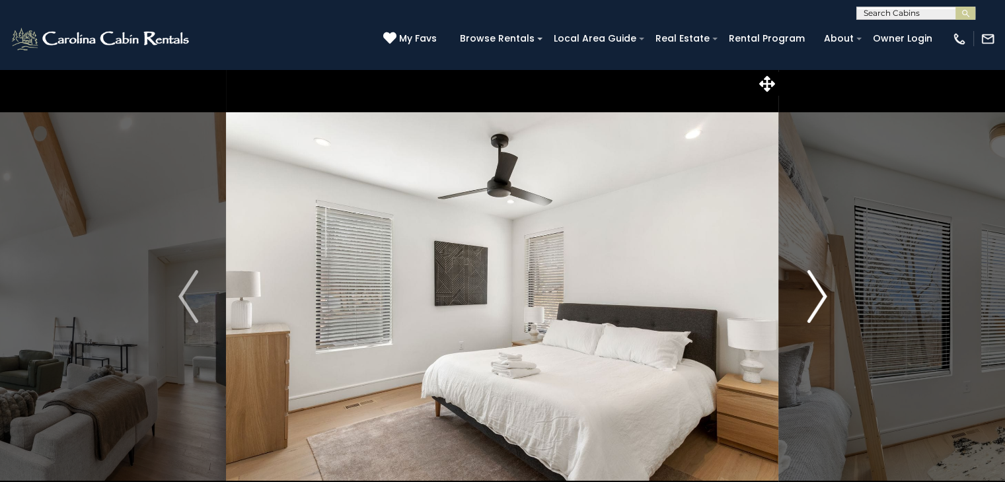
click at [798, 301] on button "Next" at bounding box center [817, 297] width 76 height 456
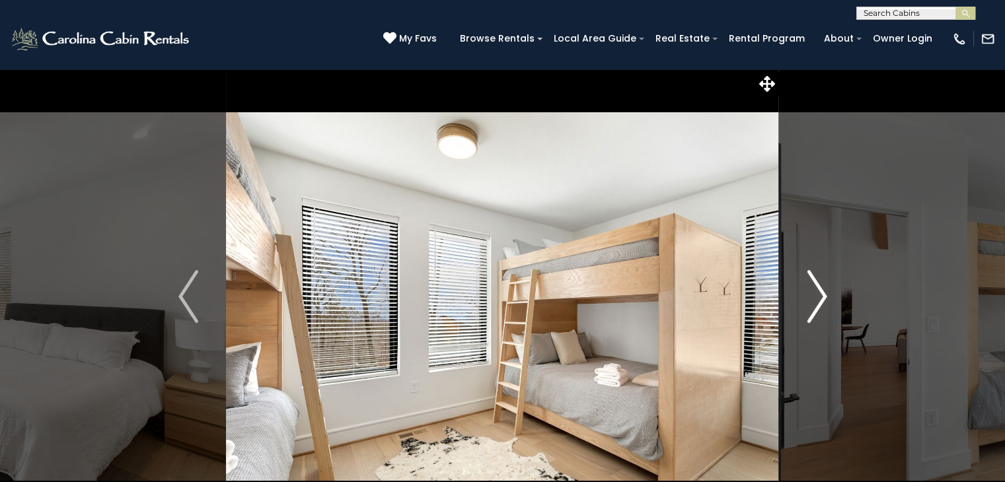
click at [798, 301] on button "Next" at bounding box center [817, 297] width 76 height 456
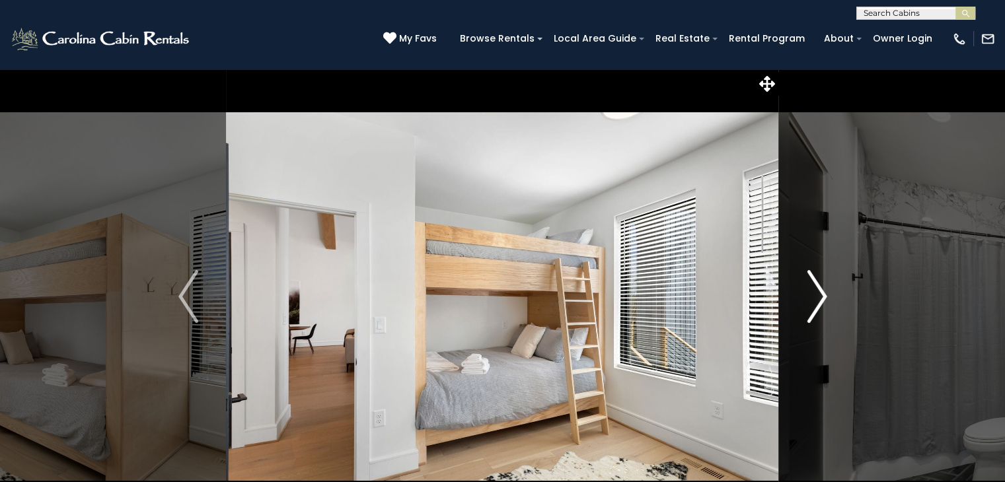
click at [798, 301] on button "Next" at bounding box center [817, 297] width 76 height 456
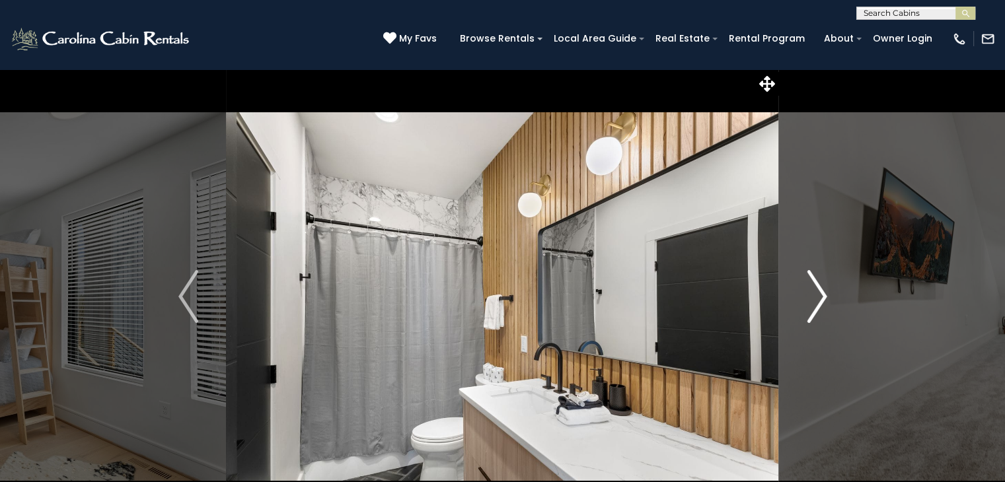
click at [798, 301] on button "Next" at bounding box center [817, 297] width 76 height 456
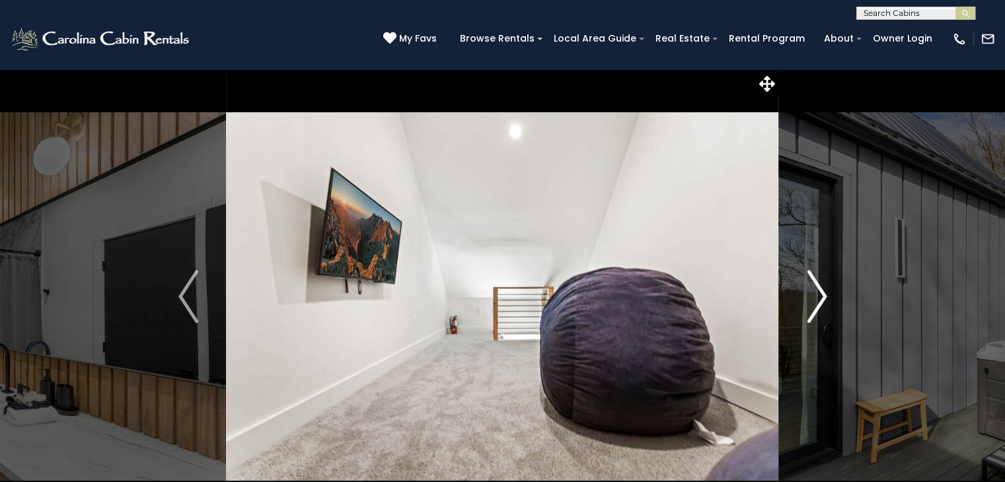
click at [798, 301] on button "Next" at bounding box center [817, 297] width 76 height 456
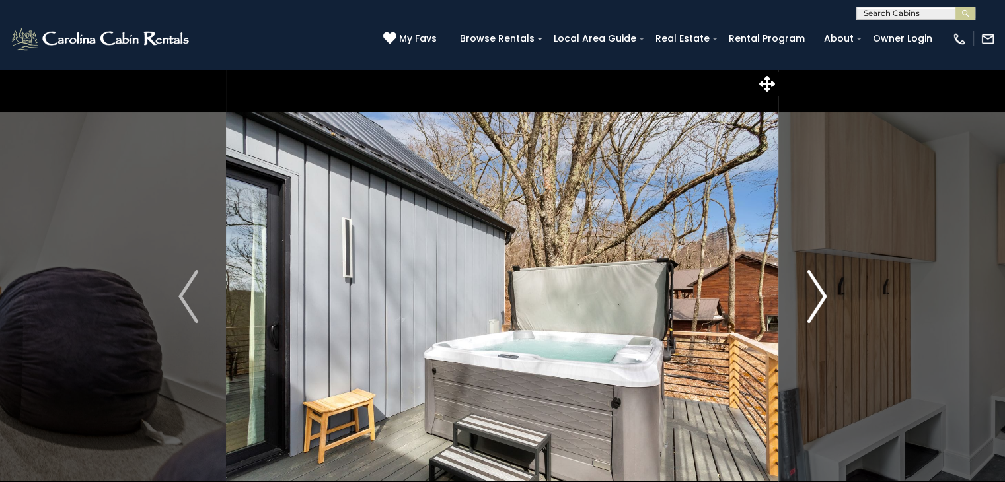
click at [797, 301] on button "Next" at bounding box center [817, 297] width 76 height 456
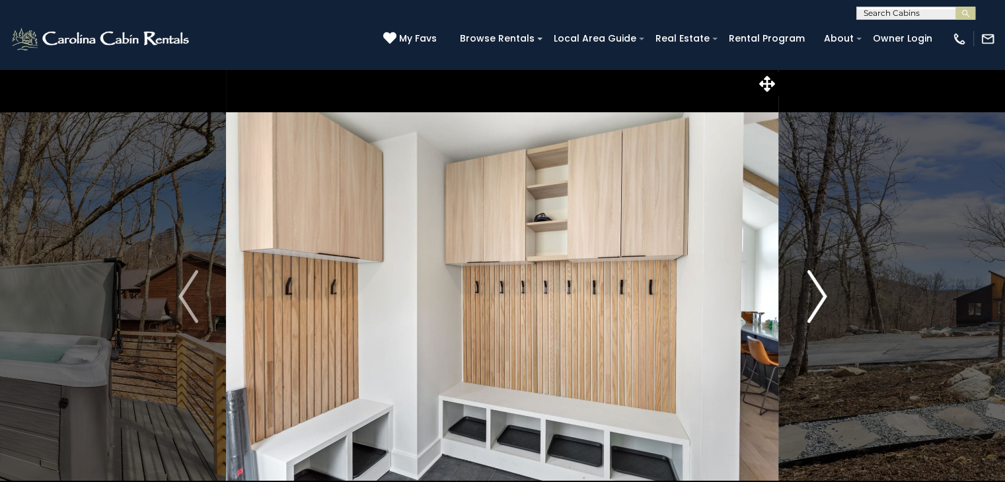
click at [797, 301] on button "Next" at bounding box center [817, 297] width 76 height 456
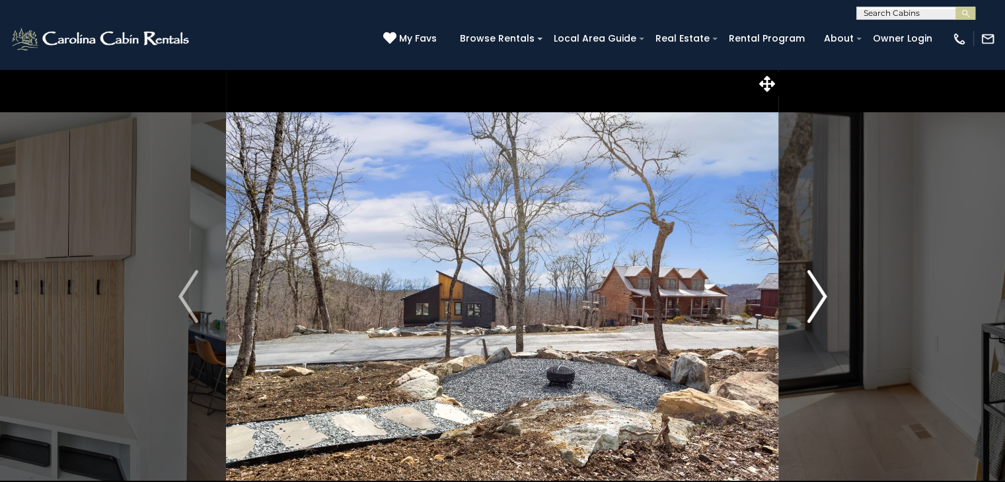
click at [797, 301] on button "Next" at bounding box center [817, 297] width 76 height 456
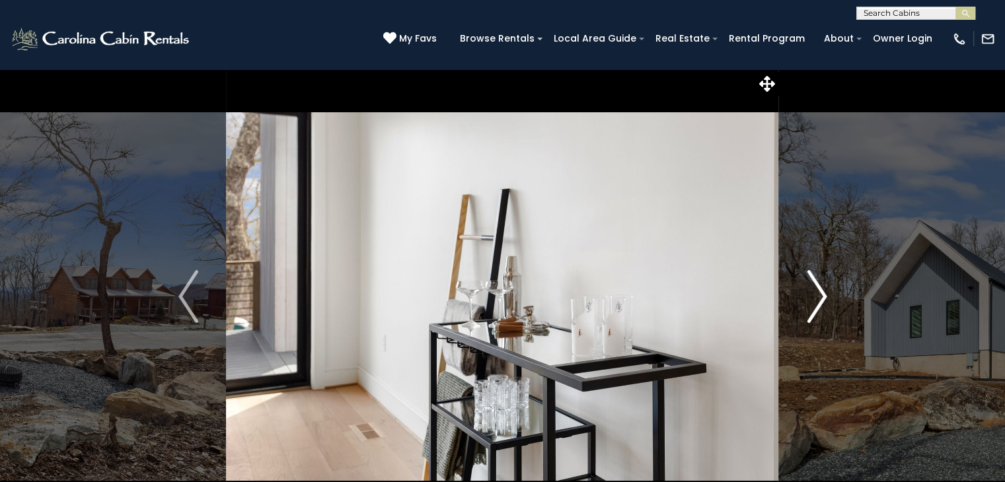
click at [797, 301] on button "Next" at bounding box center [817, 297] width 76 height 456
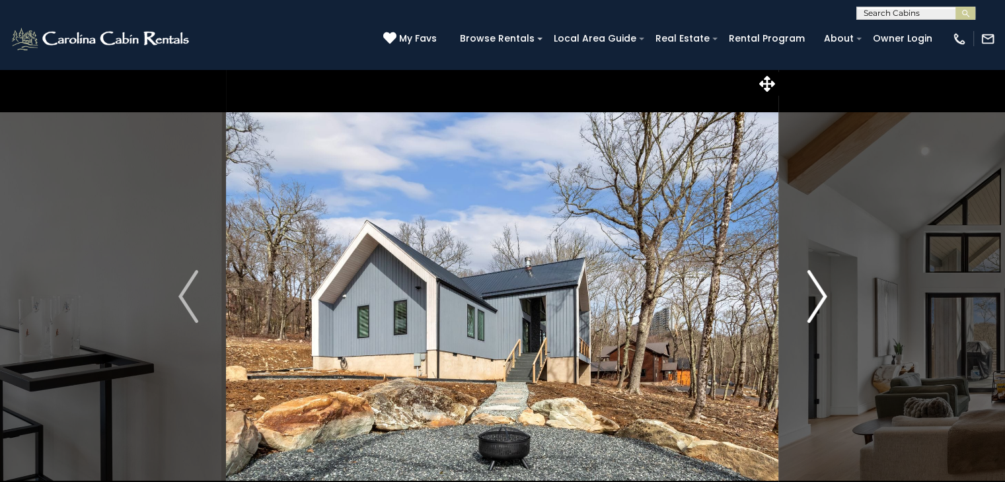
click at [787, 298] on button "Next" at bounding box center [817, 297] width 76 height 456
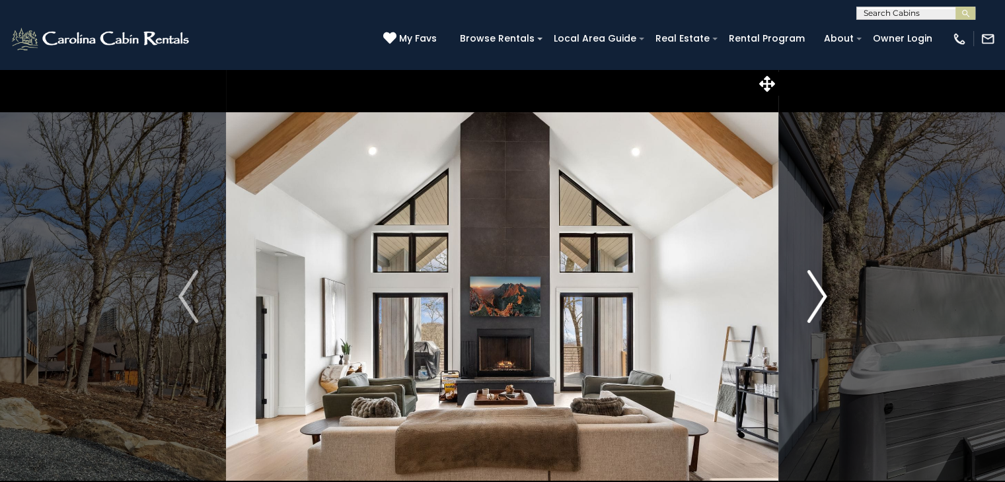
click at [787, 298] on button "Next" at bounding box center [817, 297] width 76 height 456
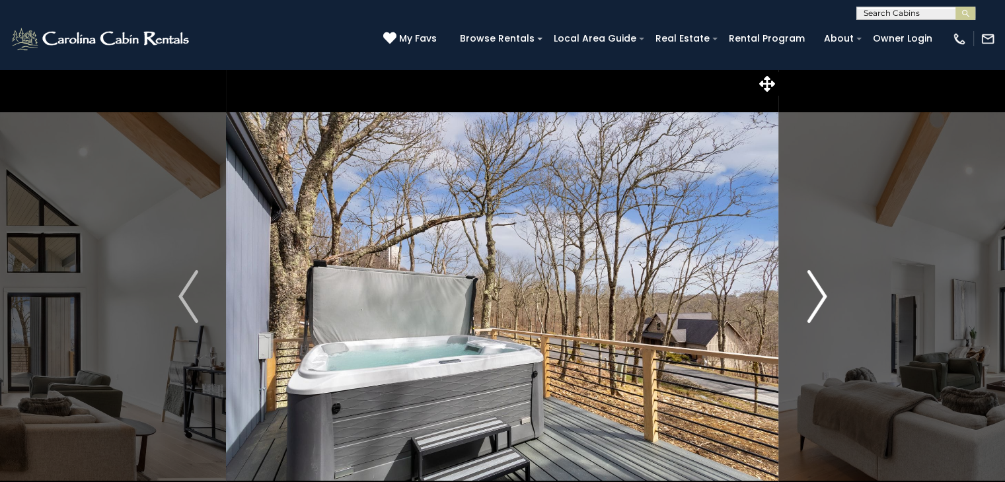
click at [787, 298] on button "Next" at bounding box center [817, 297] width 76 height 456
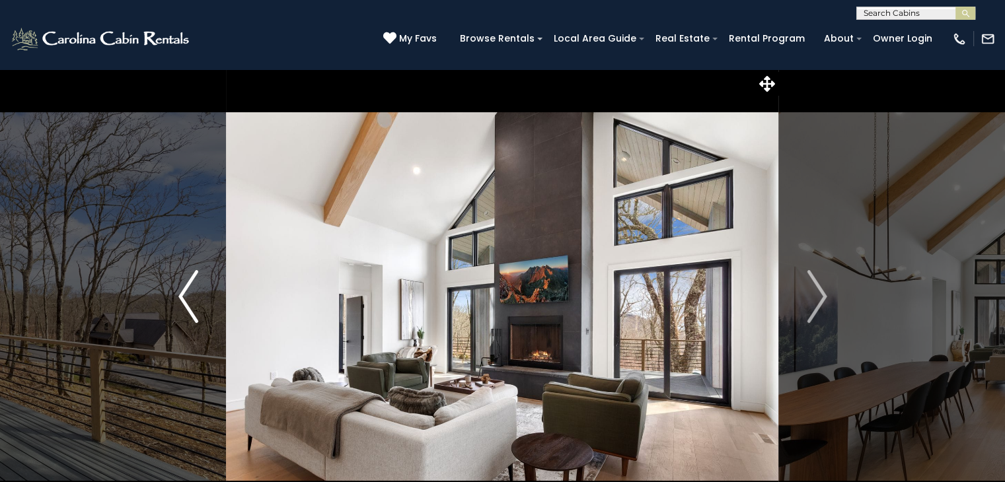
click at [193, 284] on img "Previous" at bounding box center [188, 296] width 20 height 53
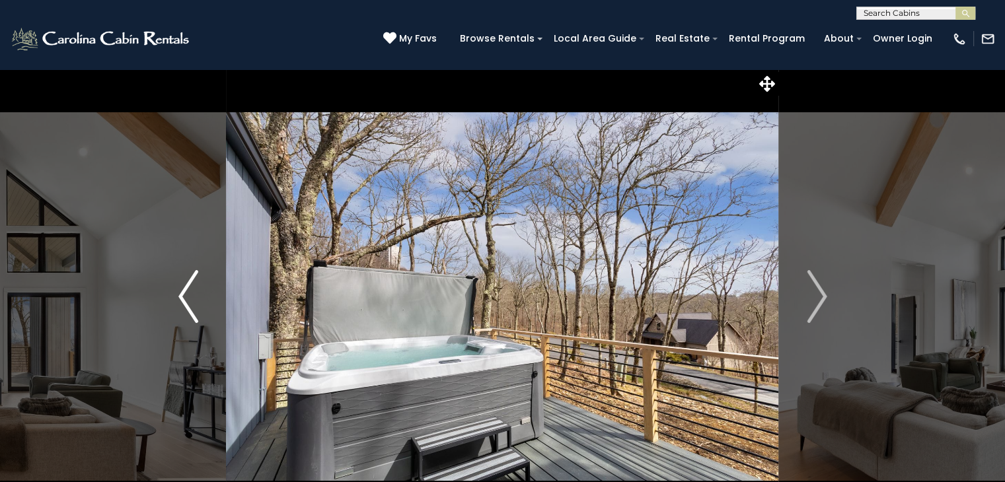
click at [193, 284] on img "Previous" at bounding box center [188, 296] width 20 height 53
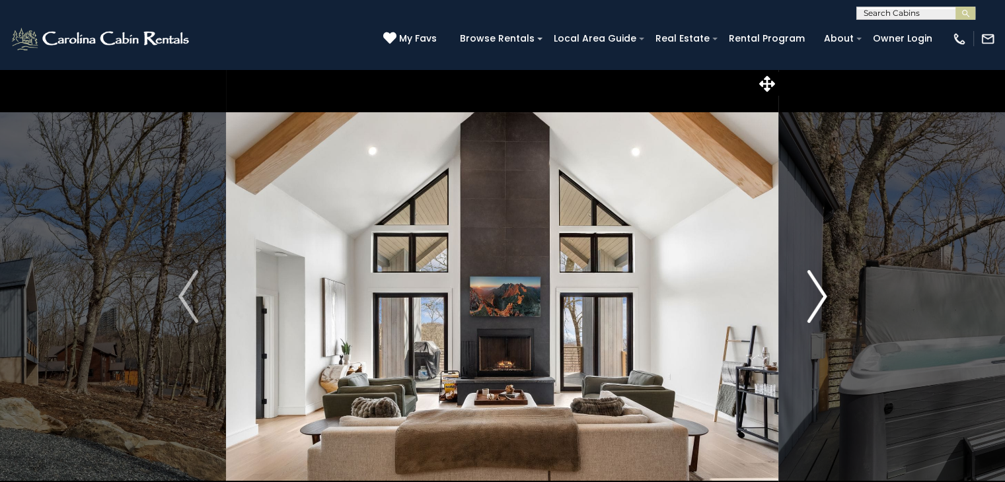
click at [809, 301] on img "Next" at bounding box center [817, 296] width 20 height 53
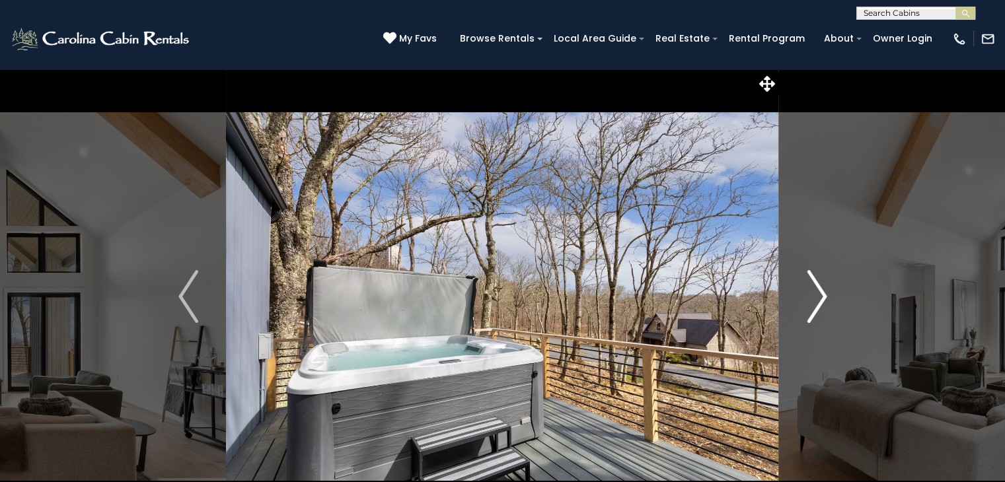
click at [809, 301] on img "Next" at bounding box center [817, 296] width 20 height 53
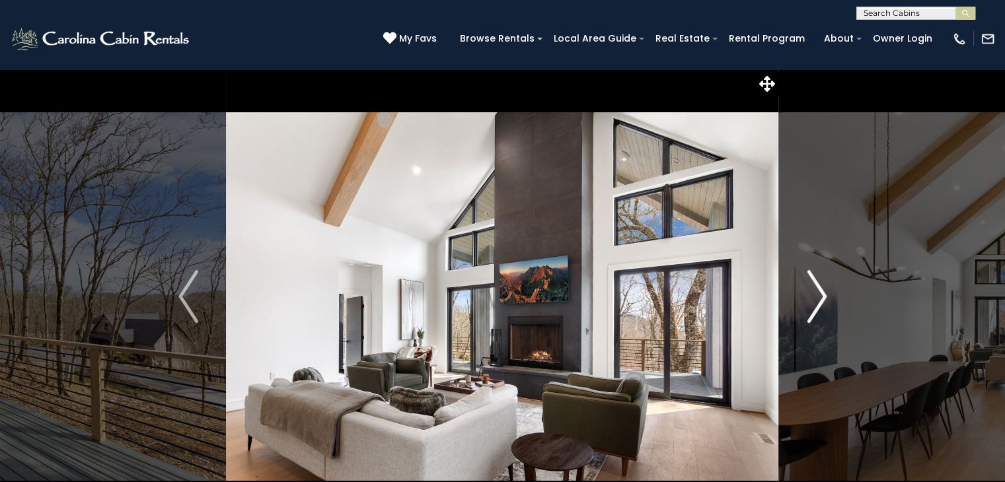
click at [809, 301] on img "Next" at bounding box center [817, 296] width 20 height 53
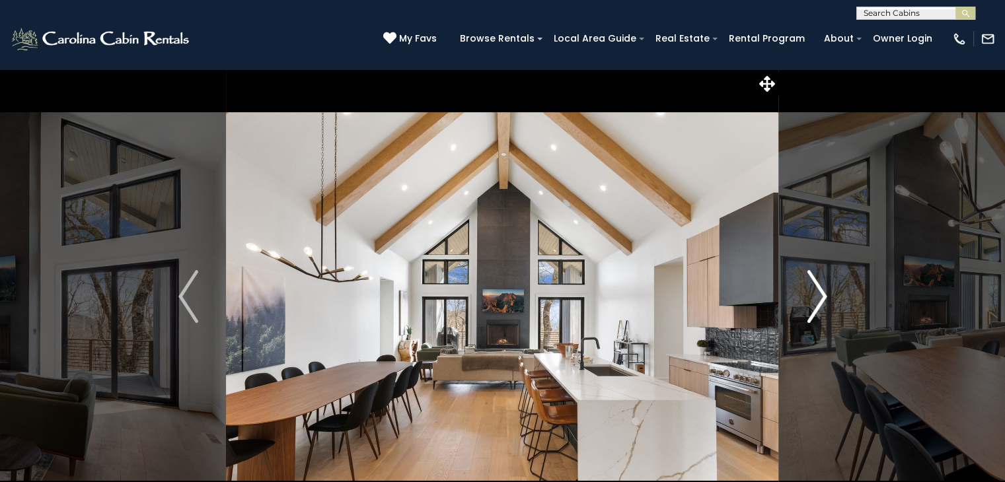
click at [809, 301] on img "Next" at bounding box center [817, 296] width 20 height 53
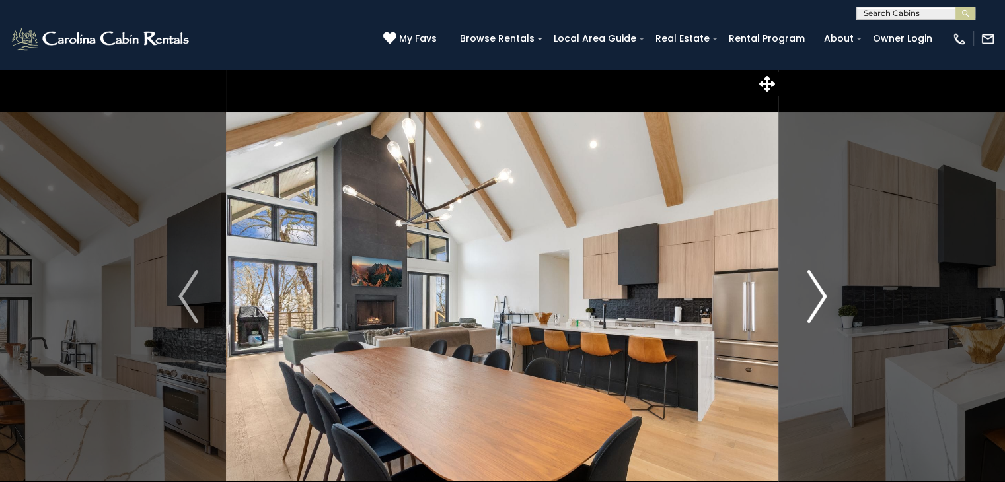
click at [805, 301] on button "Next" at bounding box center [817, 297] width 76 height 456
click at [800, 301] on button "Next" at bounding box center [817, 297] width 76 height 456
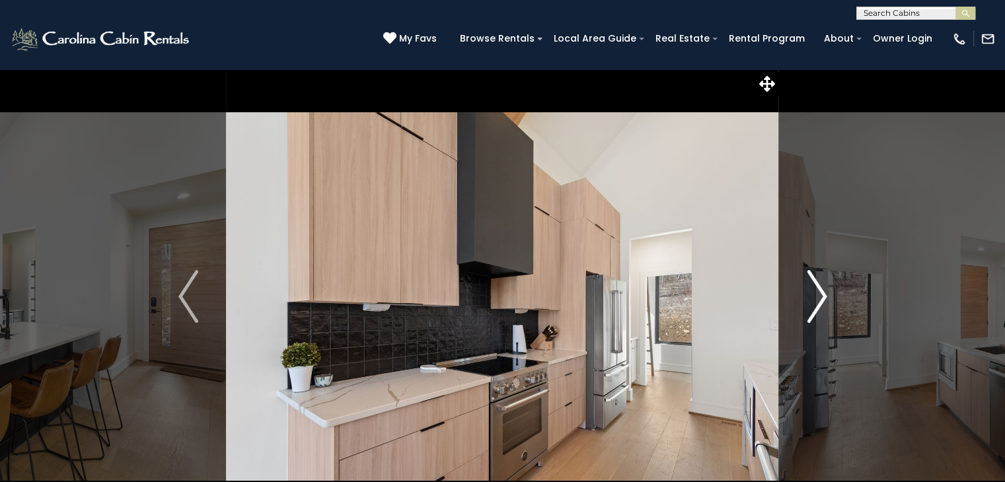
click at [798, 301] on button "Next" at bounding box center [817, 297] width 76 height 456
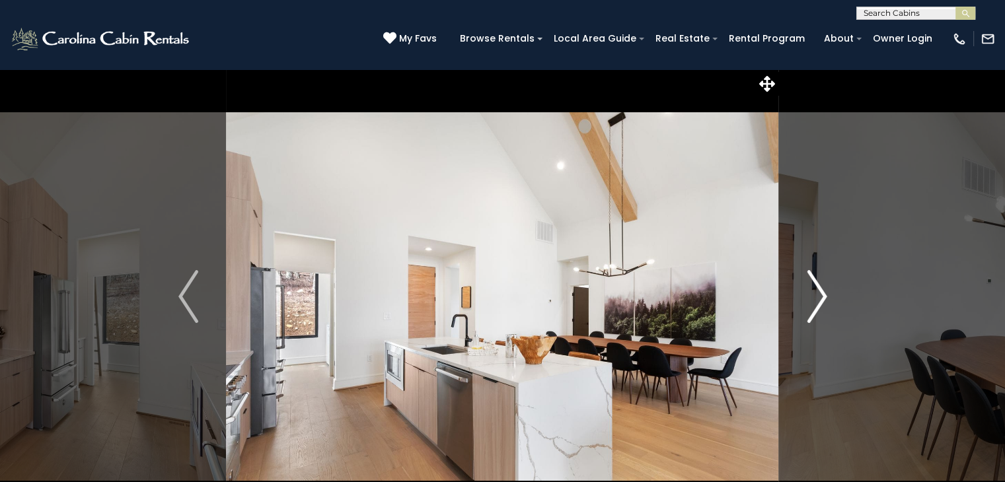
click at [797, 301] on button "Next" at bounding box center [817, 297] width 76 height 456
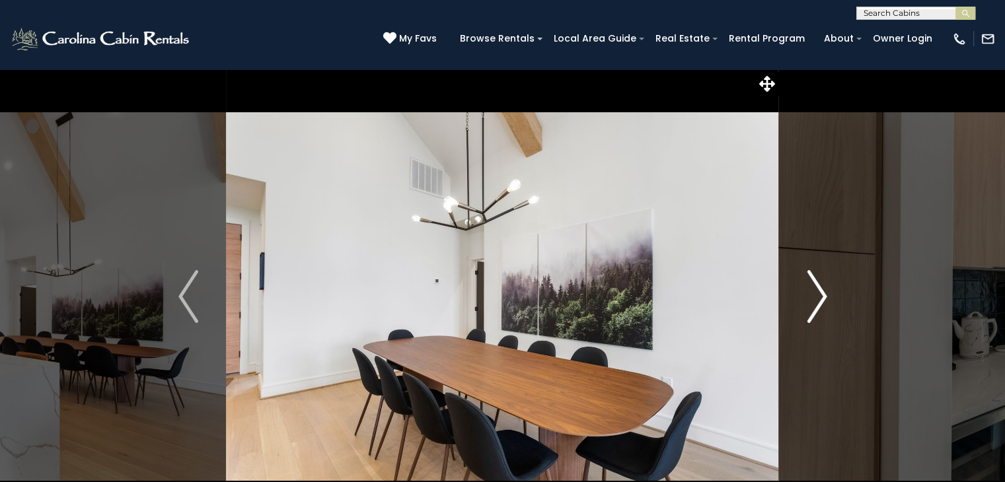
click at [797, 301] on button "Next" at bounding box center [817, 297] width 76 height 456
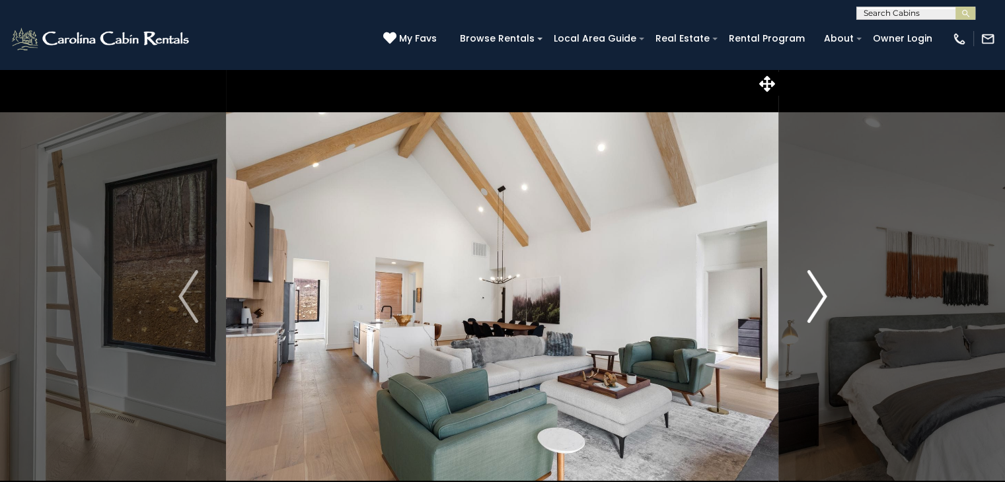
click at [797, 301] on button "Next" at bounding box center [817, 297] width 76 height 456
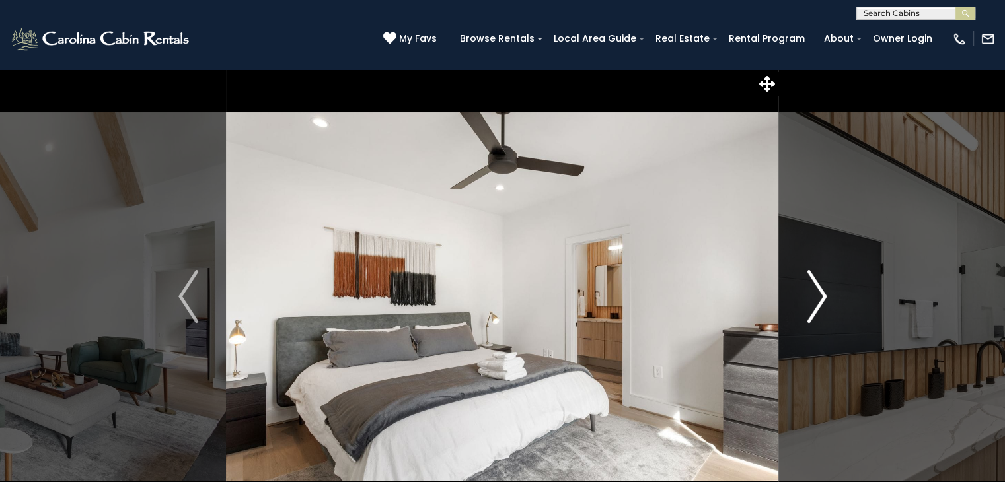
click at [796, 301] on button "Next" at bounding box center [817, 297] width 76 height 456
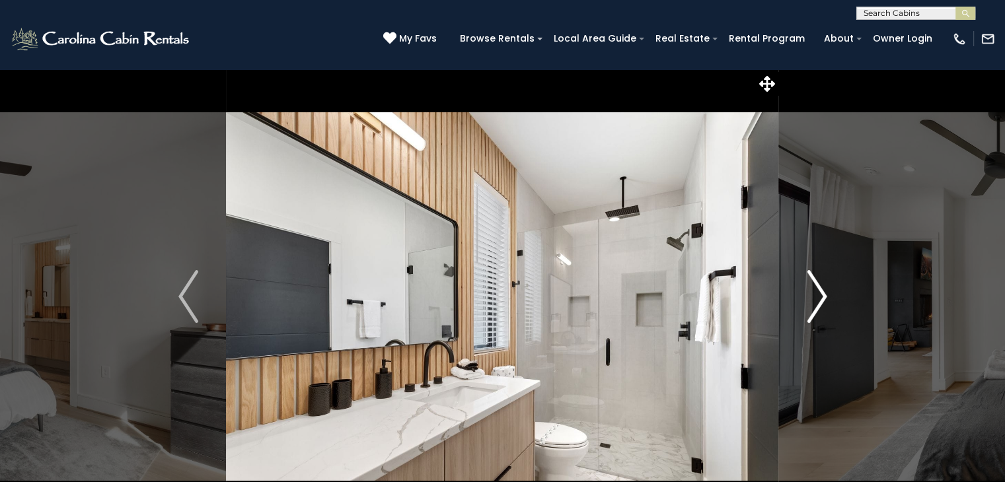
click at [796, 300] on button "Next" at bounding box center [817, 297] width 76 height 456
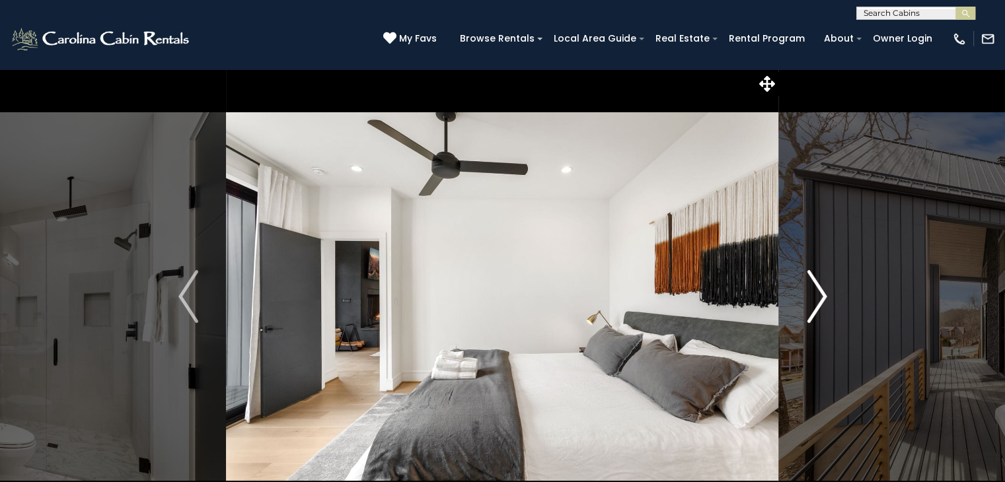
click at [796, 300] on button "Next" at bounding box center [817, 297] width 76 height 456
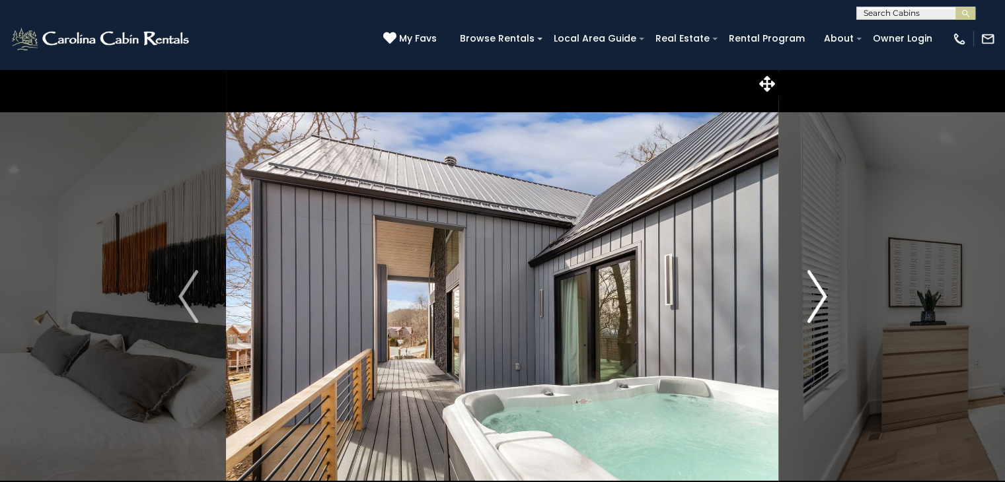
click at [795, 300] on button "Next" at bounding box center [817, 297] width 76 height 456
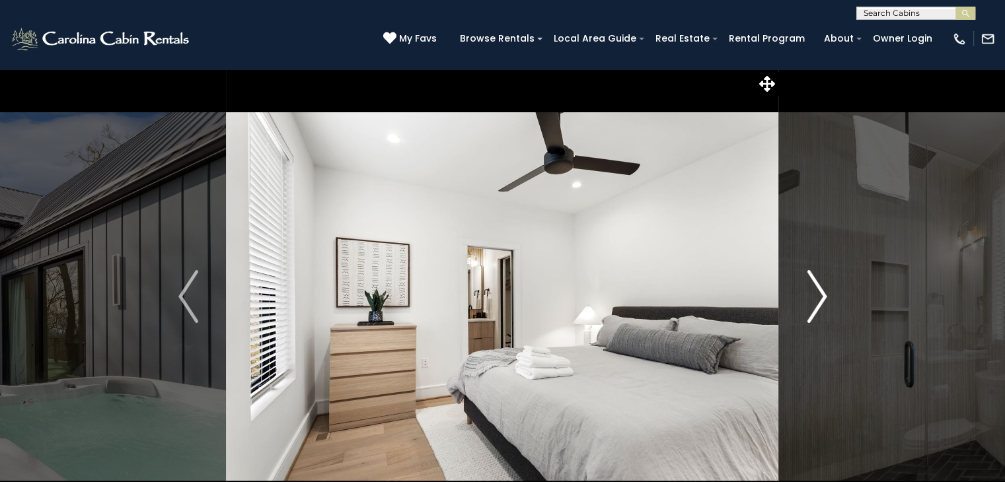
click at [795, 300] on button "Next" at bounding box center [817, 297] width 76 height 456
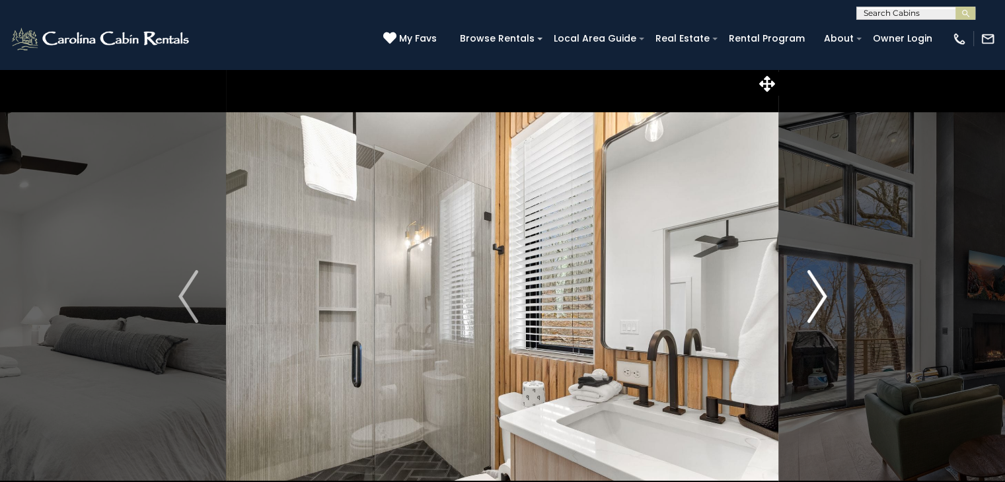
click at [795, 300] on button "Next" at bounding box center [817, 297] width 76 height 456
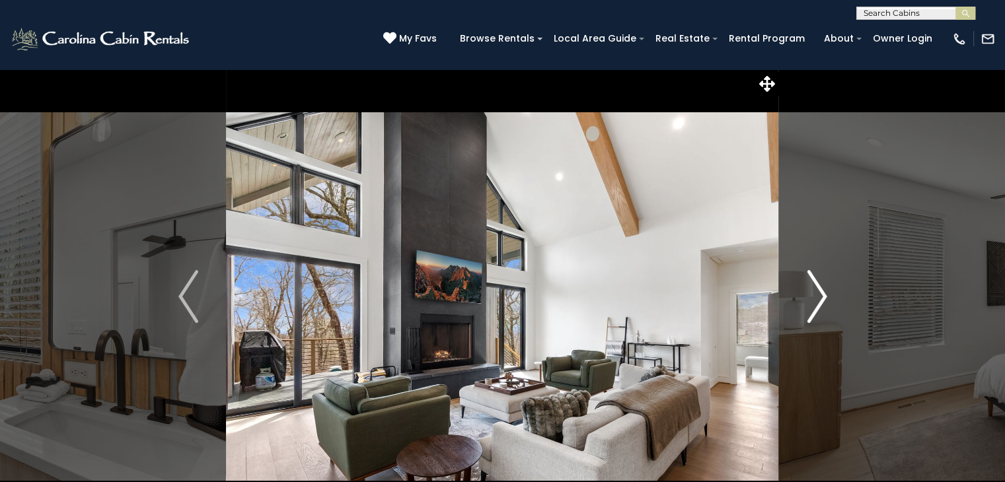
click at [795, 300] on button "Next" at bounding box center [817, 297] width 76 height 456
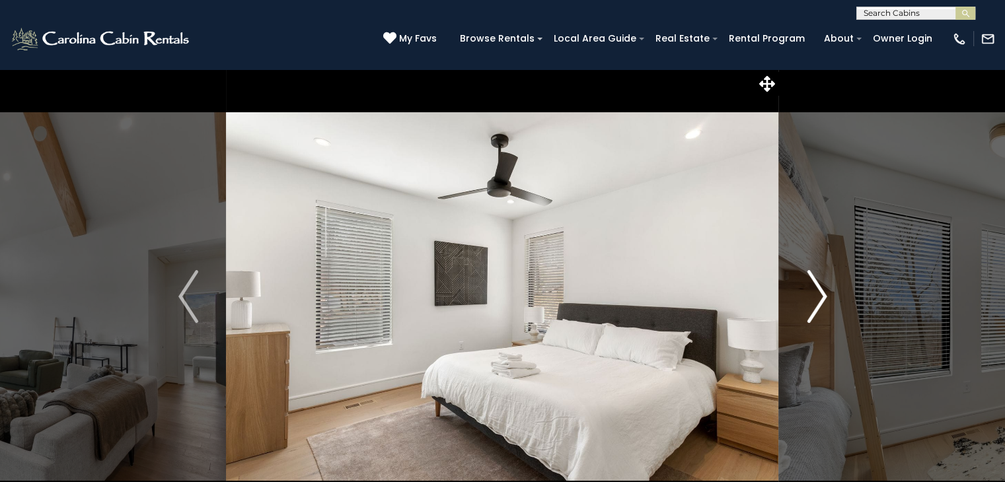
click at [792, 300] on button "Next" at bounding box center [817, 297] width 76 height 456
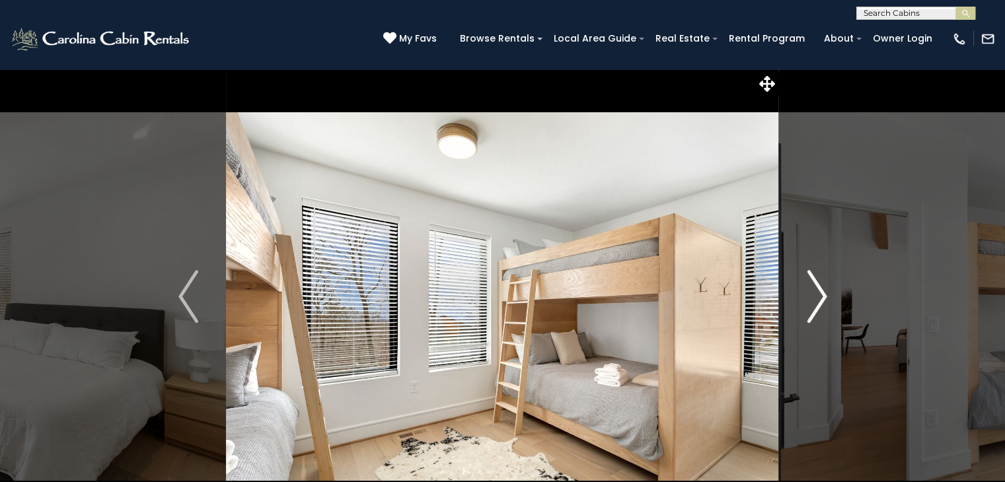
click at [791, 300] on button "Next" at bounding box center [817, 297] width 76 height 456
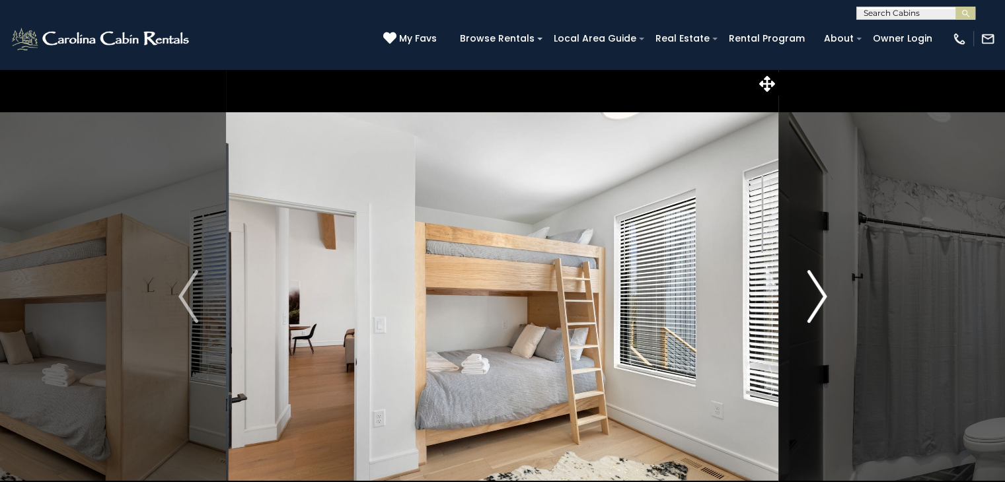
click at [789, 300] on button "Next" at bounding box center [817, 297] width 76 height 456
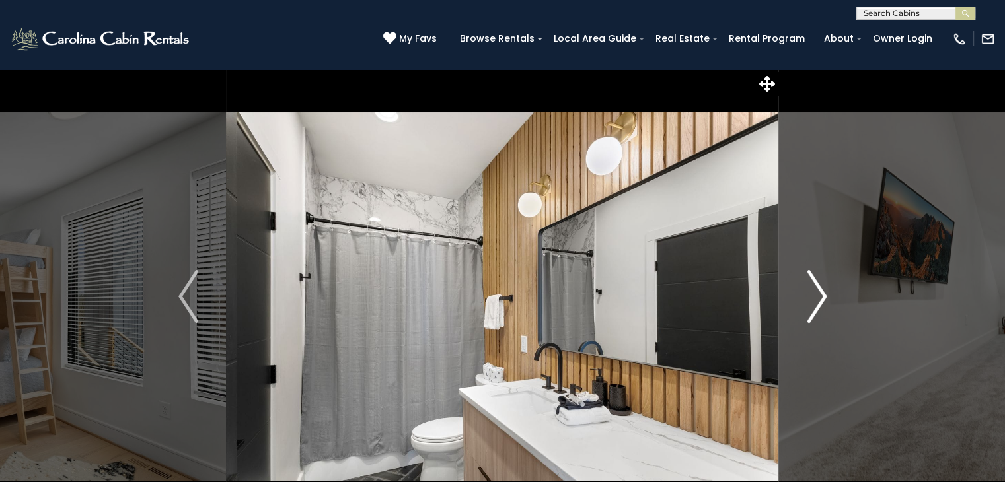
click at [785, 301] on button "Next" at bounding box center [817, 297] width 76 height 456
click at [784, 302] on button "Next" at bounding box center [817, 297] width 76 height 456
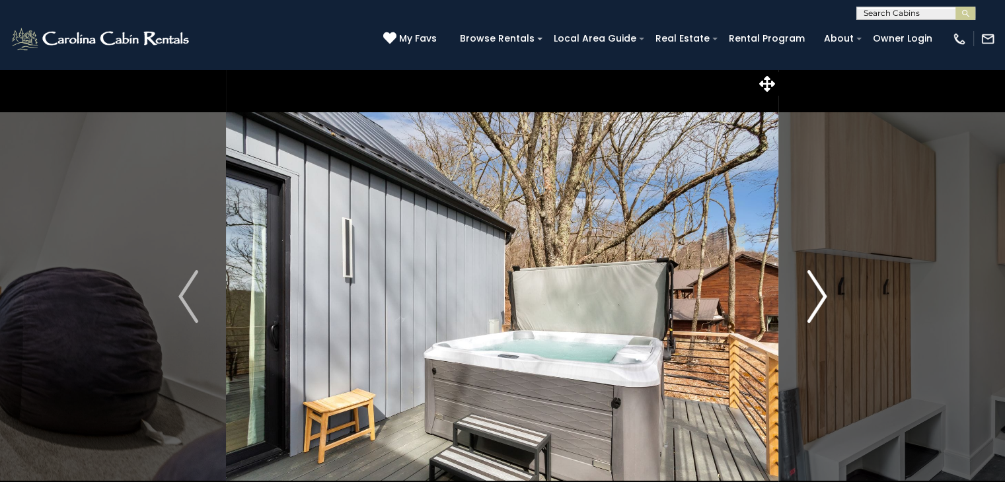
click at [785, 302] on button "Next" at bounding box center [817, 297] width 76 height 456
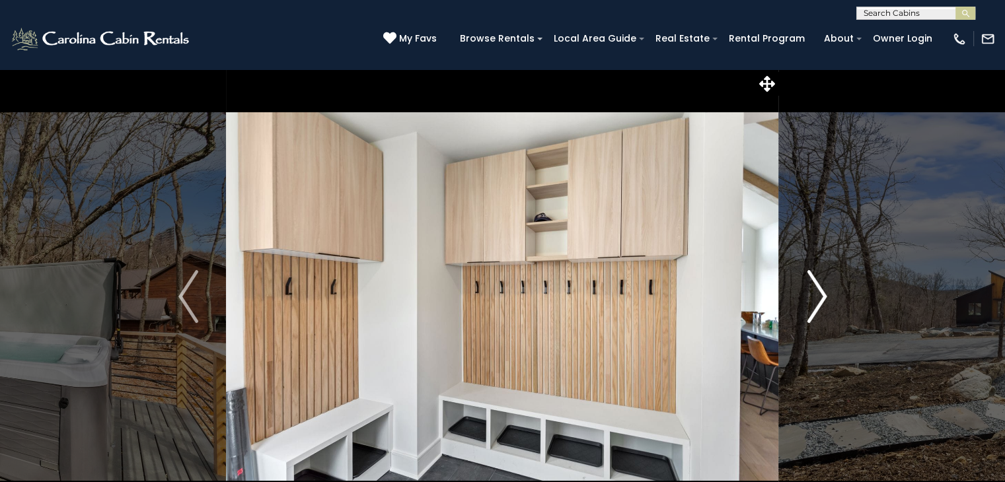
click at [785, 302] on button "Next" at bounding box center [817, 297] width 76 height 456
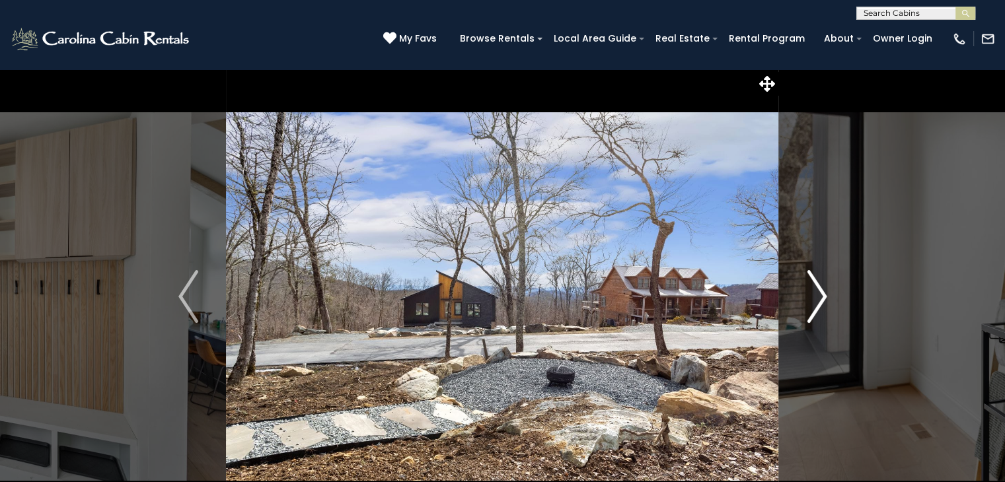
click at [785, 302] on button "Next" at bounding box center [817, 297] width 76 height 456
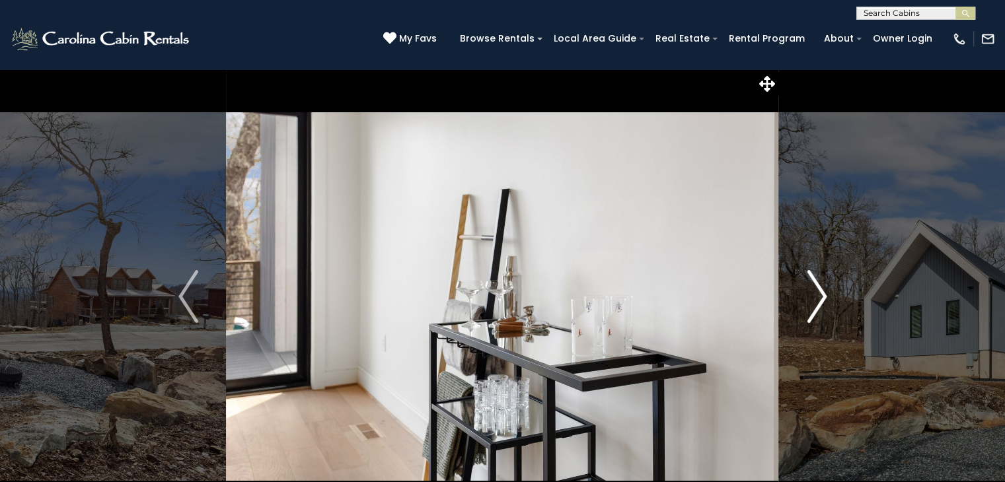
click at [785, 301] on button "Next" at bounding box center [817, 297] width 76 height 456
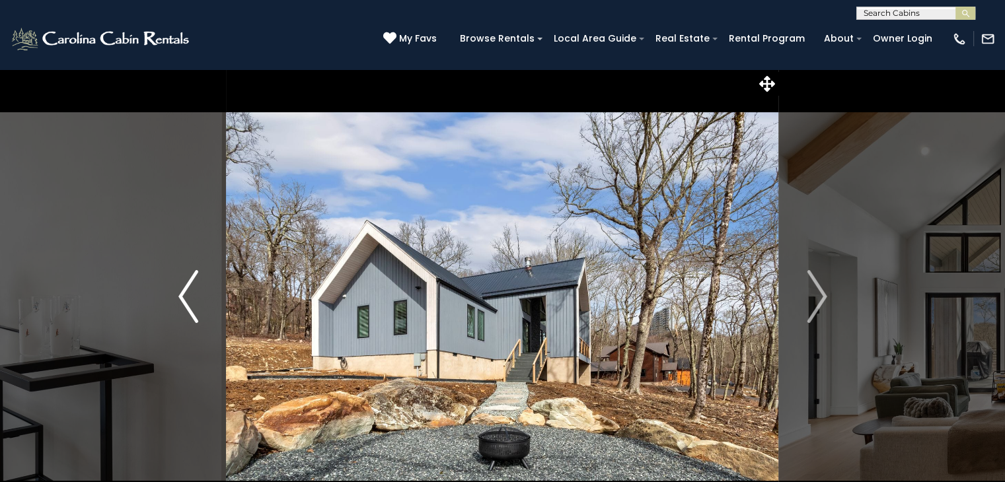
click at [192, 288] on img "Previous" at bounding box center [188, 296] width 20 height 53
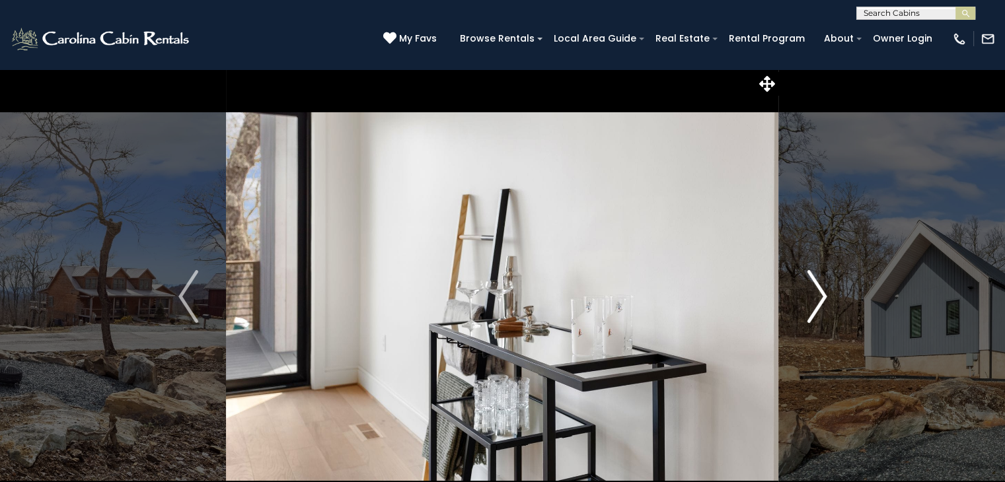
click at [818, 297] on img "Next" at bounding box center [817, 296] width 20 height 53
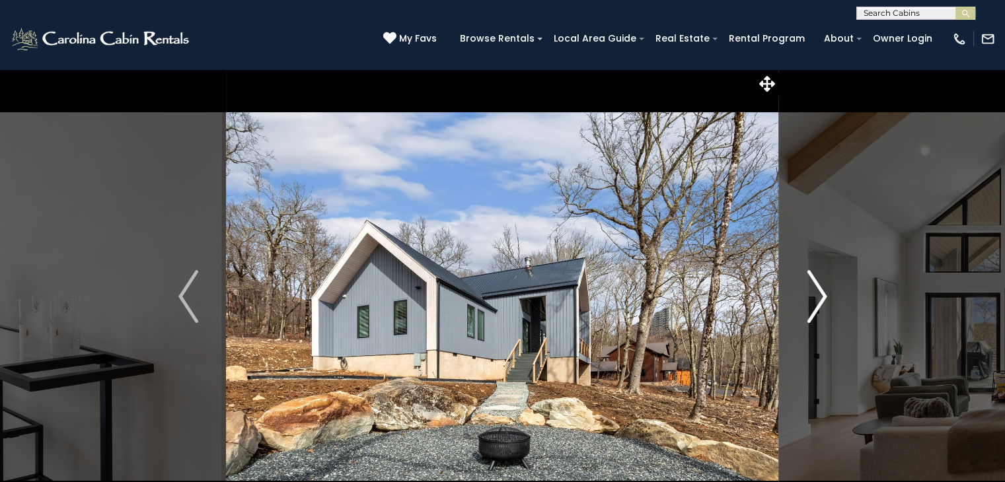
click at [817, 297] on img "Next" at bounding box center [817, 296] width 20 height 53
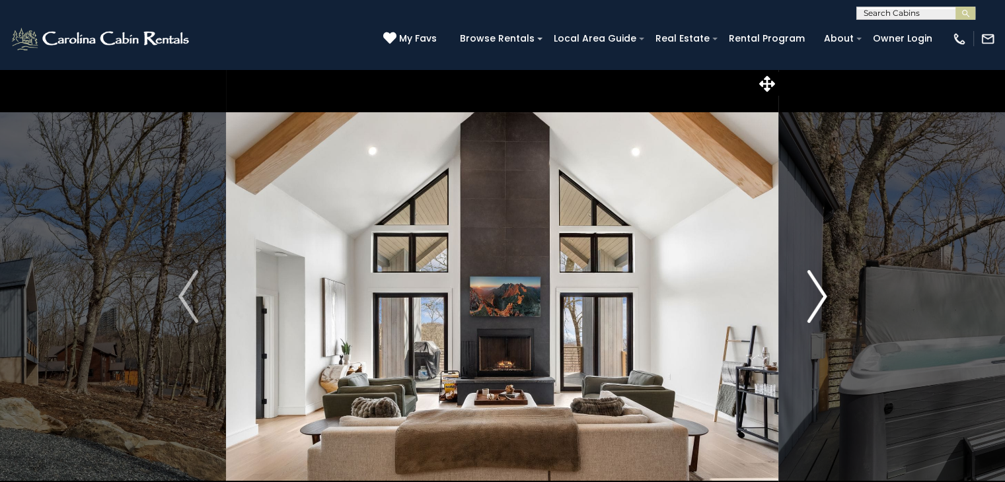
click at [817, 297] on img "Next" at bounding box center [817, 296] width 20 height 53
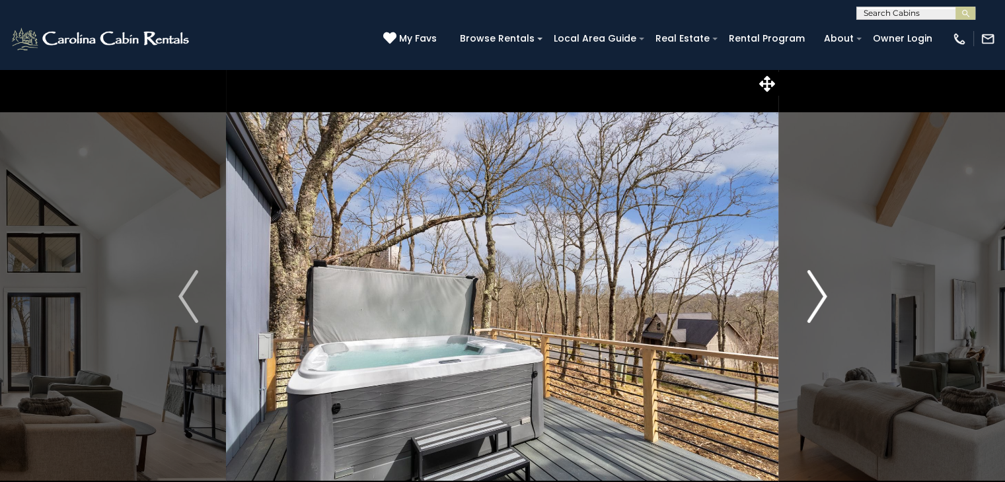
click at [817, 297] on img "Next" at bounding box center [817, 296] width 20 height 53
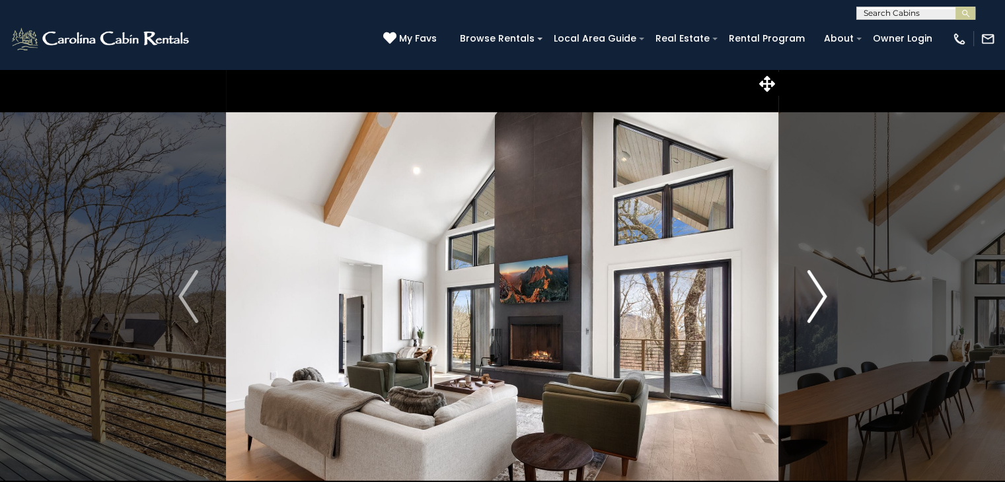
click at [817, 297] on img "Next" at bounding box center [817, 296] width 20 height 53
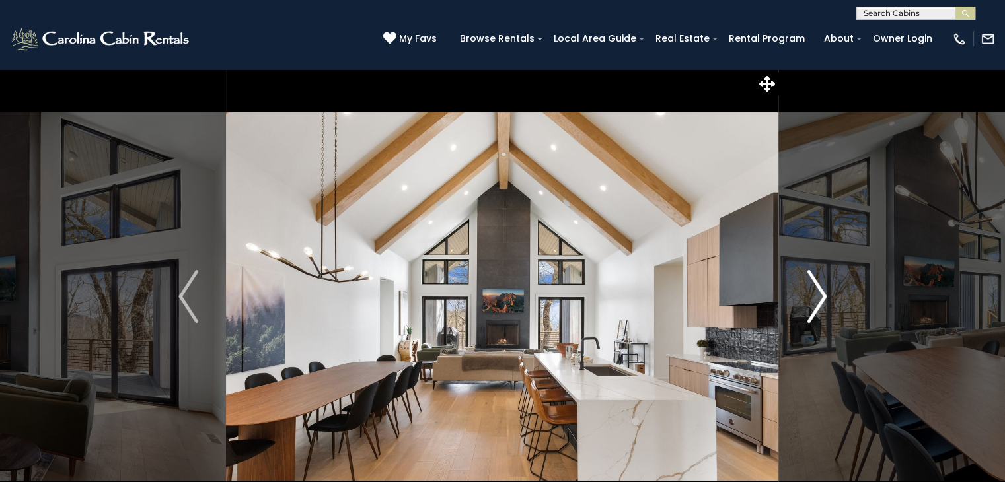
click at [817, 297] on img "Next" at bounding box center [817, 296] width 20 height 53
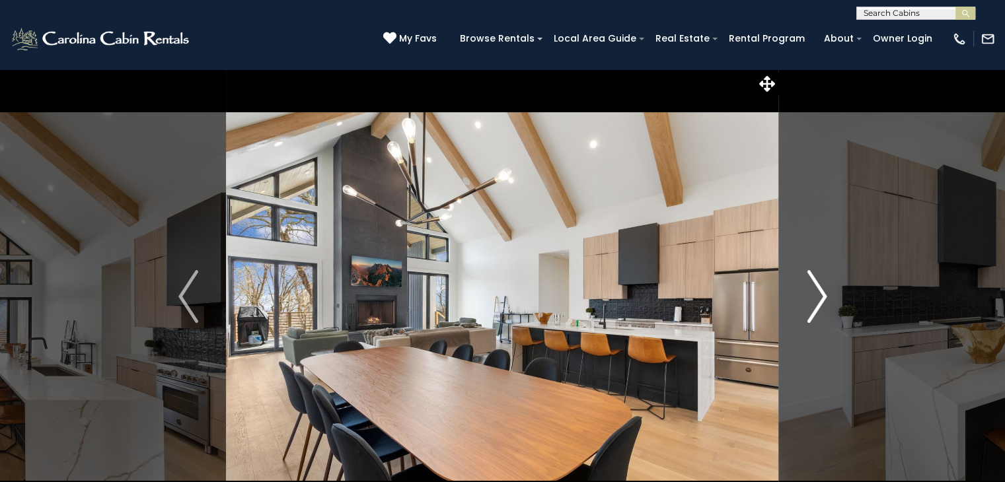
click at [817, 297] on img "Next" at bounding box center [817, 296] width 20 height 53
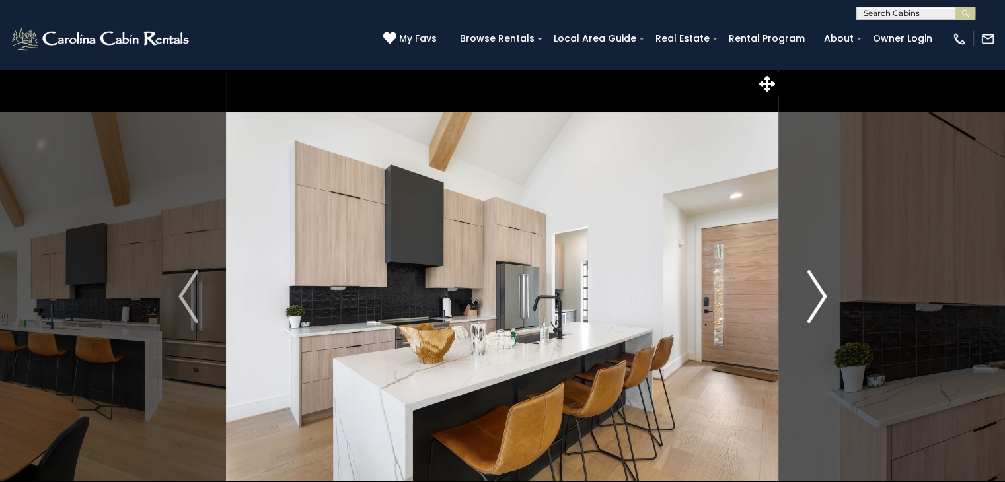
click at [817, 297] on img "Next" at bounding box center [817, 296] width 20 height 53
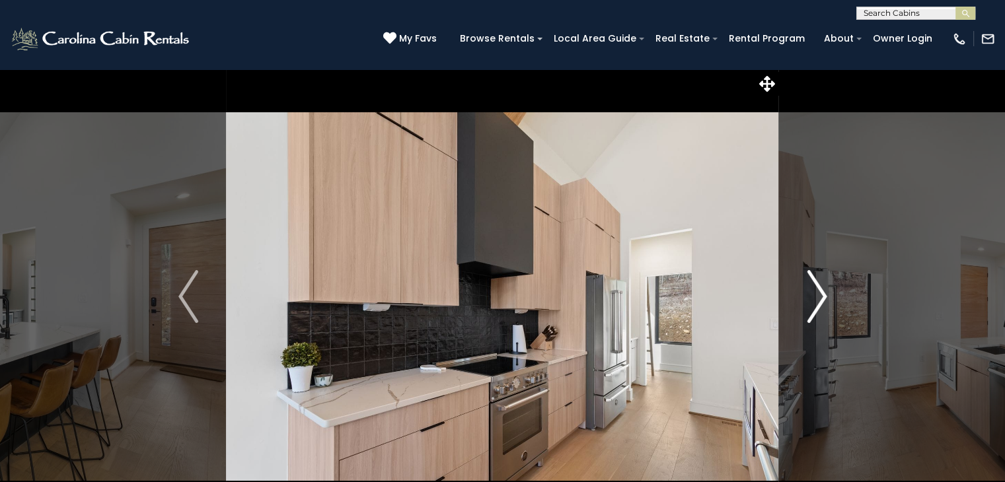
click at [816, 297] on img "Next" at bounding box center [817, 296] width 20 height 53
